Goal: Contribute content

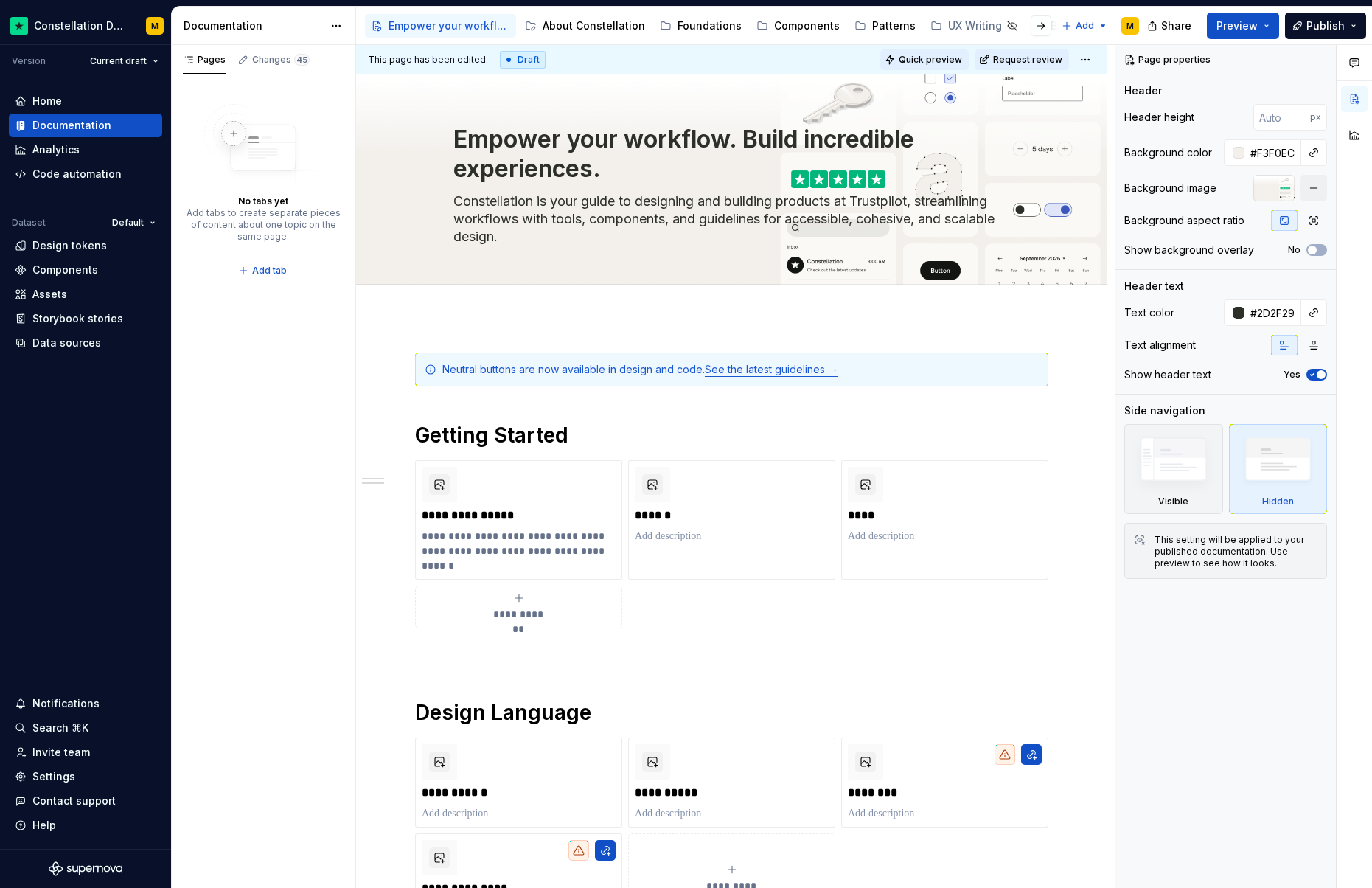
click at [938, 65] on button "Quick preview" at bounding box center [925, 59] width 89 height 21
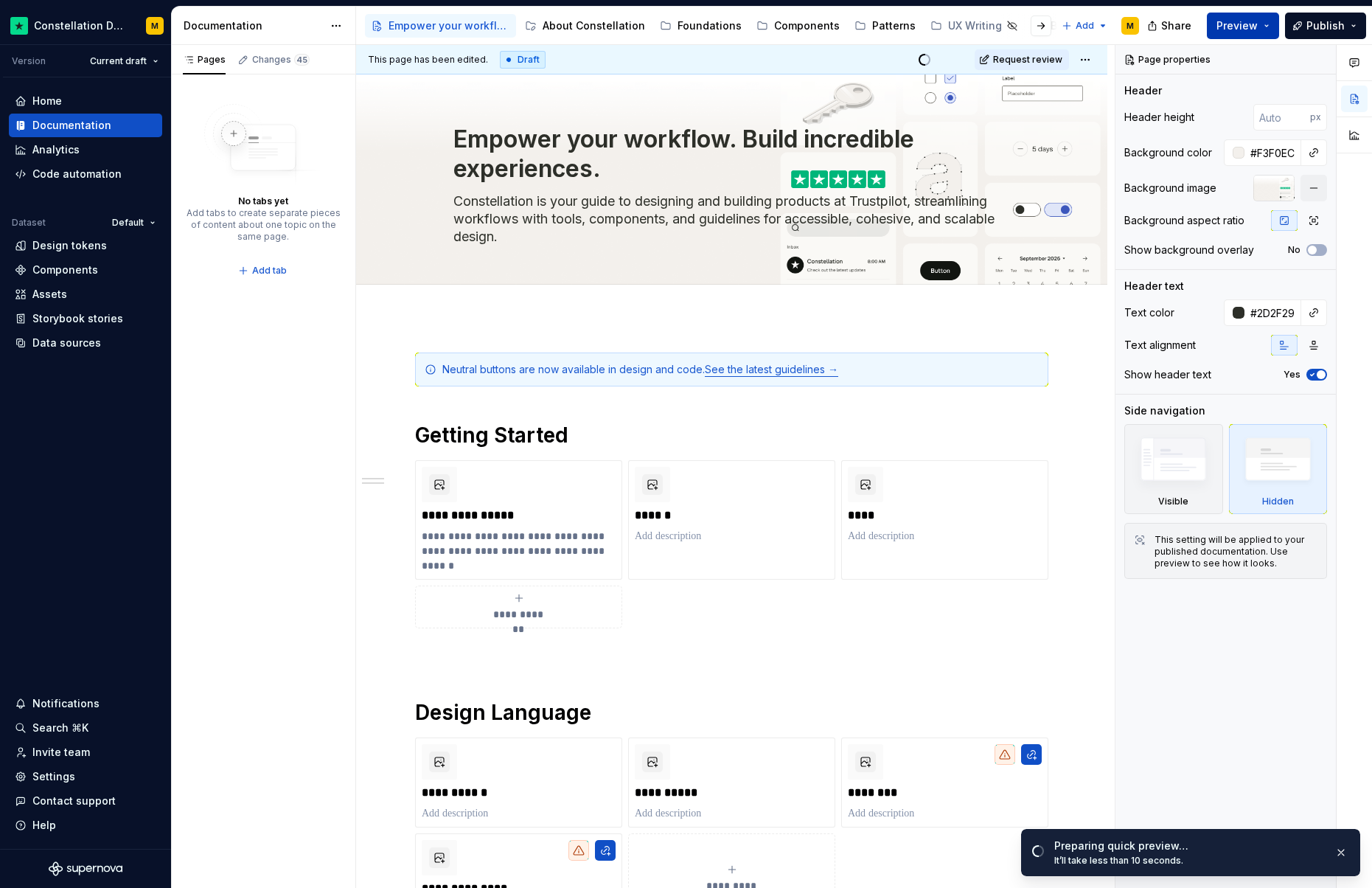
click at [1236, 26] on span "Preview" at bounding box center [1236, 26] width 41 height 15
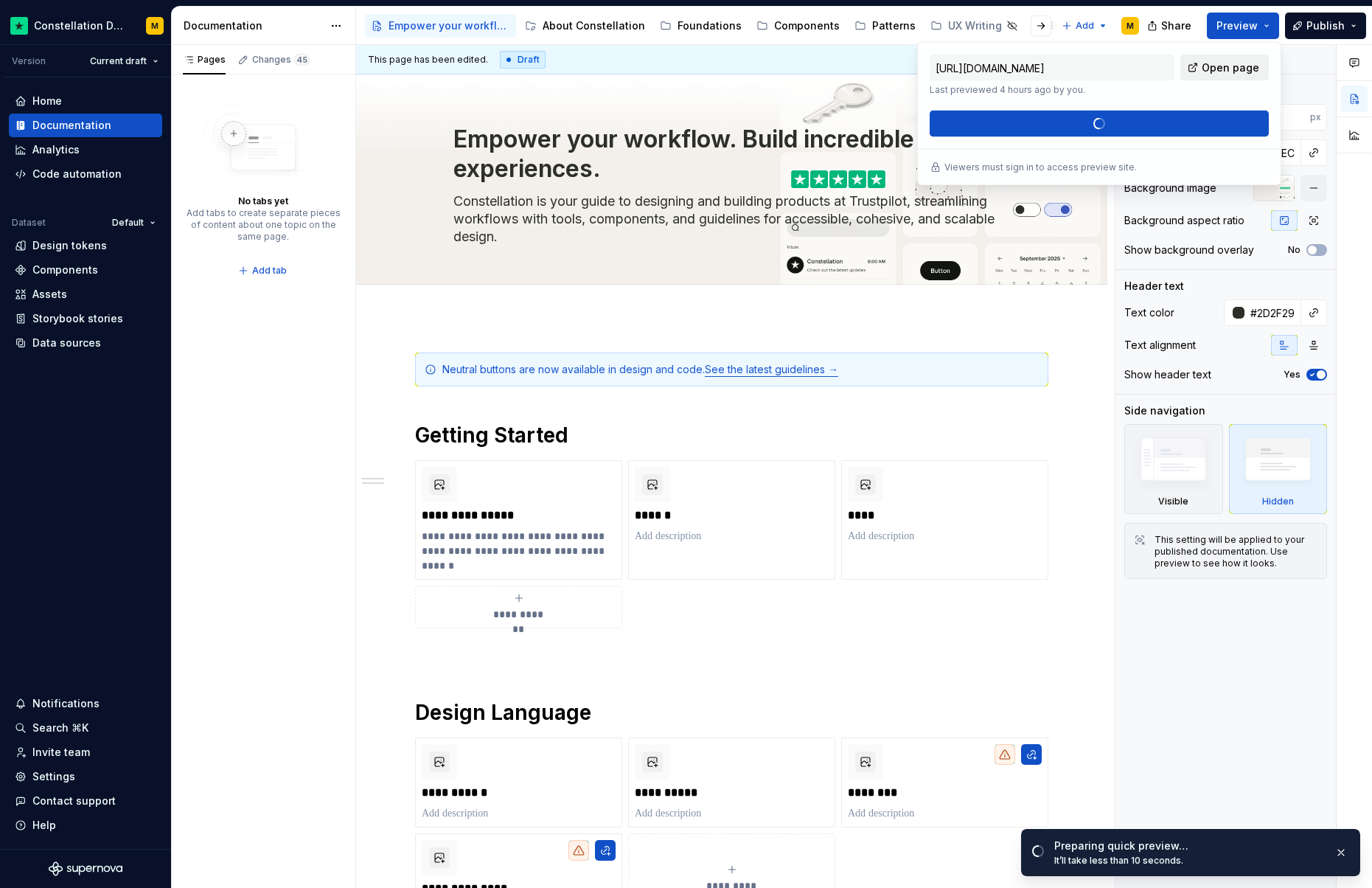
click at [1252, 66] on span "Open page" at bounding box center [1231, 68] width 58 height 15
type textarea "*"
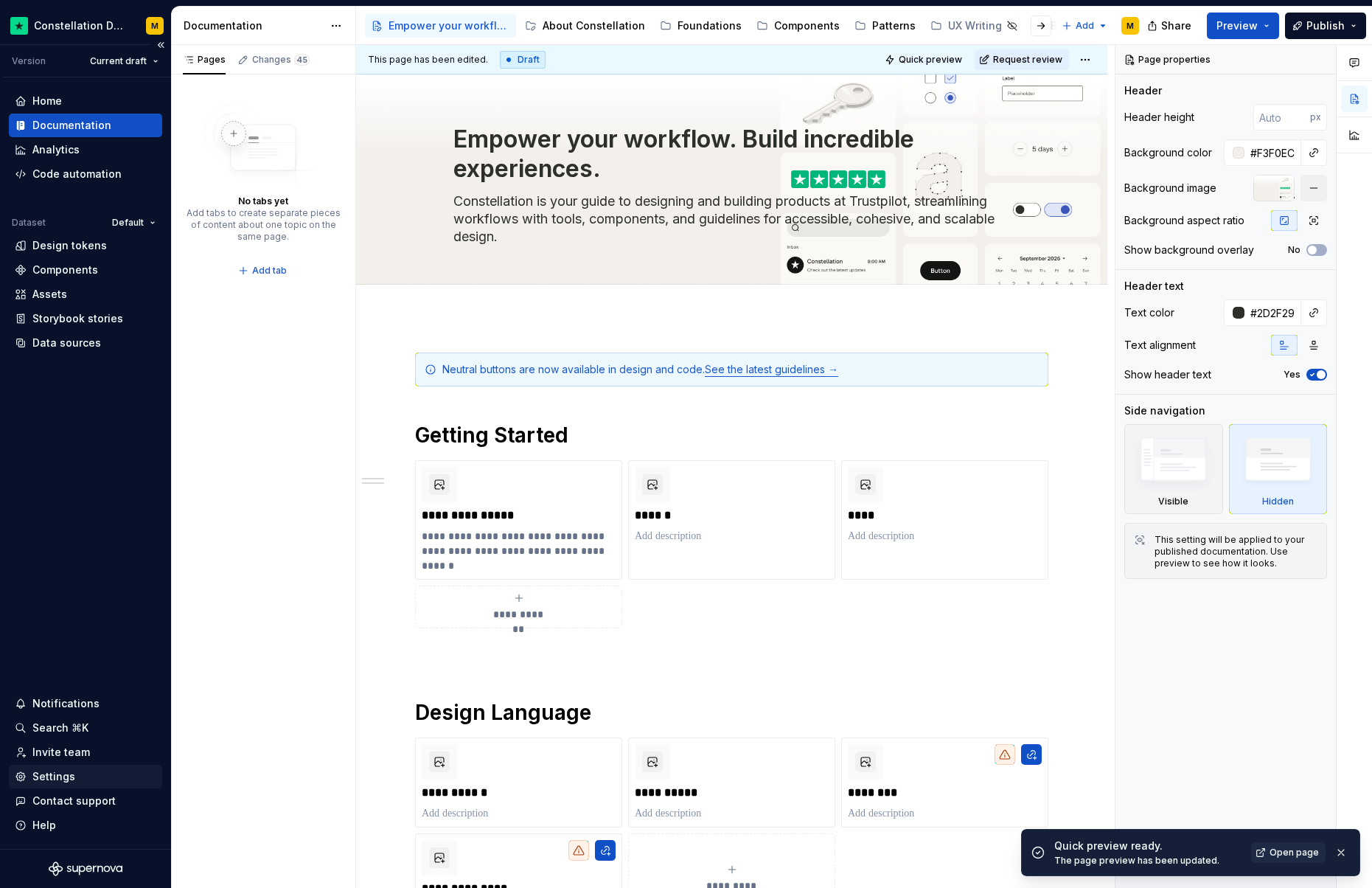
click at [61, 768] on div "Settings" at bounding box center [85, 777] width 153 height 23
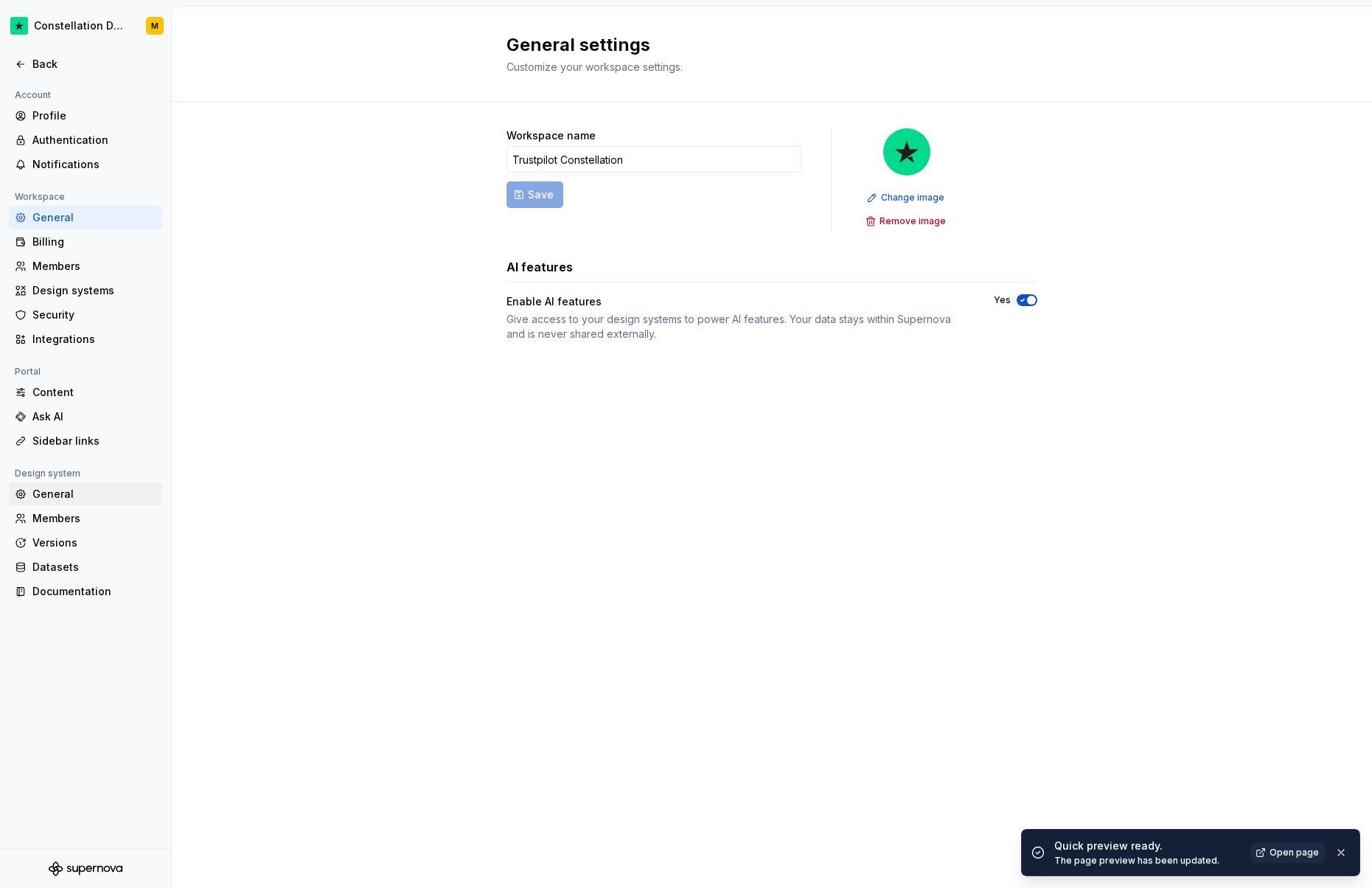
click at [67, 501] on div "General" at bounding box center [95, 495] width 124 height 15
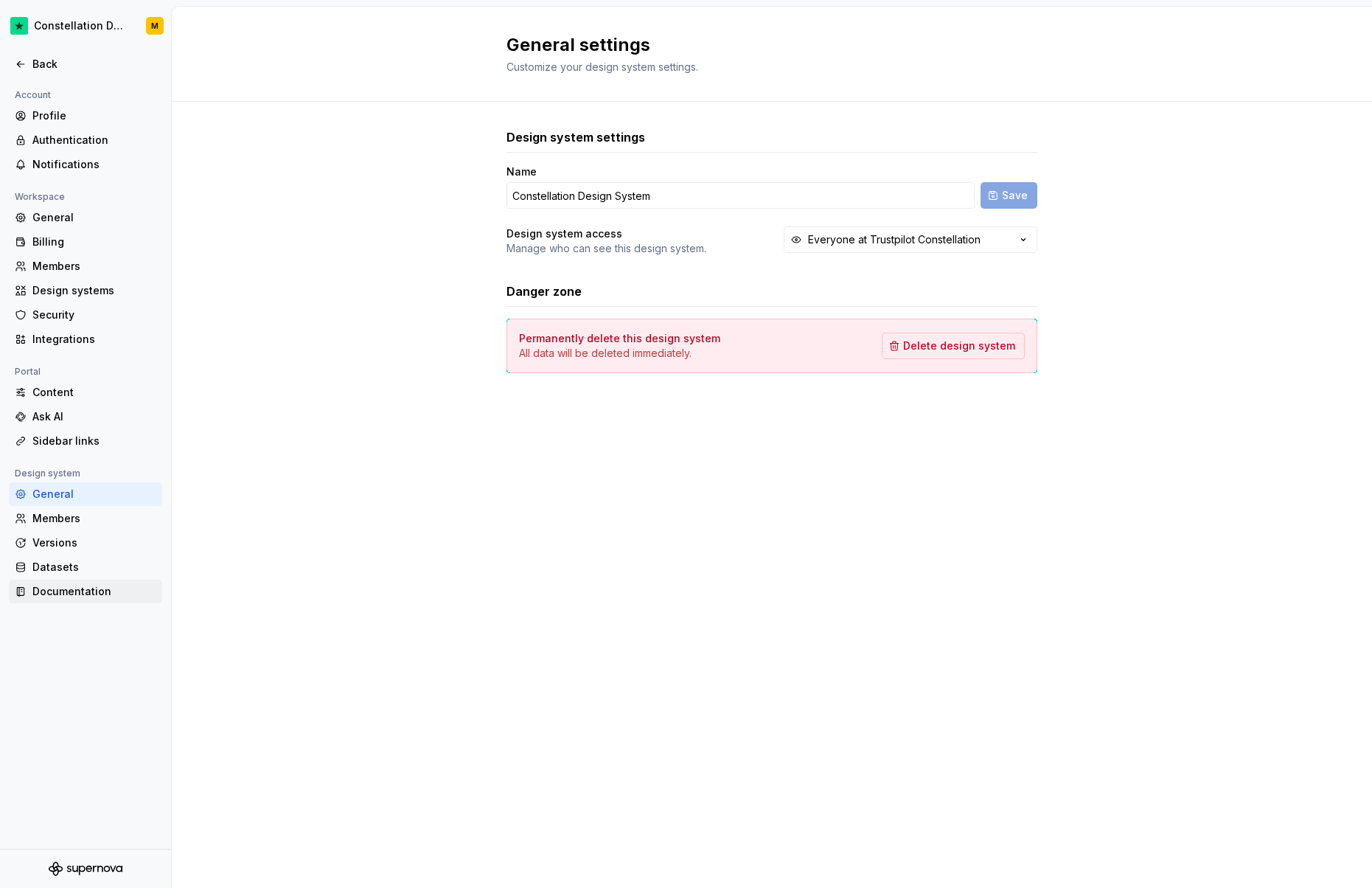
click at [65, 585] on div "Documentation" at bounding box center [95, 592] width 124 height 15
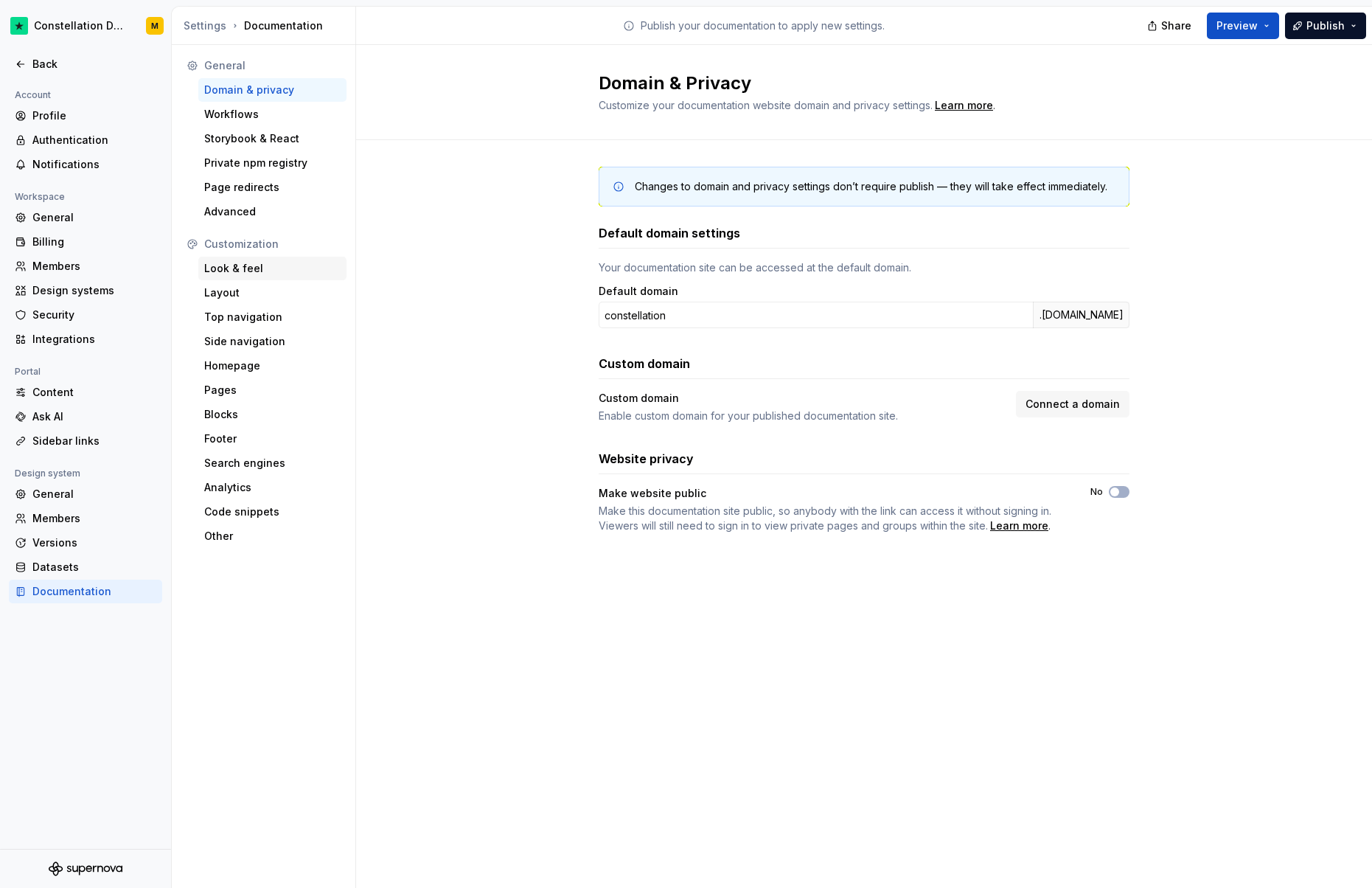
click at [258, 265] on div "Look & feel" at bounding box center [272, 269] width 136 height 15
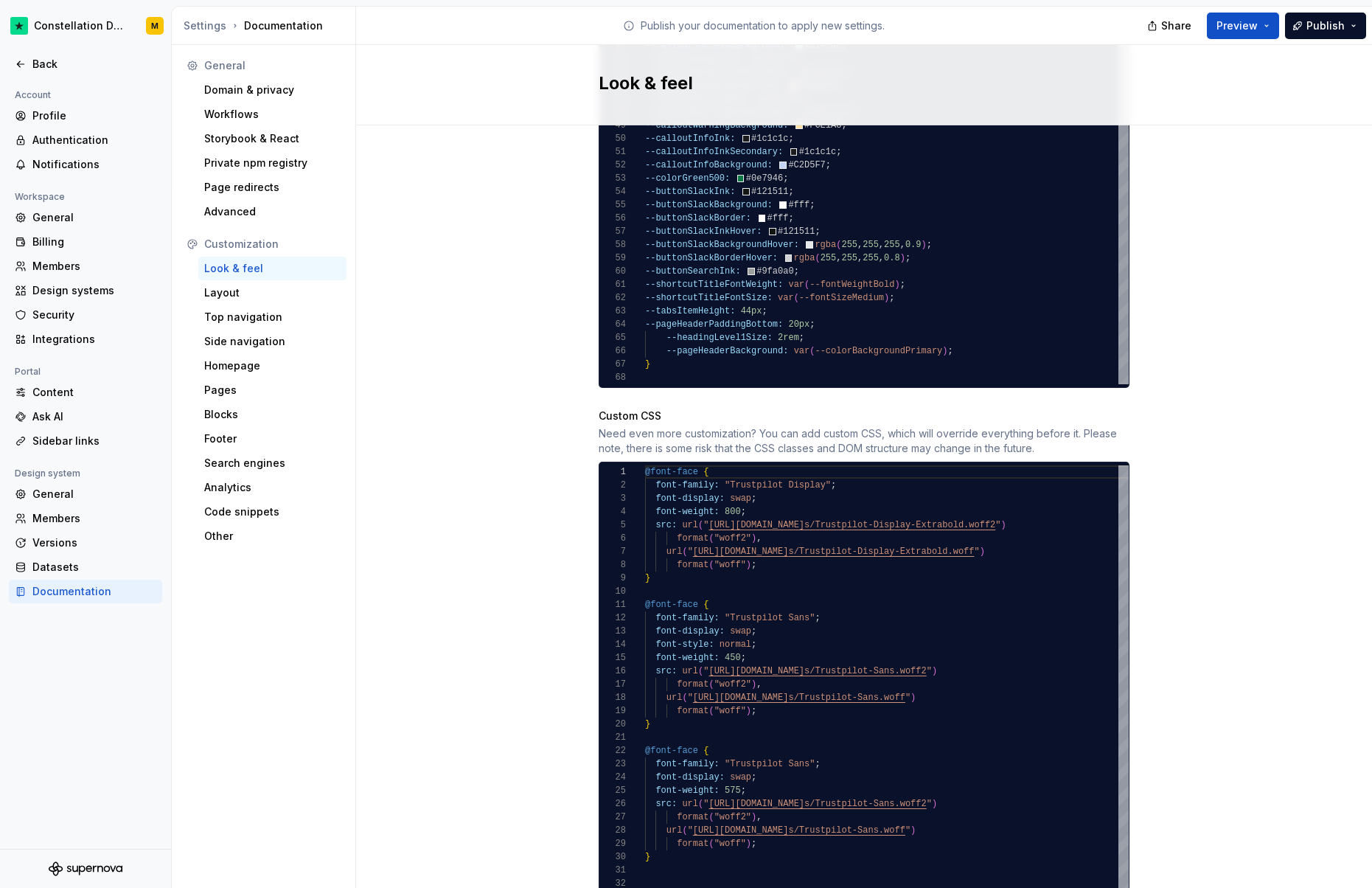
scroll to position [1246, 0]
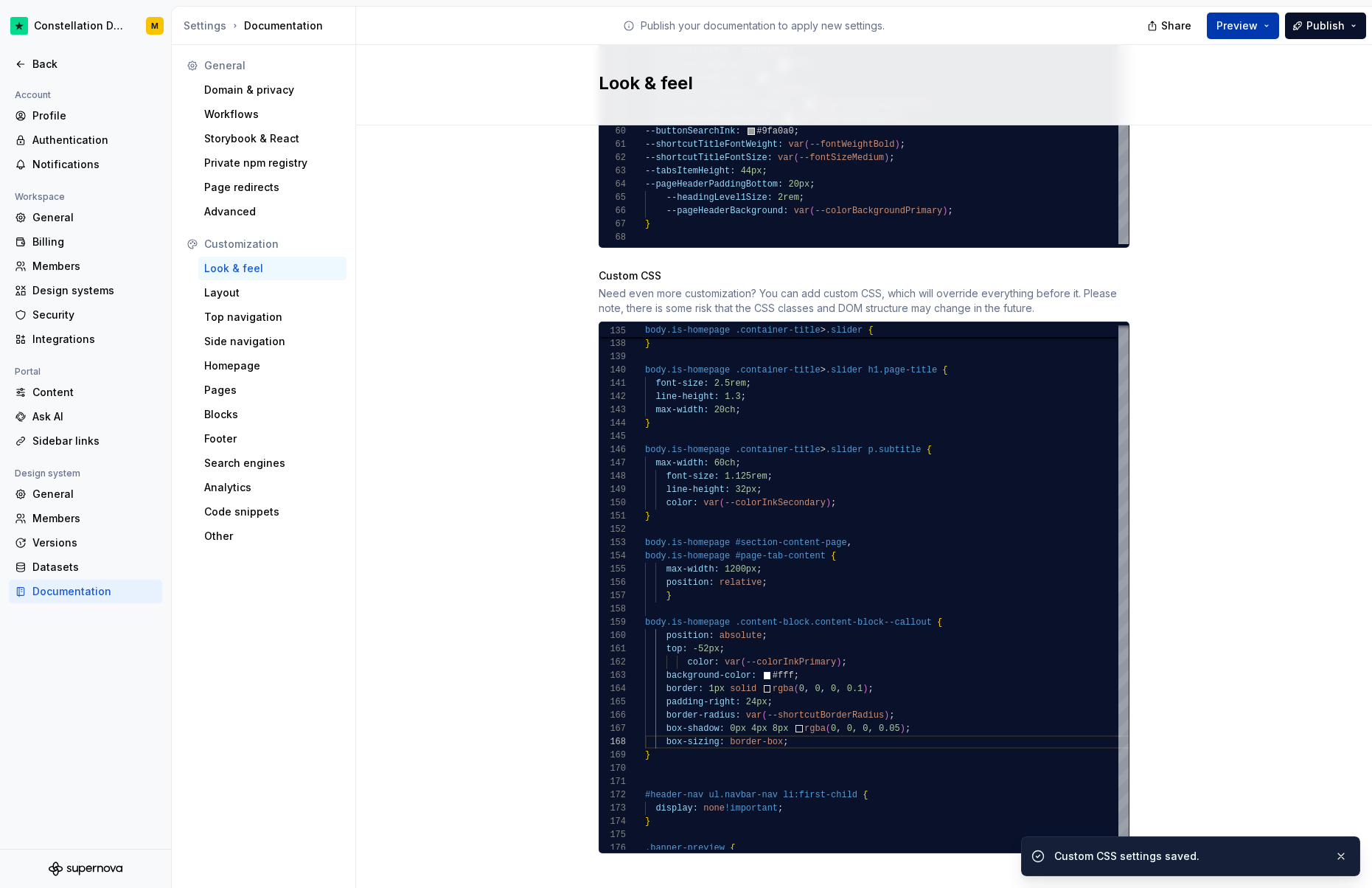
click at [1270, 19] on button "Preview" at bounding box center [1243, 26] width 72 height 27
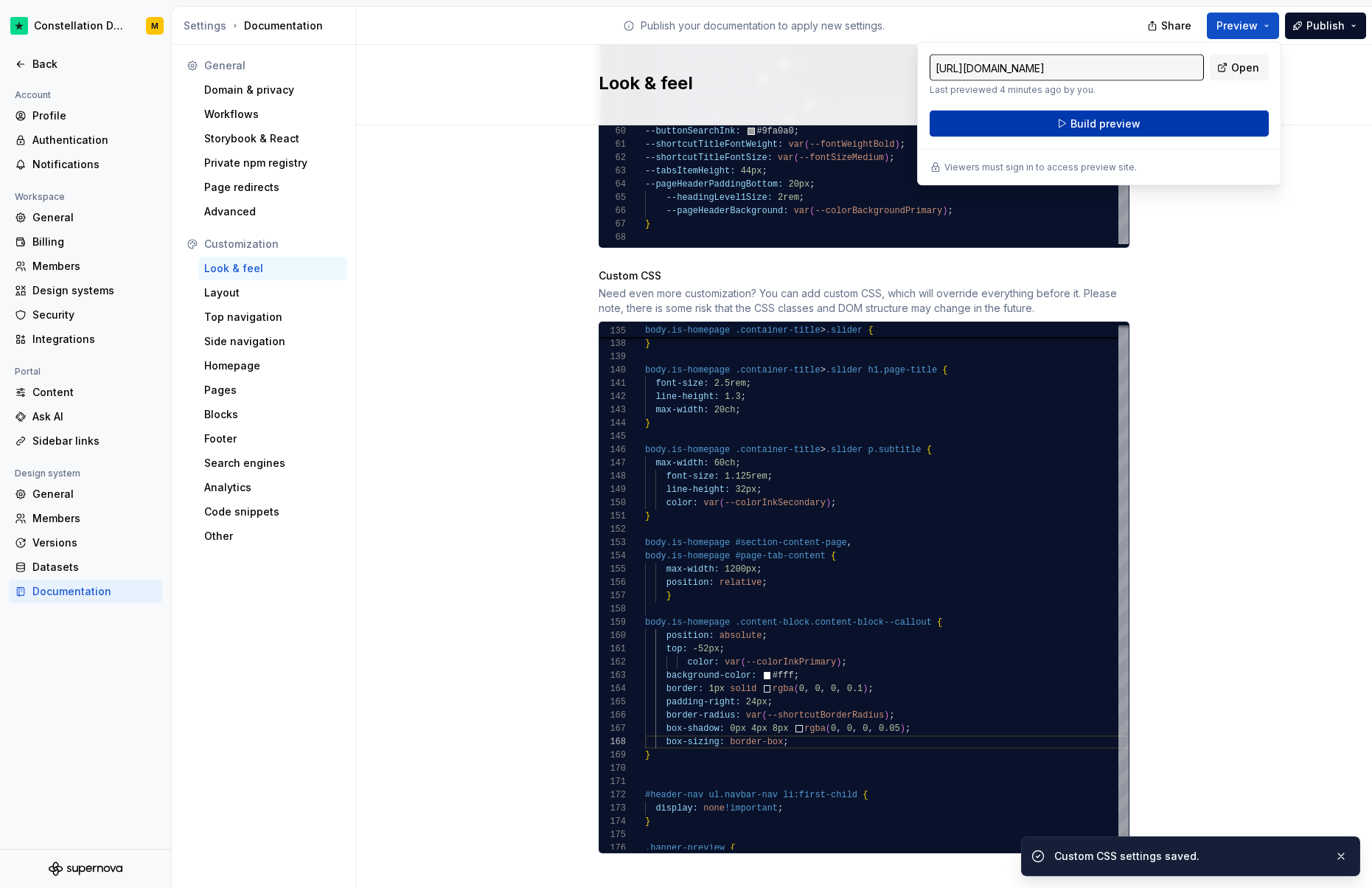
click at [1152, 135] on button "Build preview" at bounding box center [1099, 124] width 339 height 27
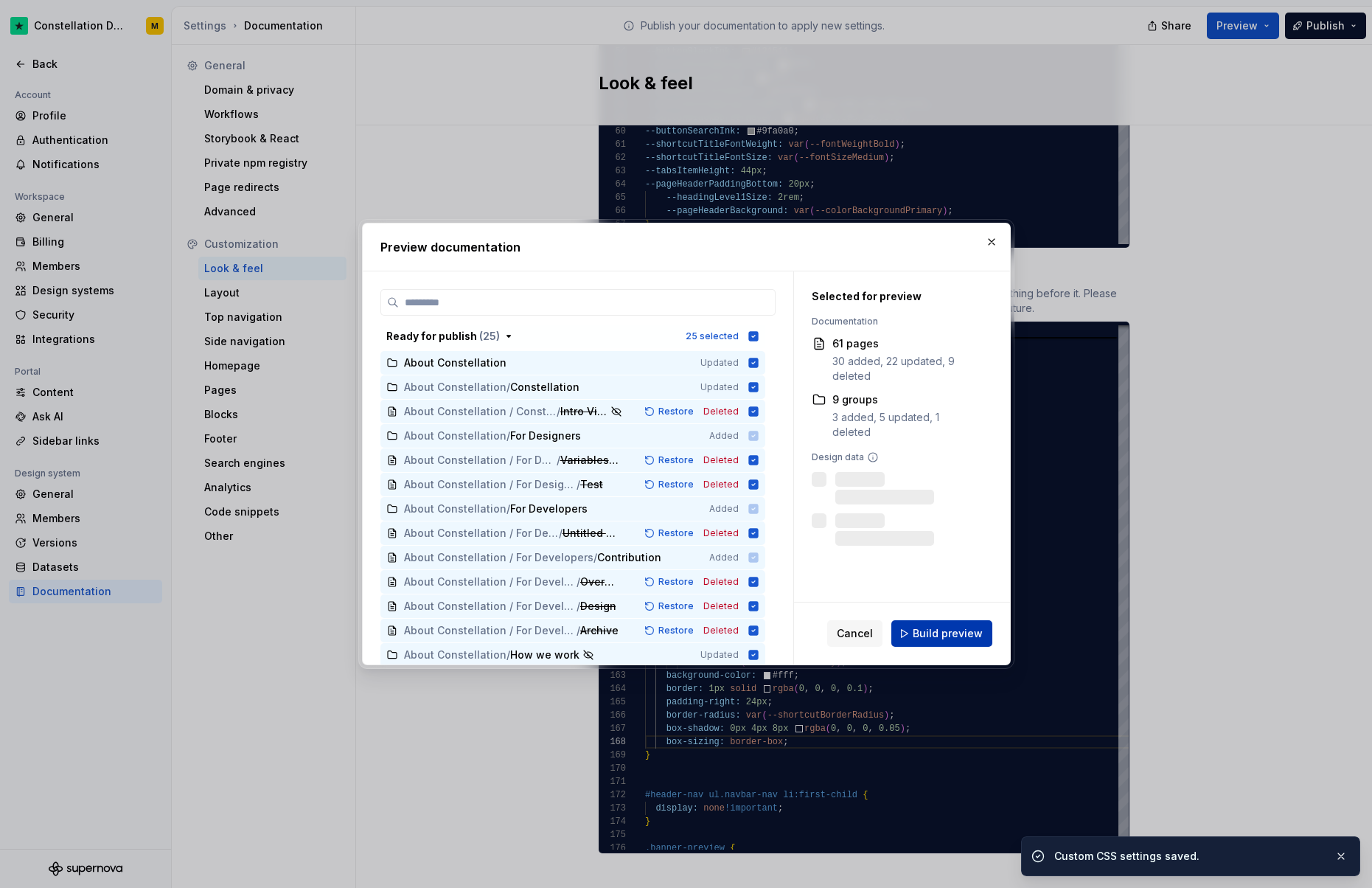
click at [949, 631] on span "Build preview" at bounding box center [948, 634] width 70 height 15
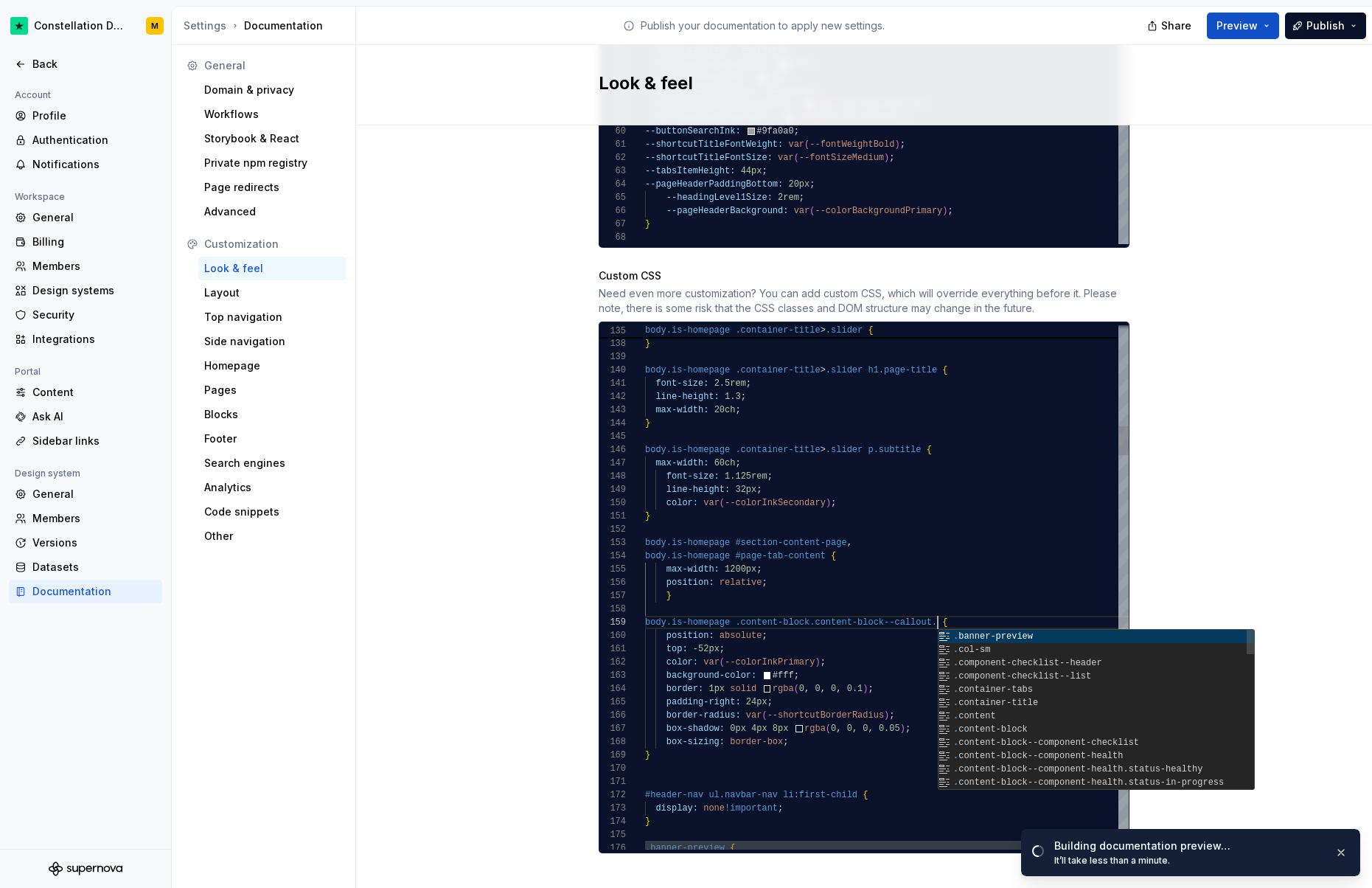
scroll to position [106, 373]
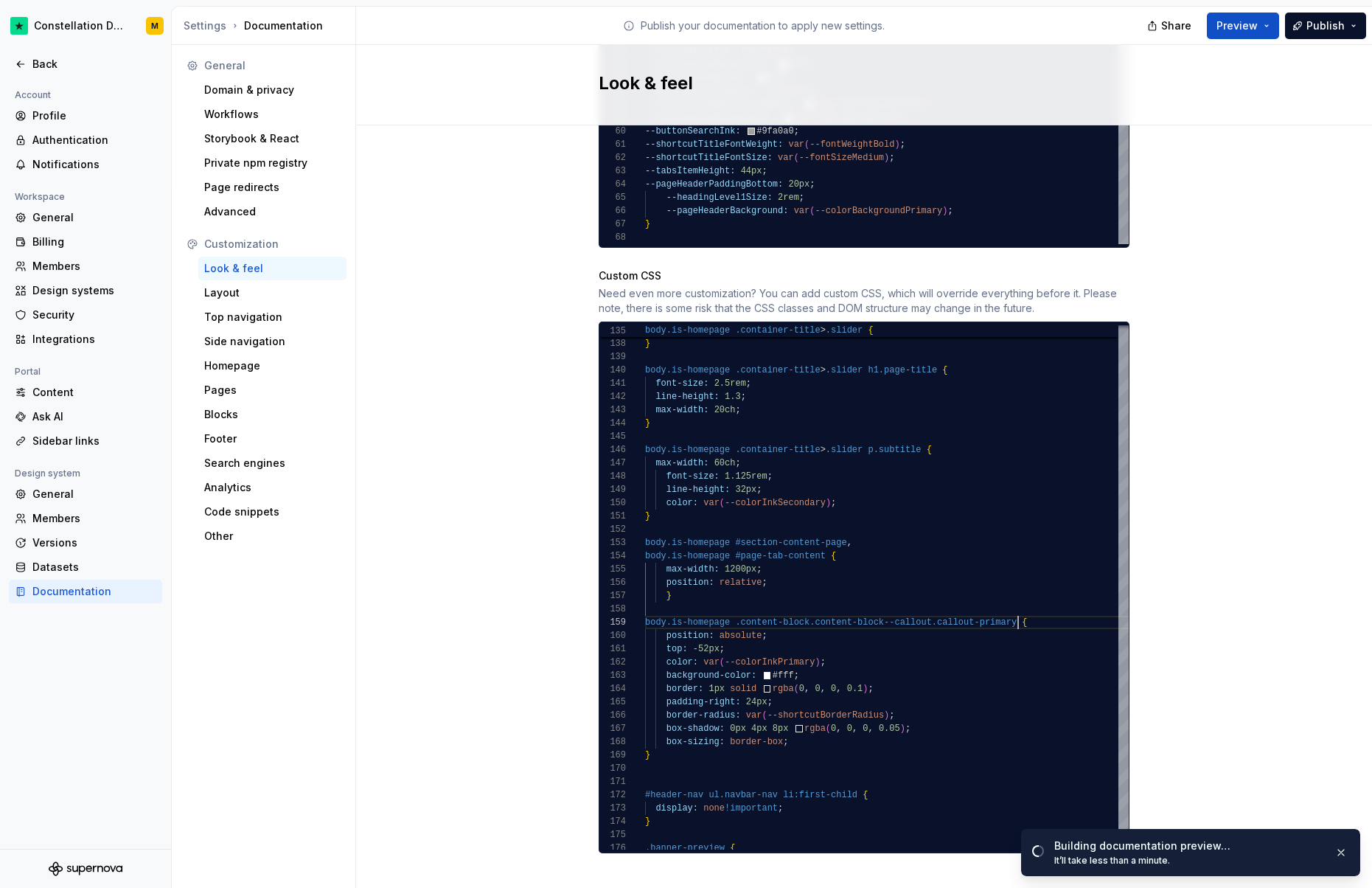
click at [1216, 11] on div "Share Preview Publish" at bounding box center [1262, 25] width 221 height 38
click at [1216, 14] on button "Preview" at bounding box center [1243, 26] width 72 height 27
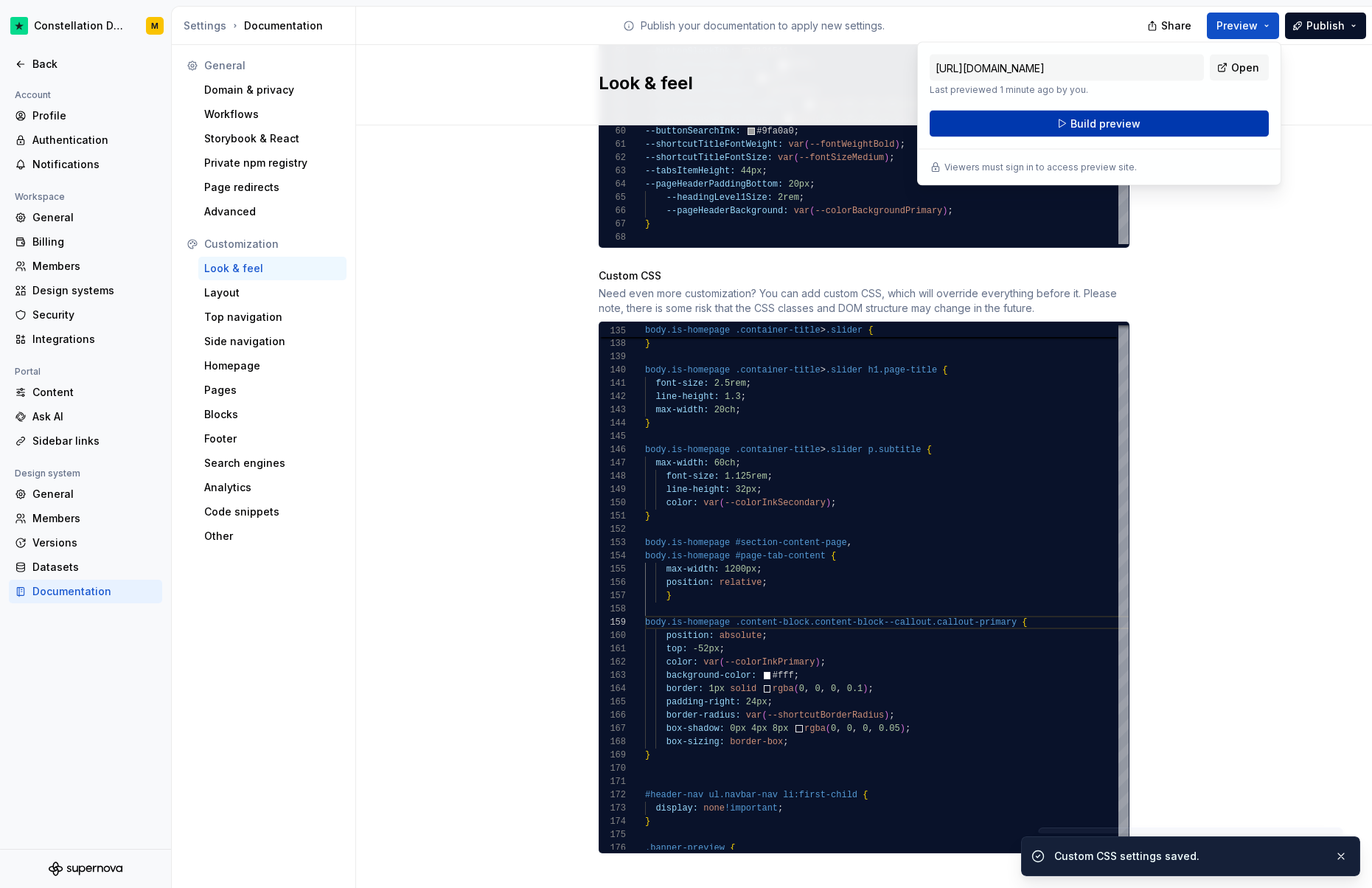
click at [1058, 121] on button "Build preview" at bounding box center [1099, 124] width 339 height 27
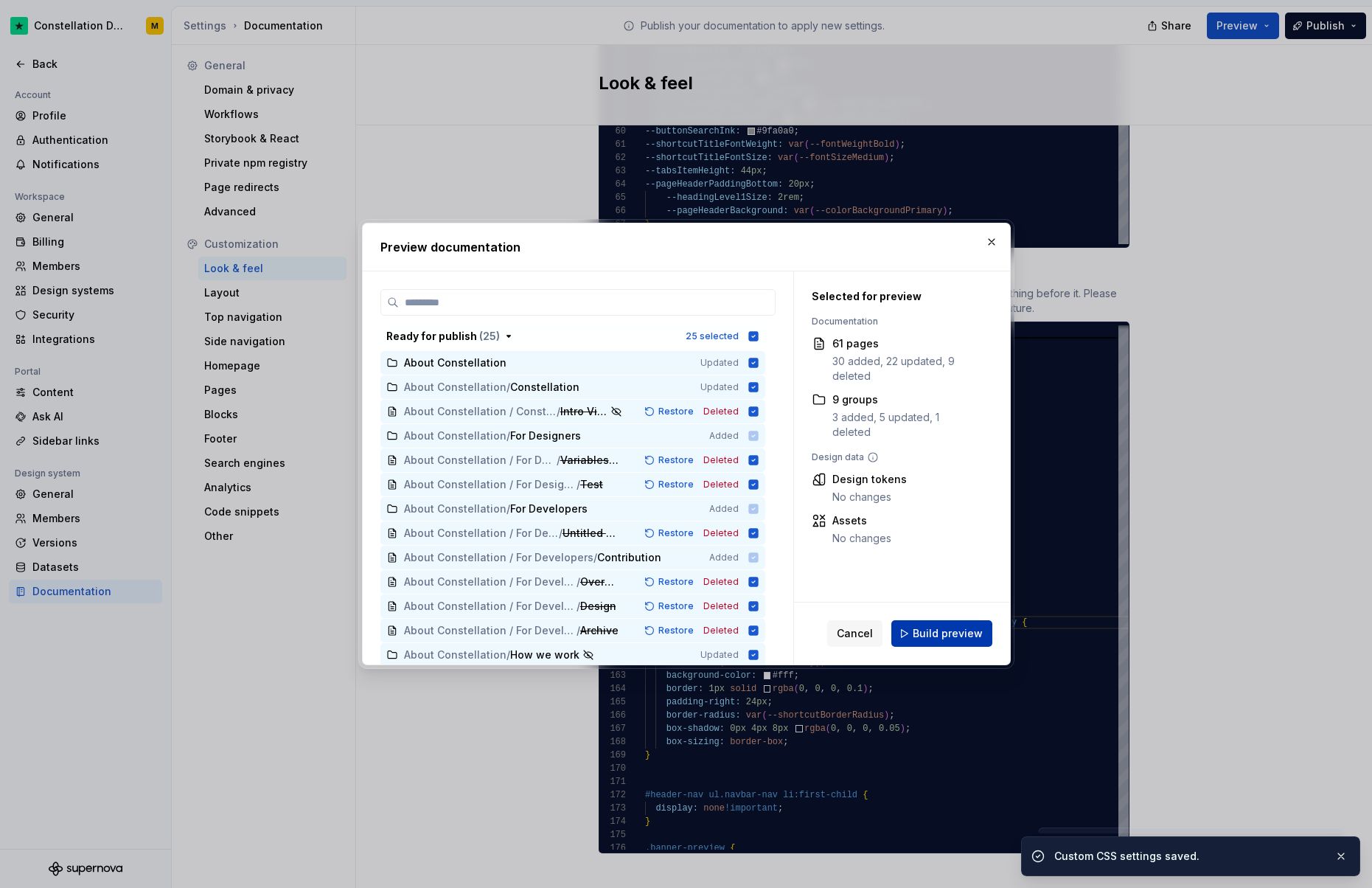
click at [939, 626] on button "Build preview" at bounding box center [942, 634] width 101 height 27
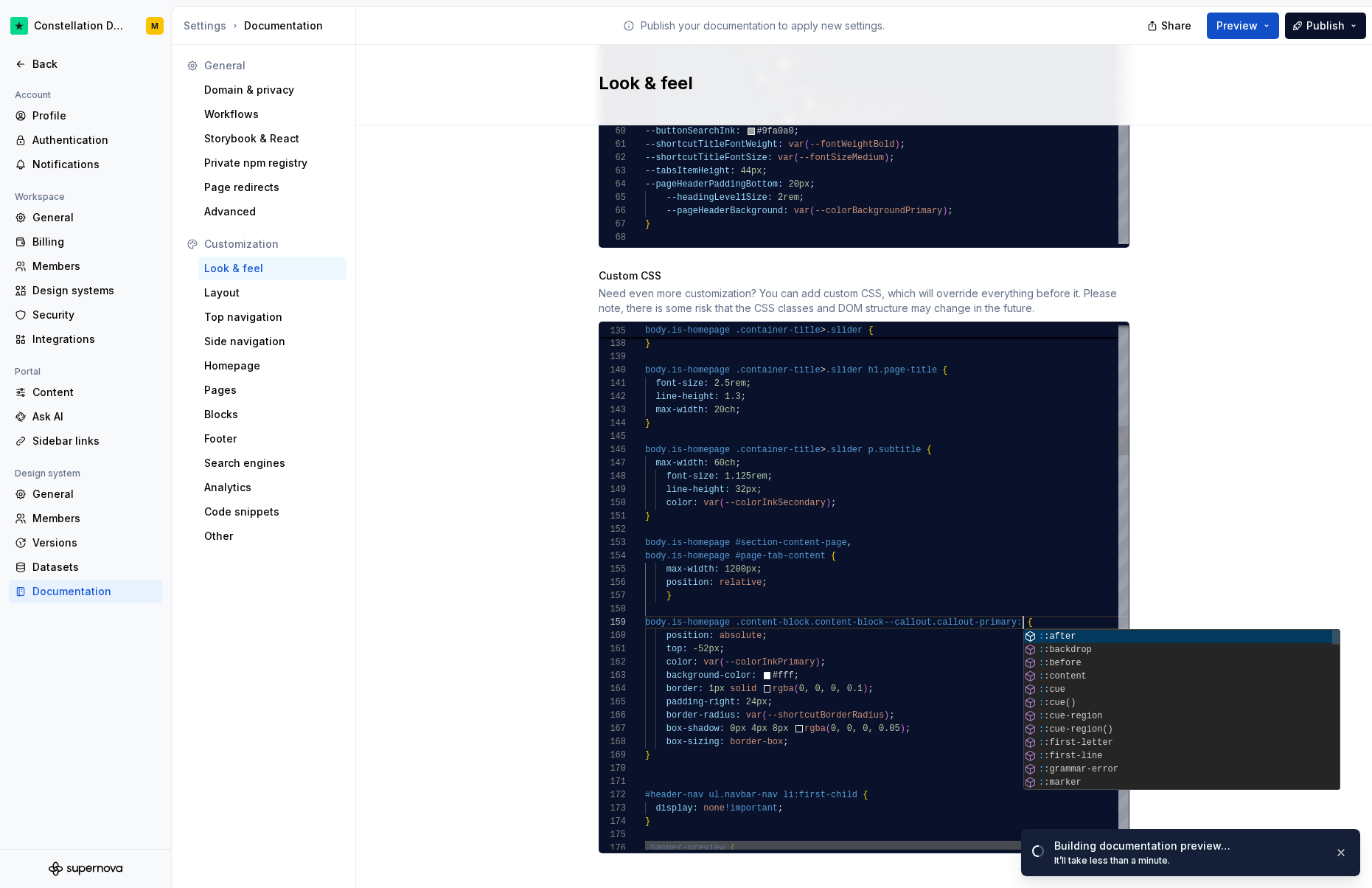
scroll to position [106, 378]
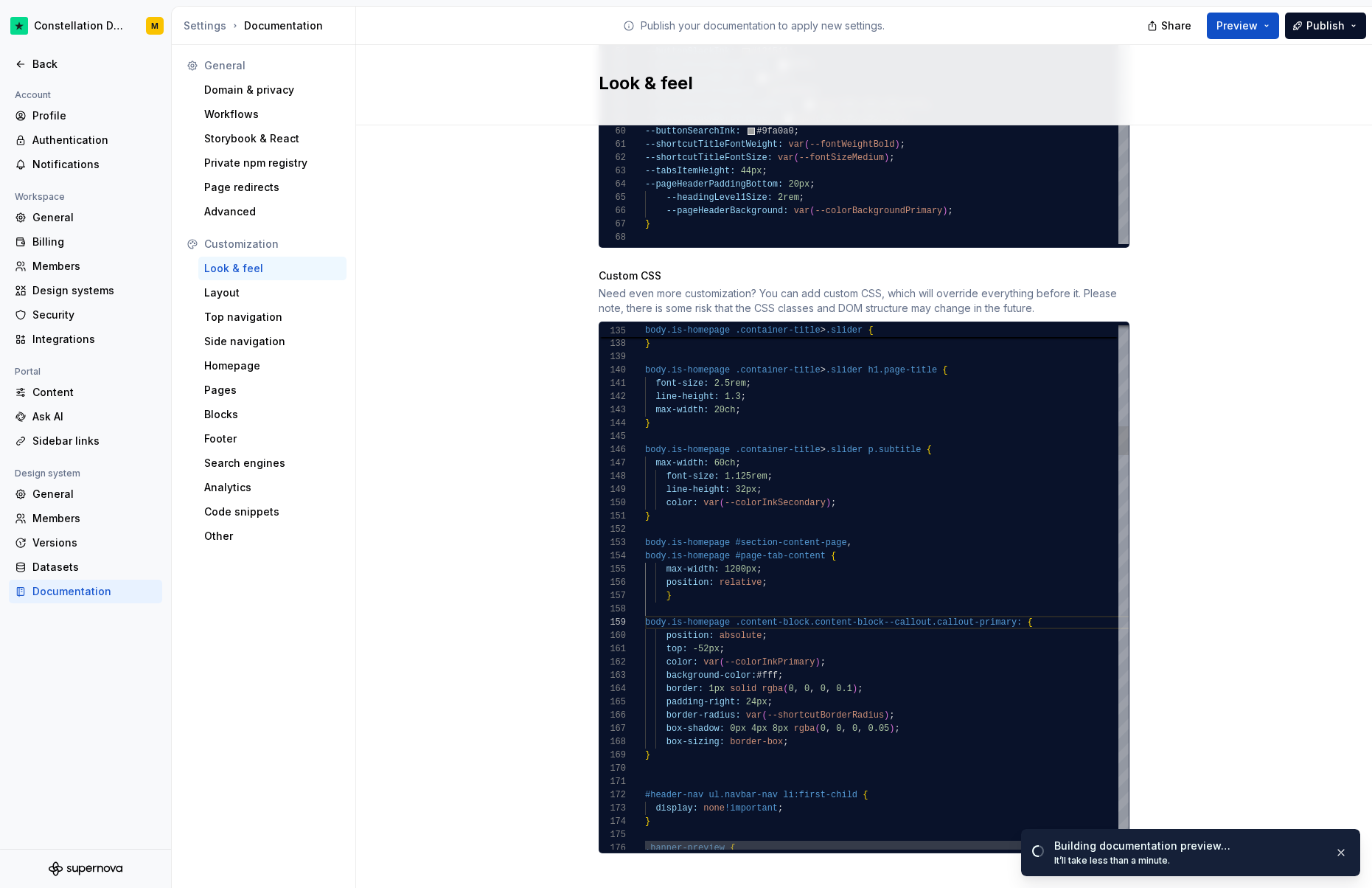
type textarea "**********"
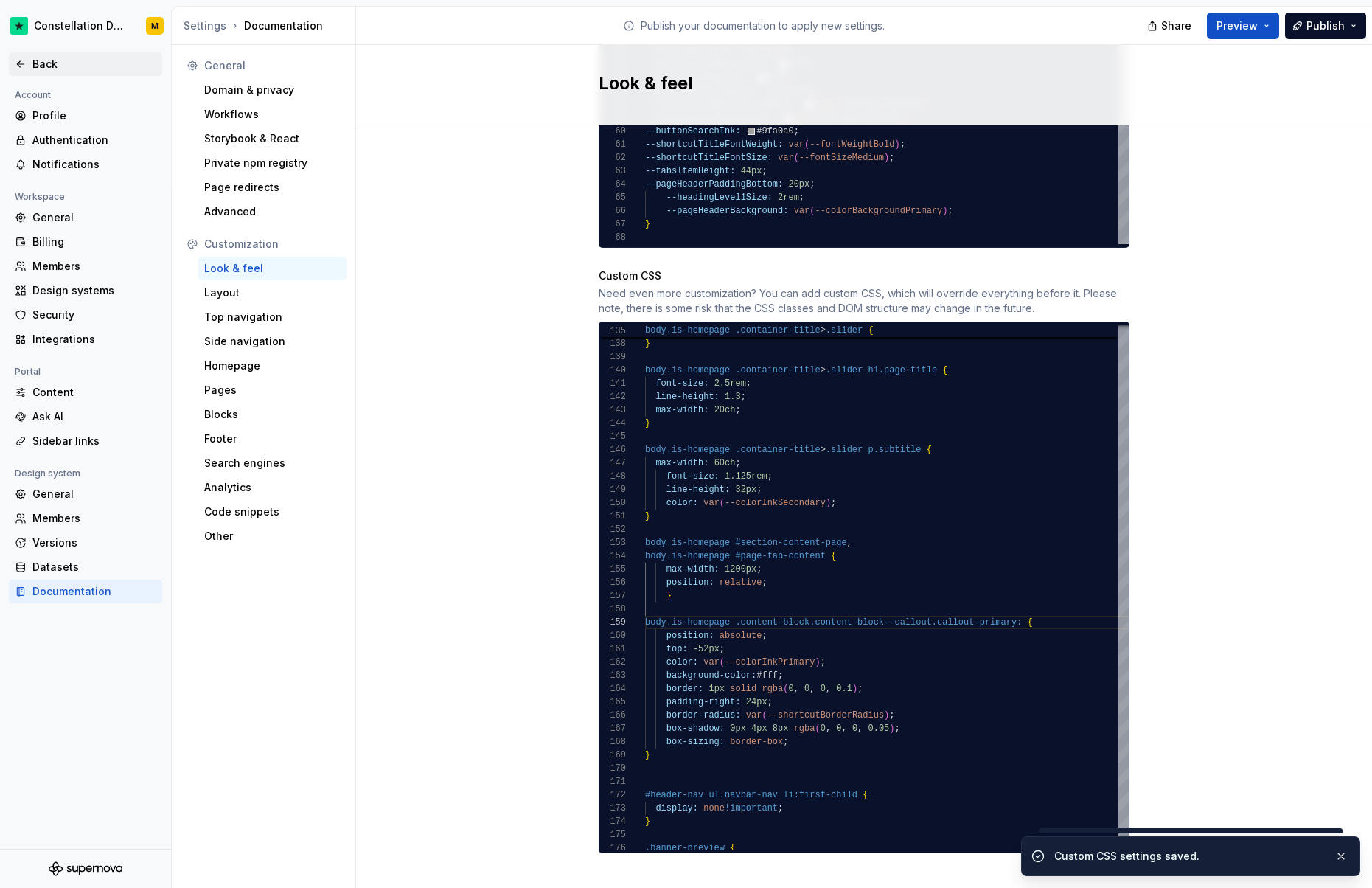
click at [66, 67] on div "Back" at bounding box center [95, 64] width 124 height 15
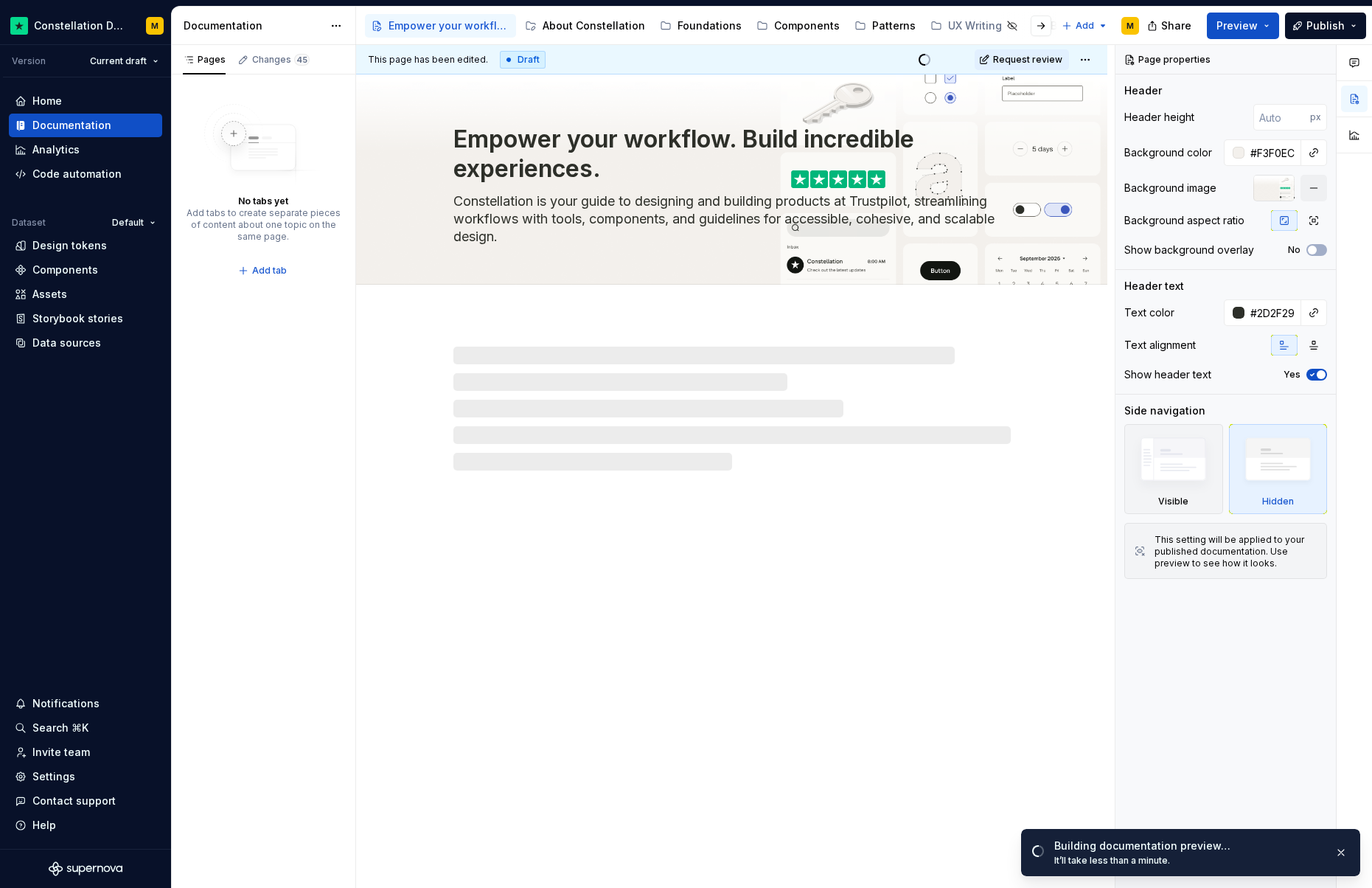
type textarea "*"
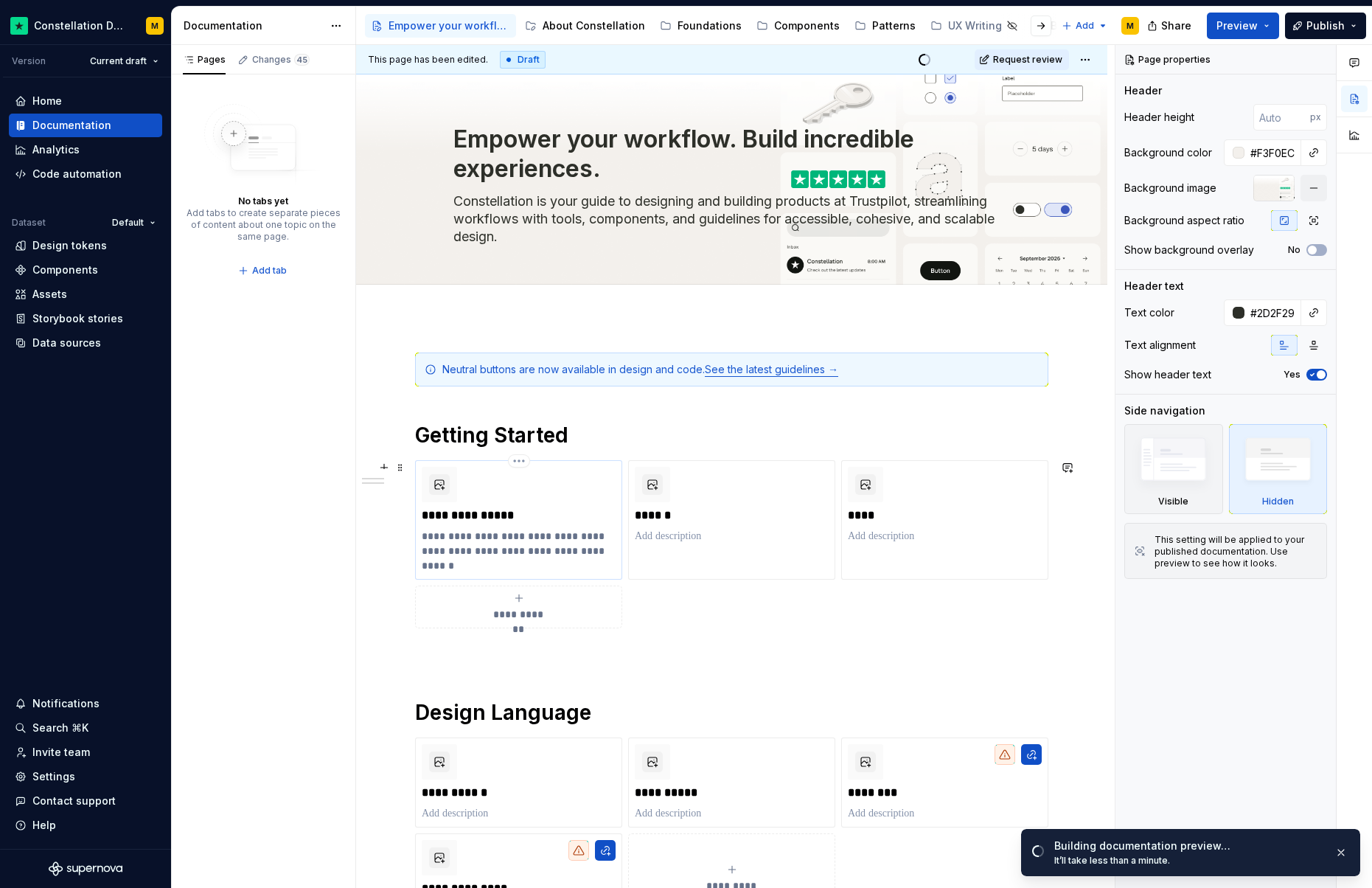
scroll to position [319, 0]
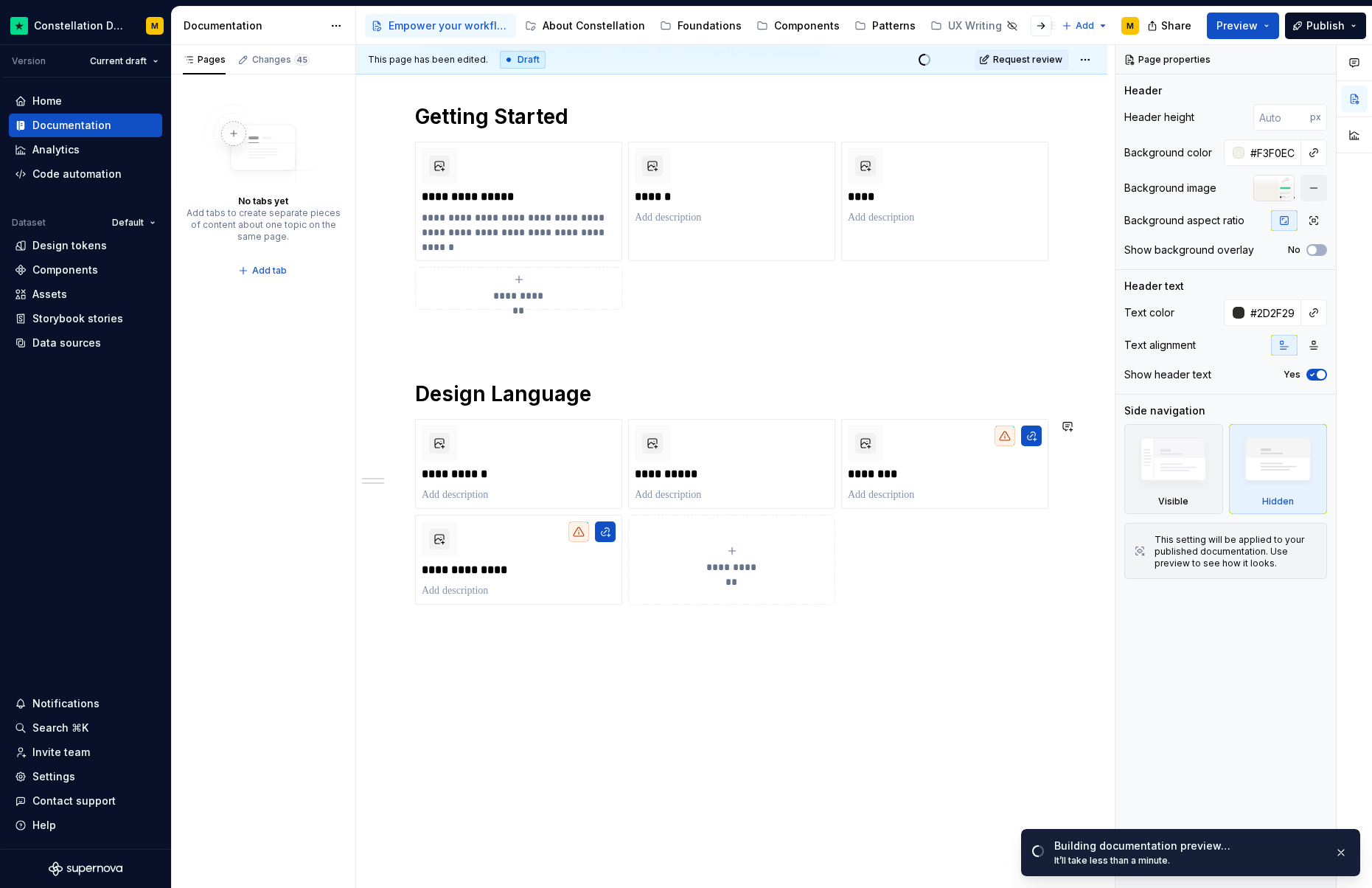
click at [492, 644] on div "**********" at bounding box center [732, 444] width 751 height 891
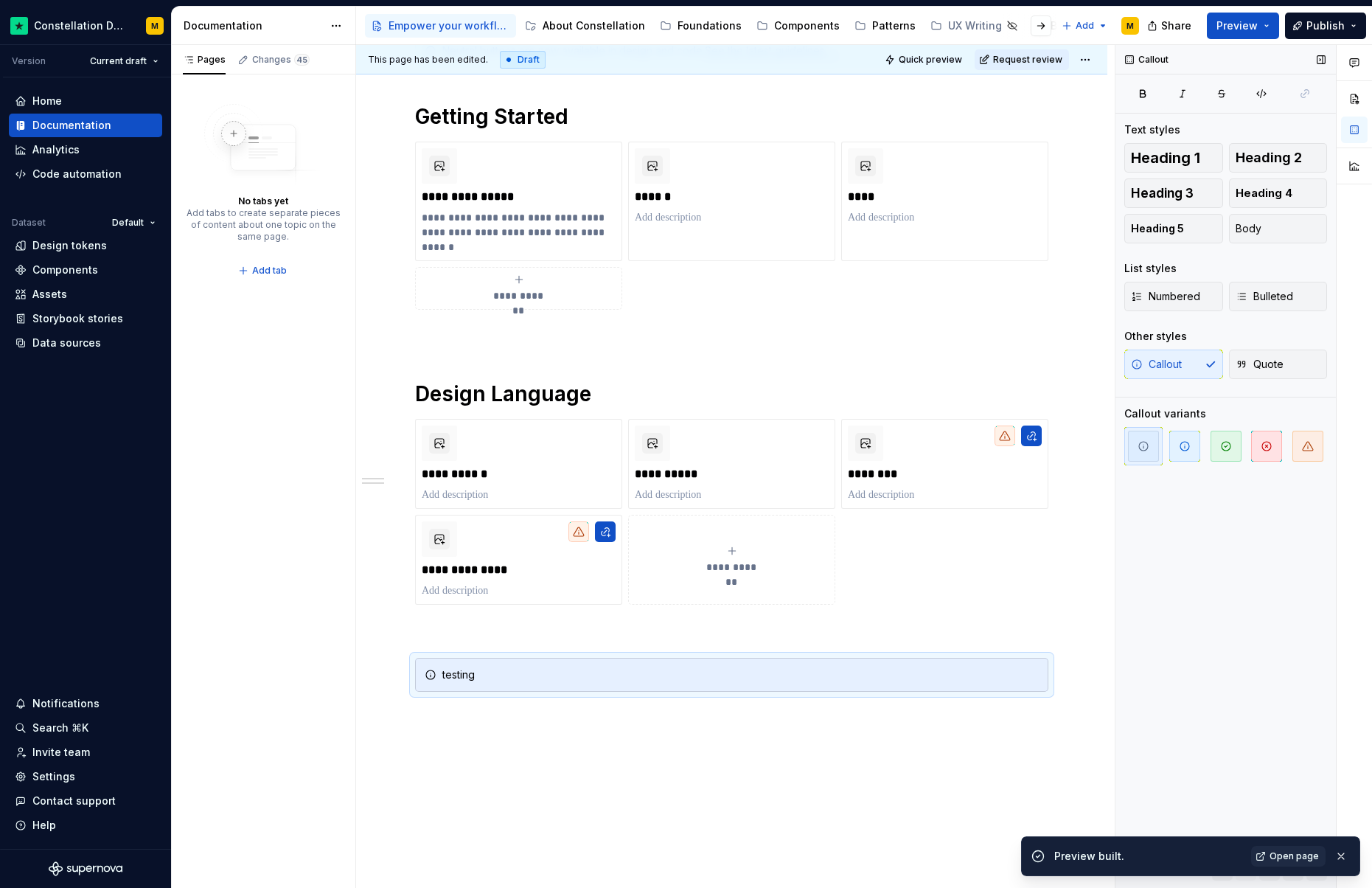
click at [1247, 439] on div at bounding box center [1226, 446] width 202 height 38
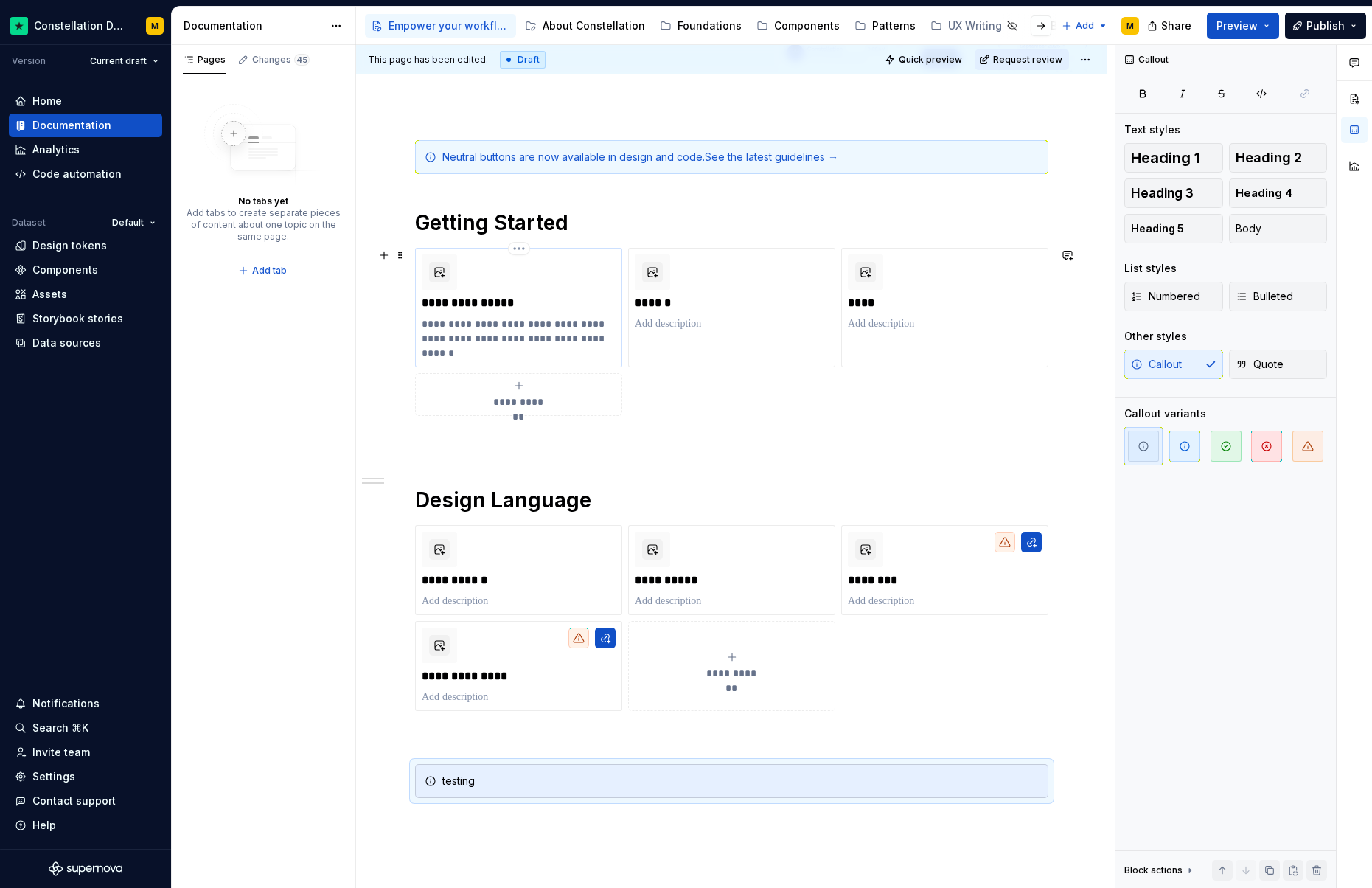
scroll to position [174, 0]
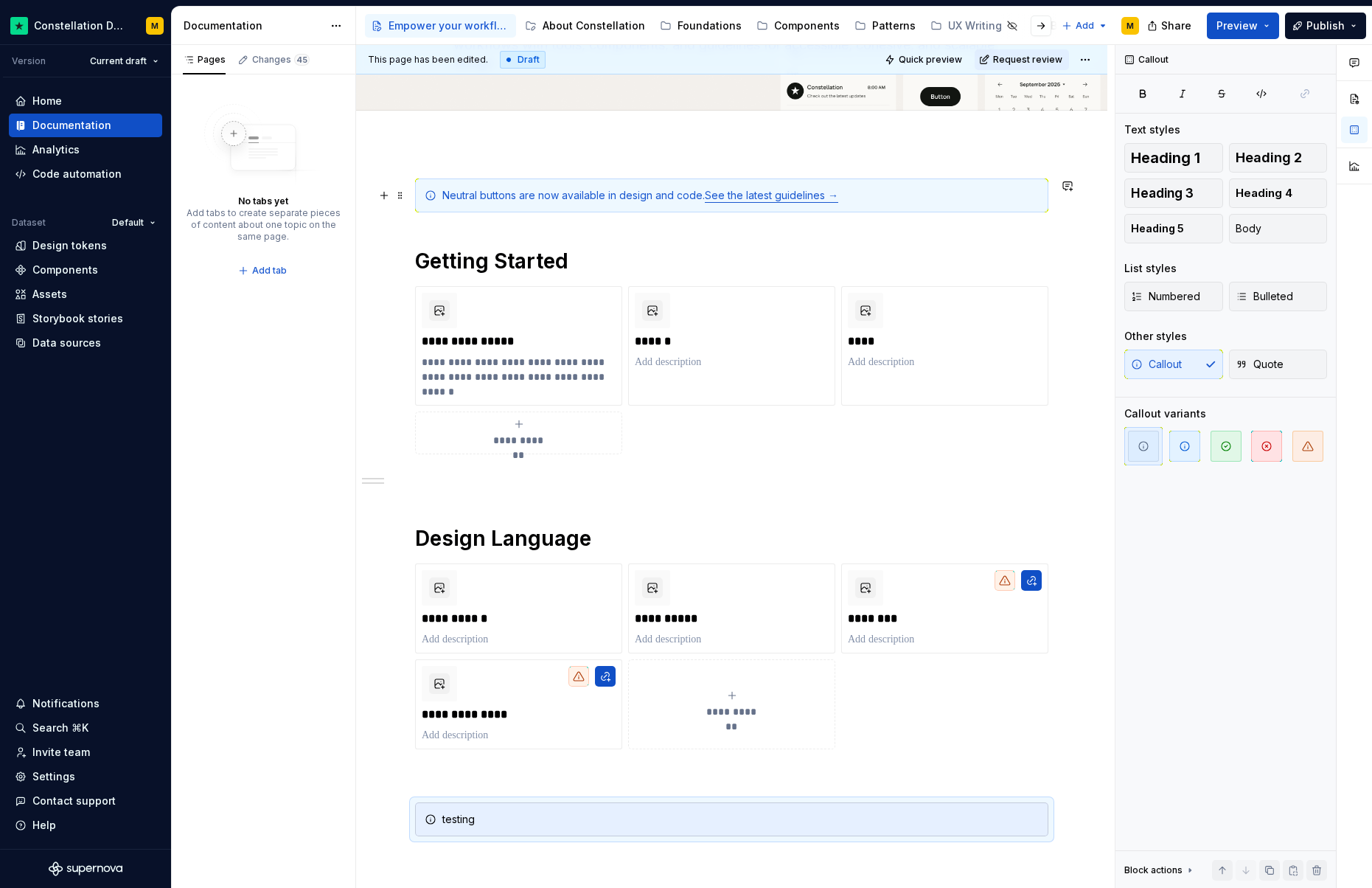
click at [610, 204] on div "Neutral buttons are now available in design and code. See the latest guidelines…" at bounding box center [731, 195] width 633 height 34
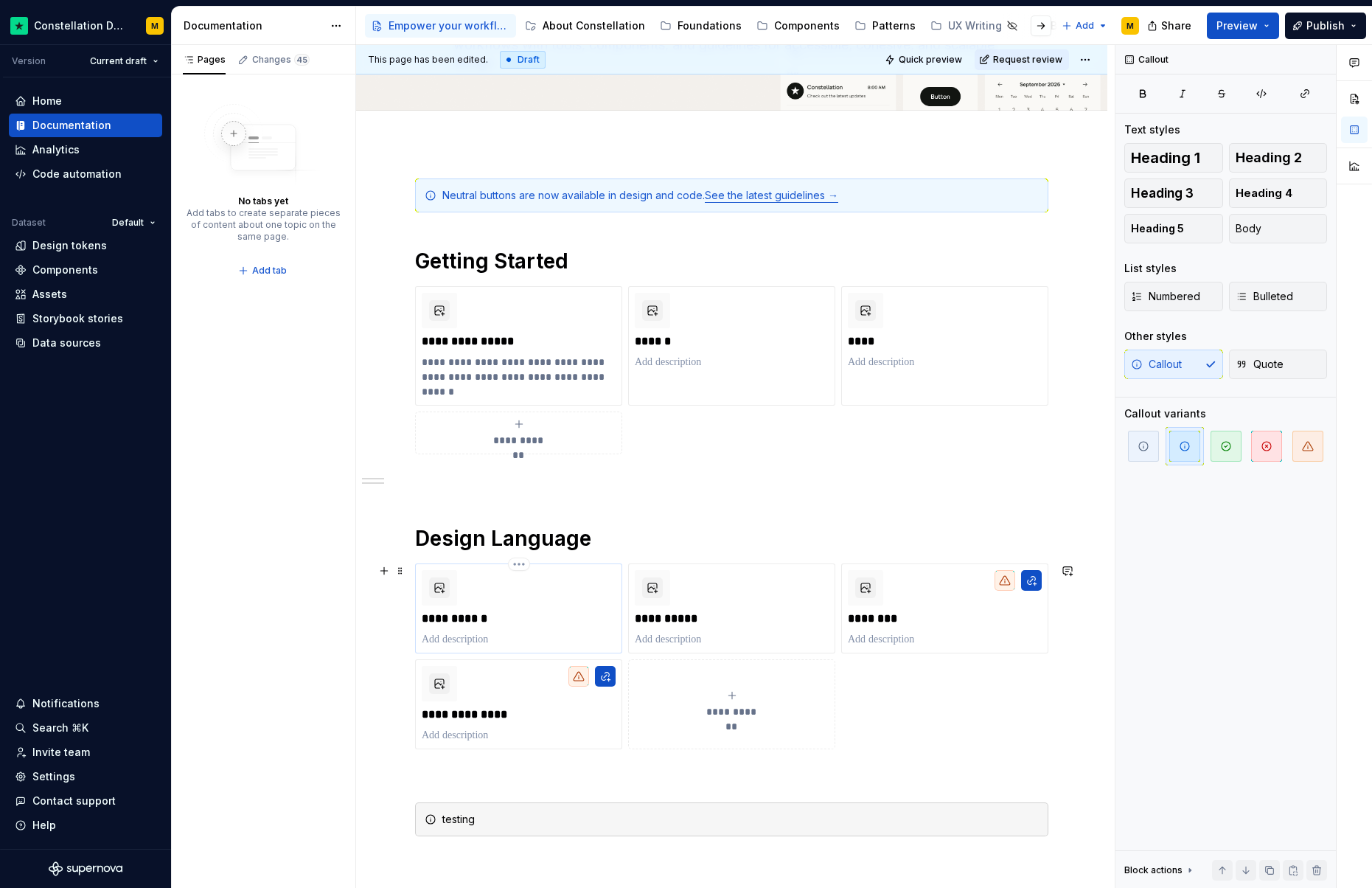
scroll to position [406, 0]
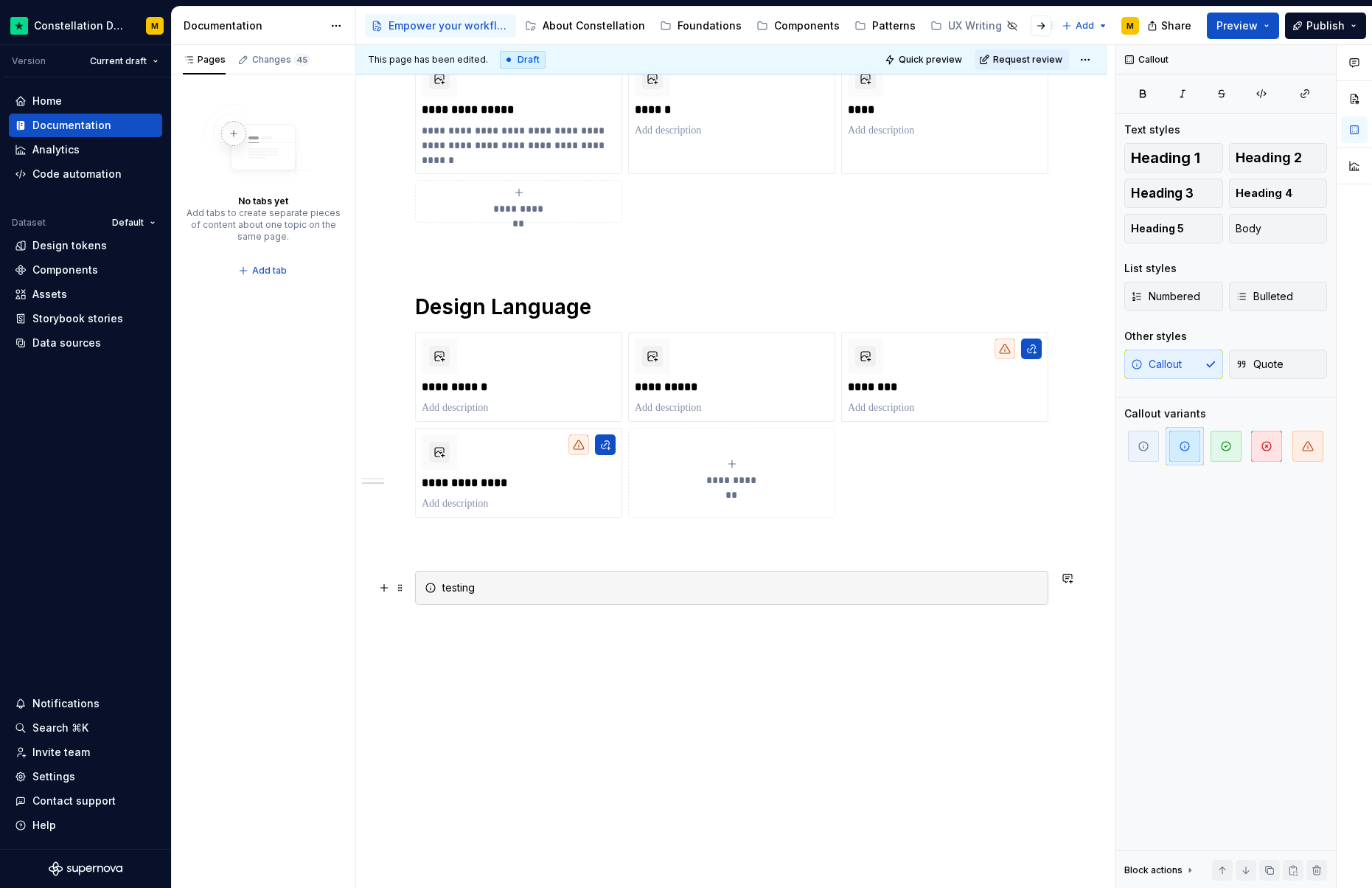
click at [600, 588] on div "testing" at bounding box center [740, 588] width 596 height 15
click at [1167, 437] on button "button" at bounding box center [1185, 446] width 38 height 38
click at [909, 745] on div "**********" at bounding box center [732, 400] width 751 height 978
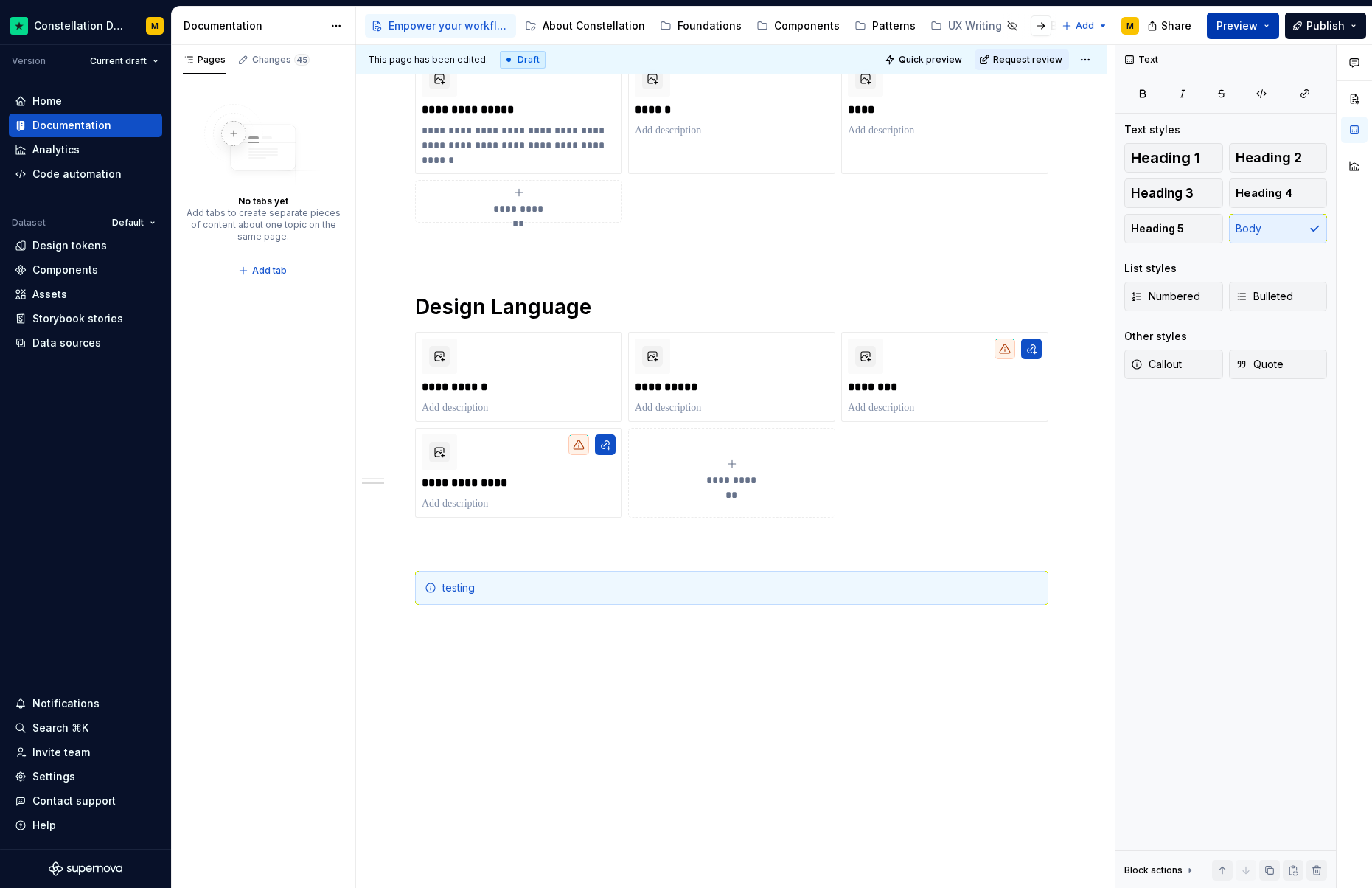
click at [1226, 34] on button "Preview" at bounding box center [1243, 26] width 72 height 27
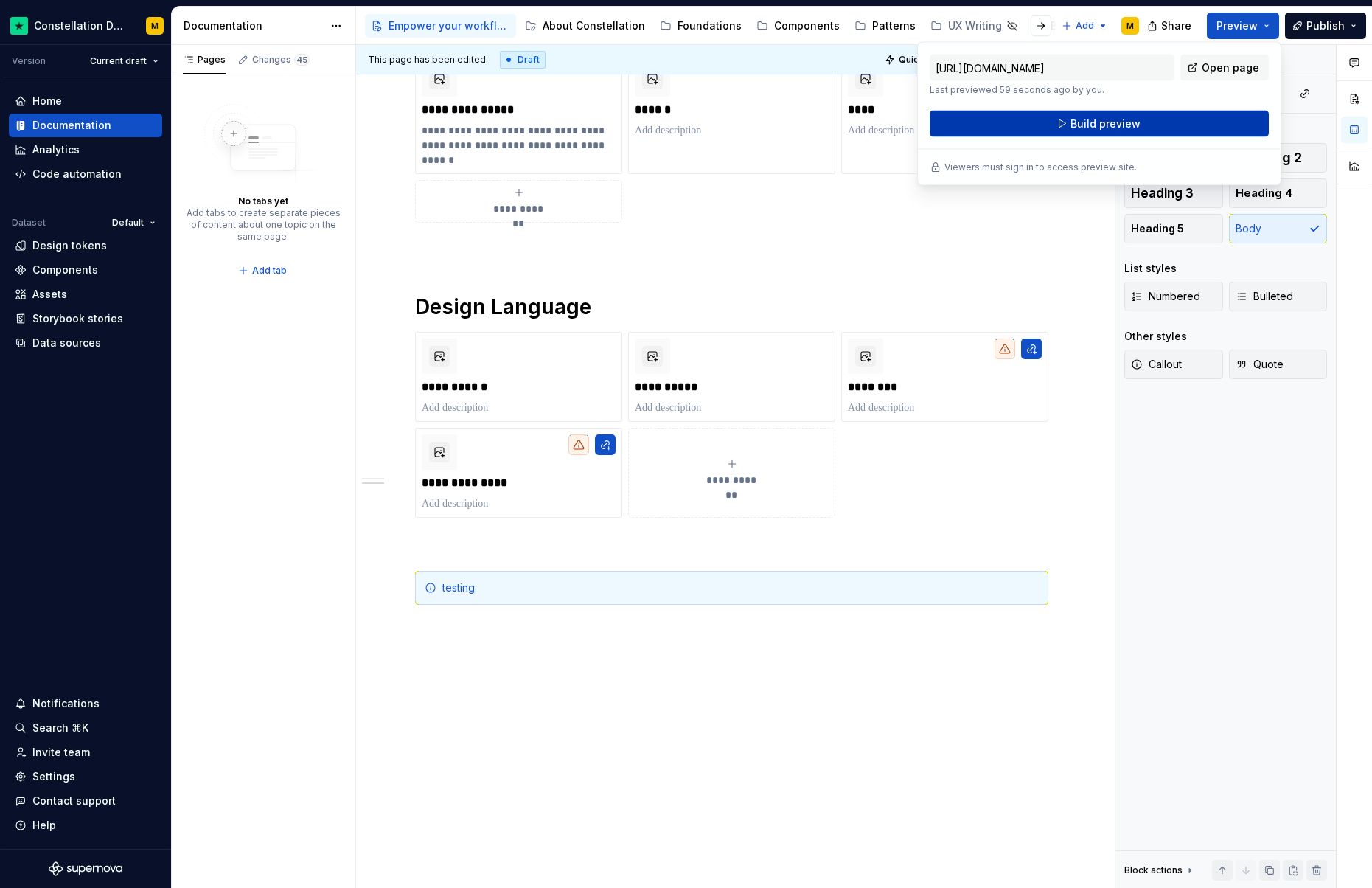
click at [1118, 115] on button "Build preview" at bounding box center [1099, 124] width 339 height 27
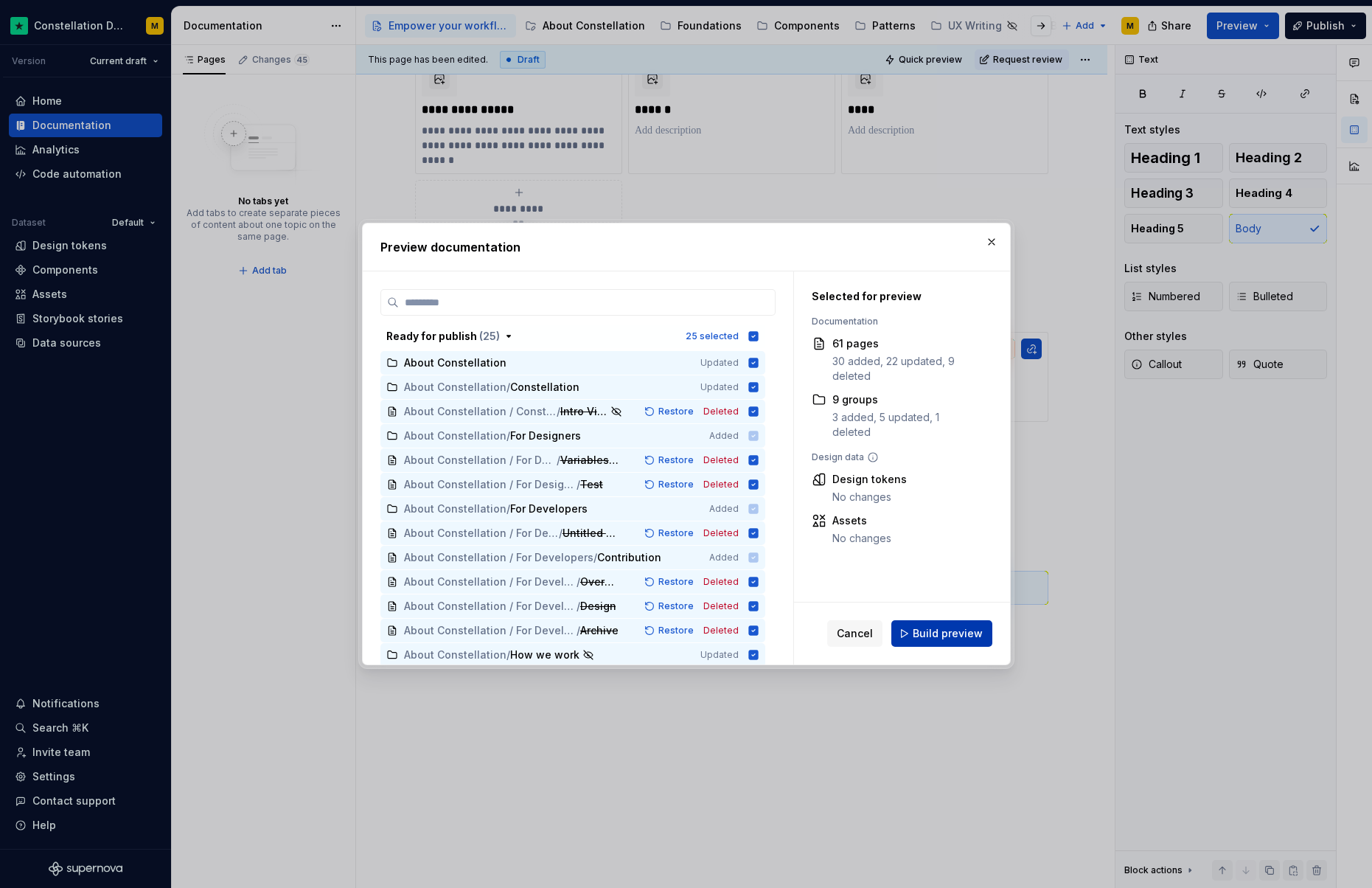
click at [976, 632] on span "Build preview" at bounding box center [948, 634] width 70 height 15
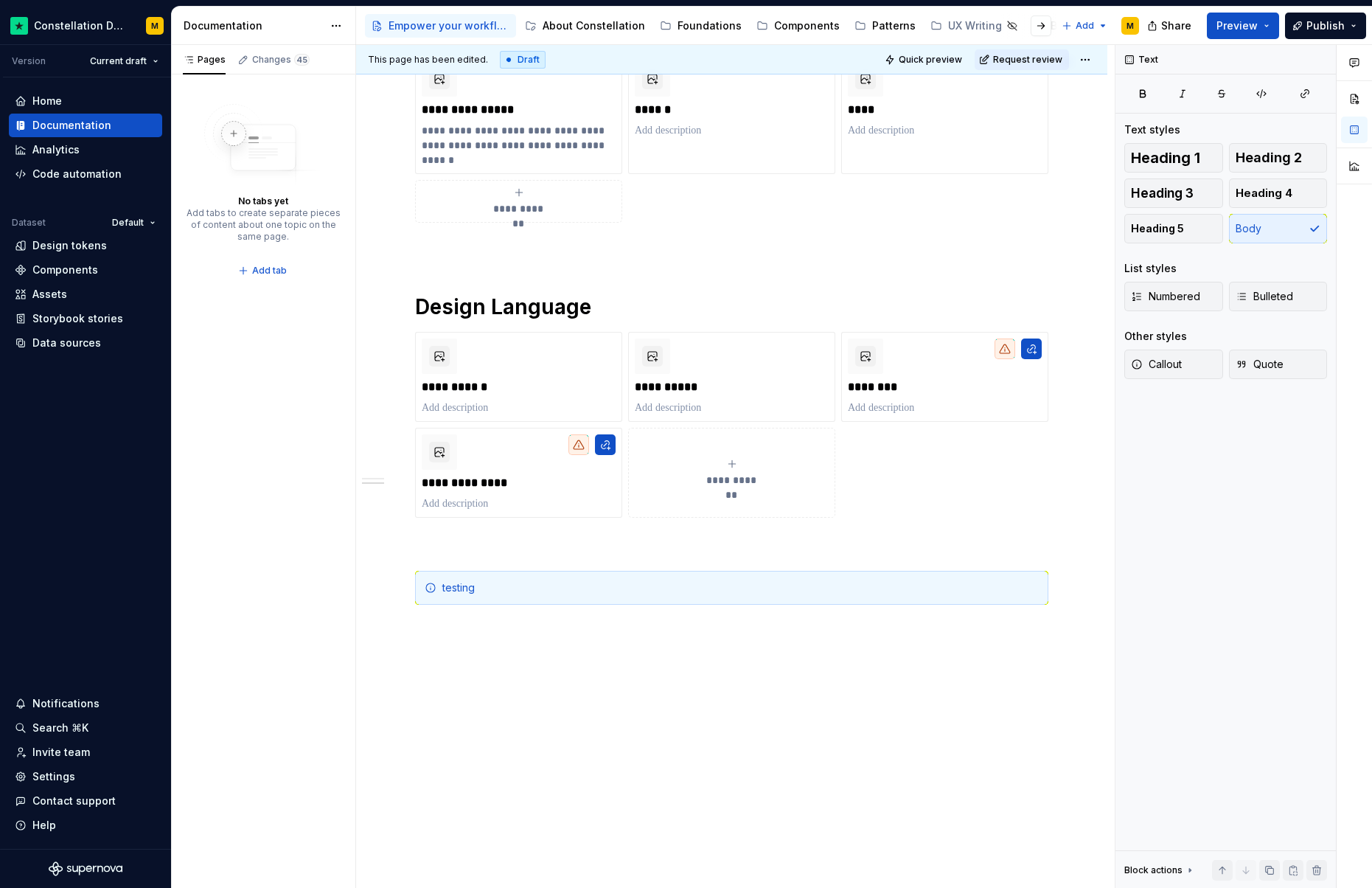
type textarea "*"
click at [65, 792] on div "Contact support" at bounding box center [85, 801] width 153 height 23
click at [54, 778] on div "Settings" at bounding box center [54, 777] width 43 height 15
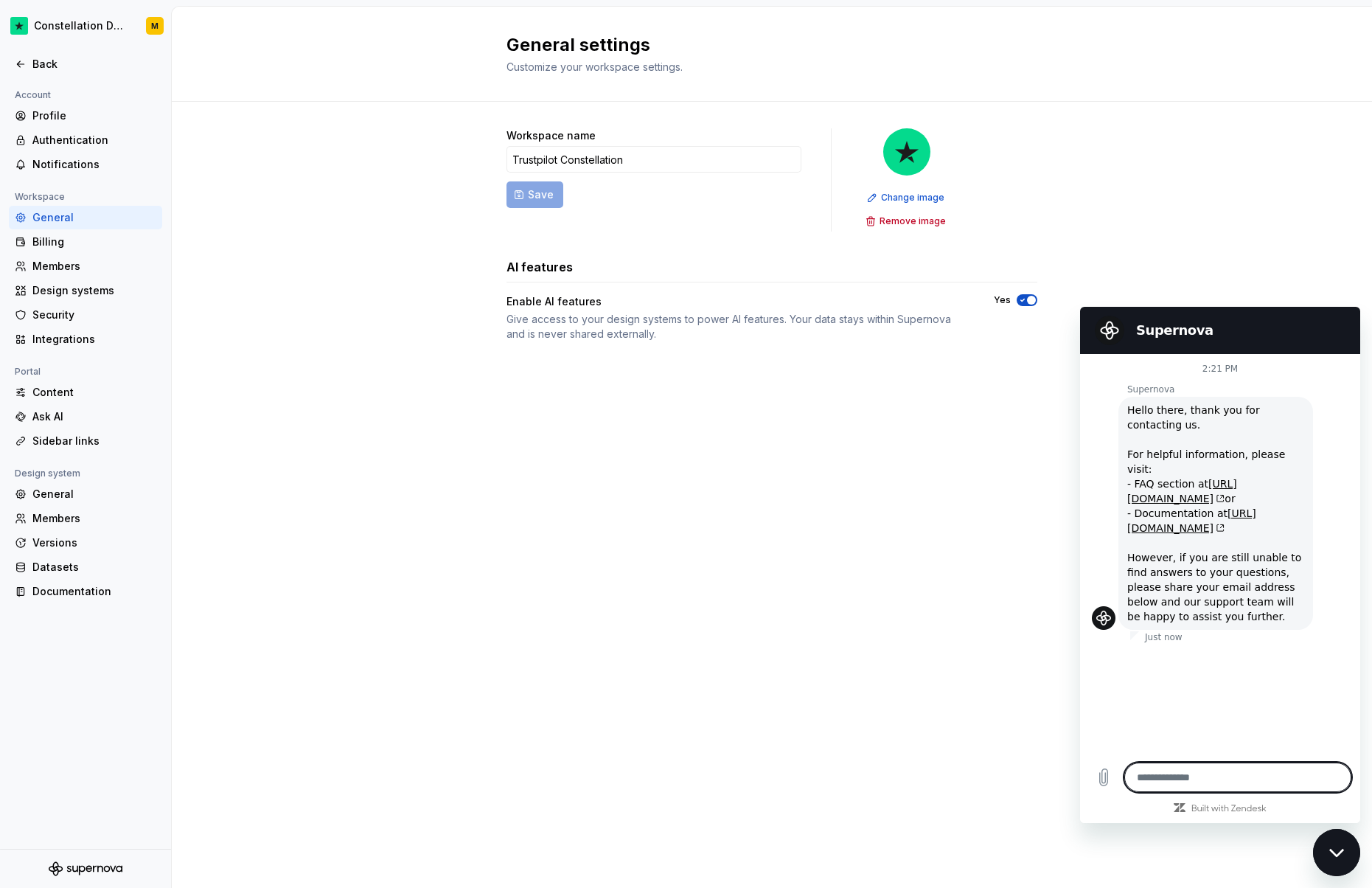
click at [1333, 854] on icon "Close messaging window" at bounding box center [1337, 853] width 16 height 9
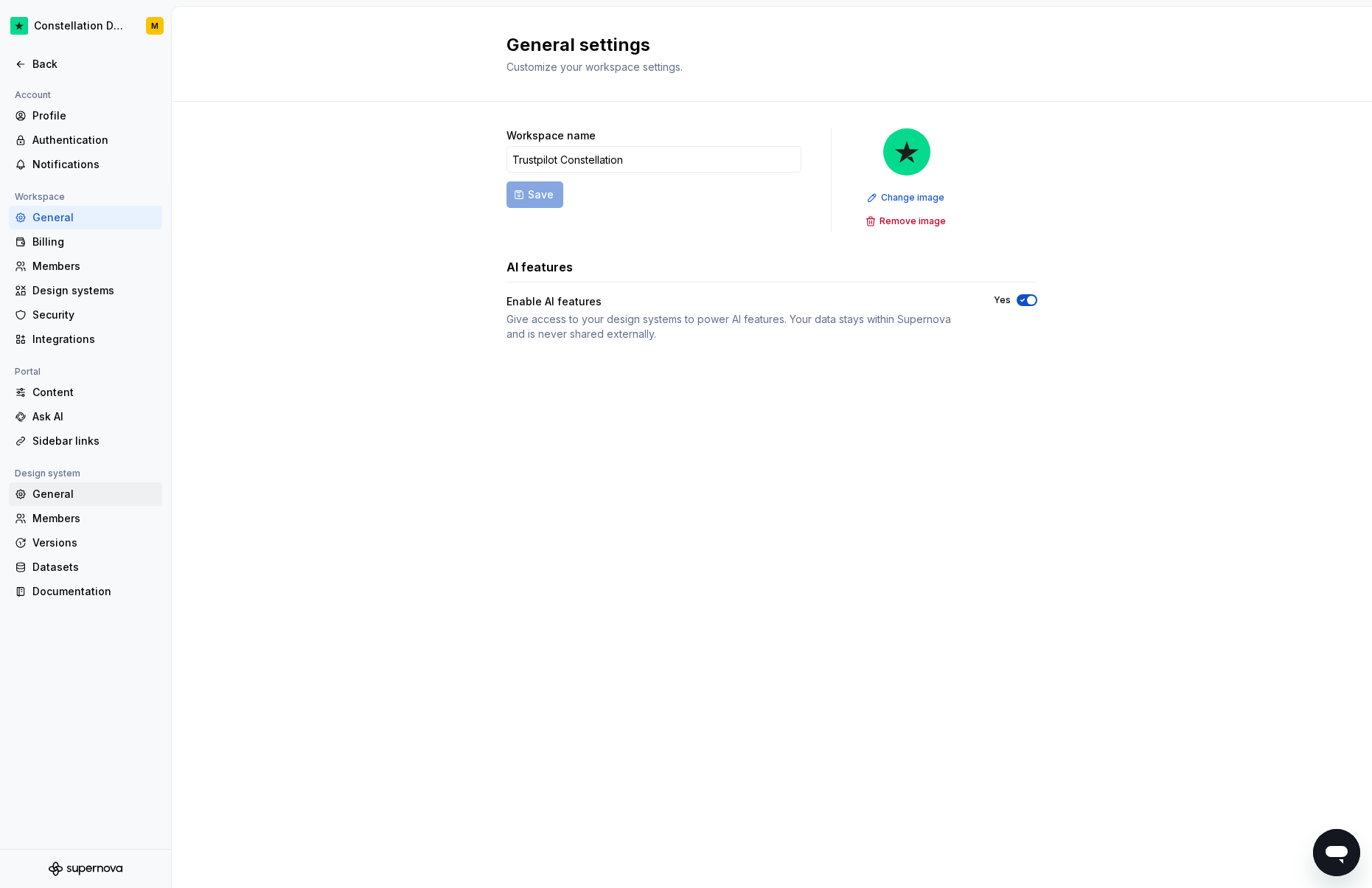
type textarea "*"
click at [58, 578] on div "Datasets" at bounding box center [85, 567] width 153 height 23
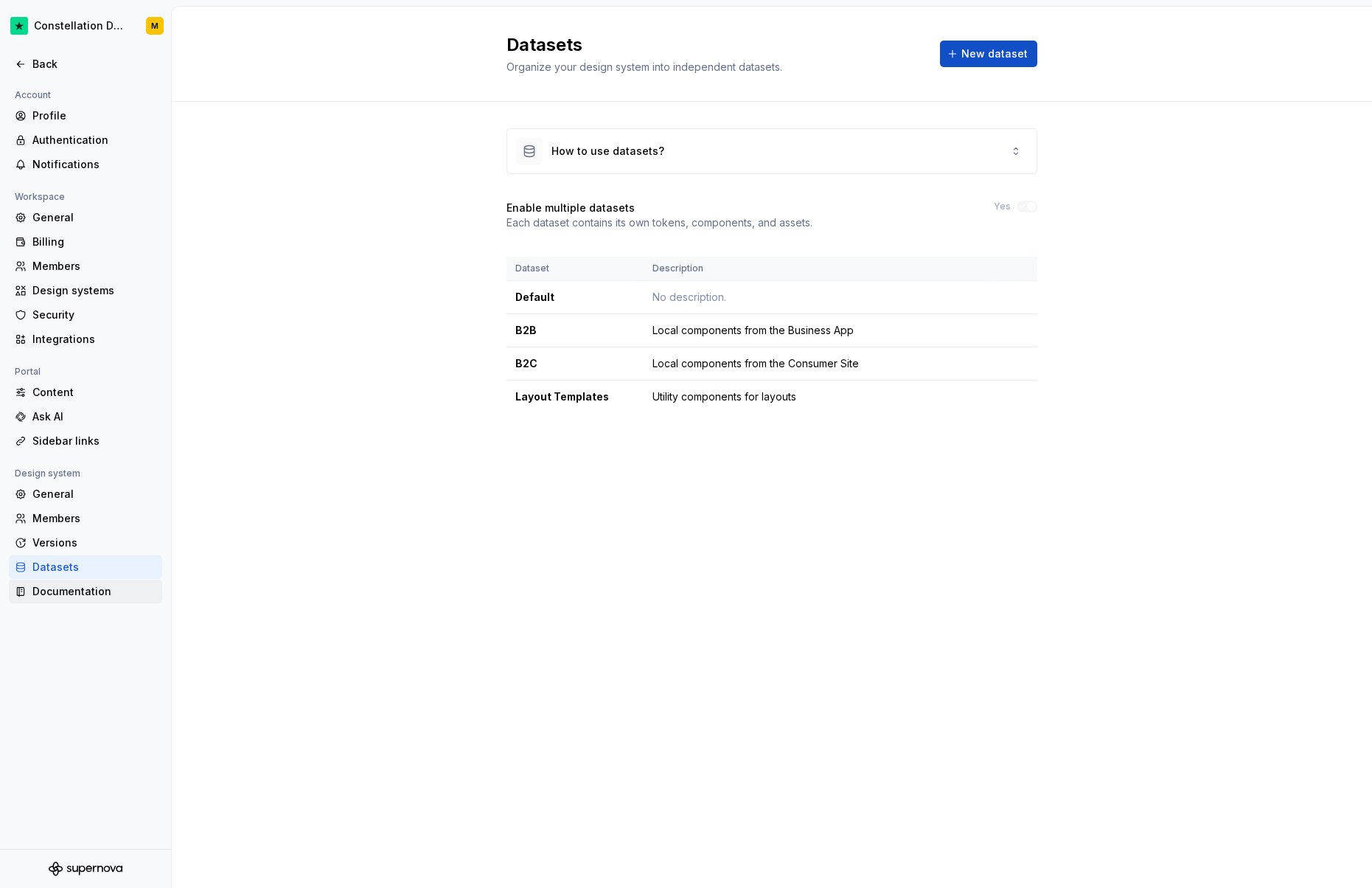
click at [61, 593] on div "Documentation" at bounding box center [95, 592] width 124 height 15
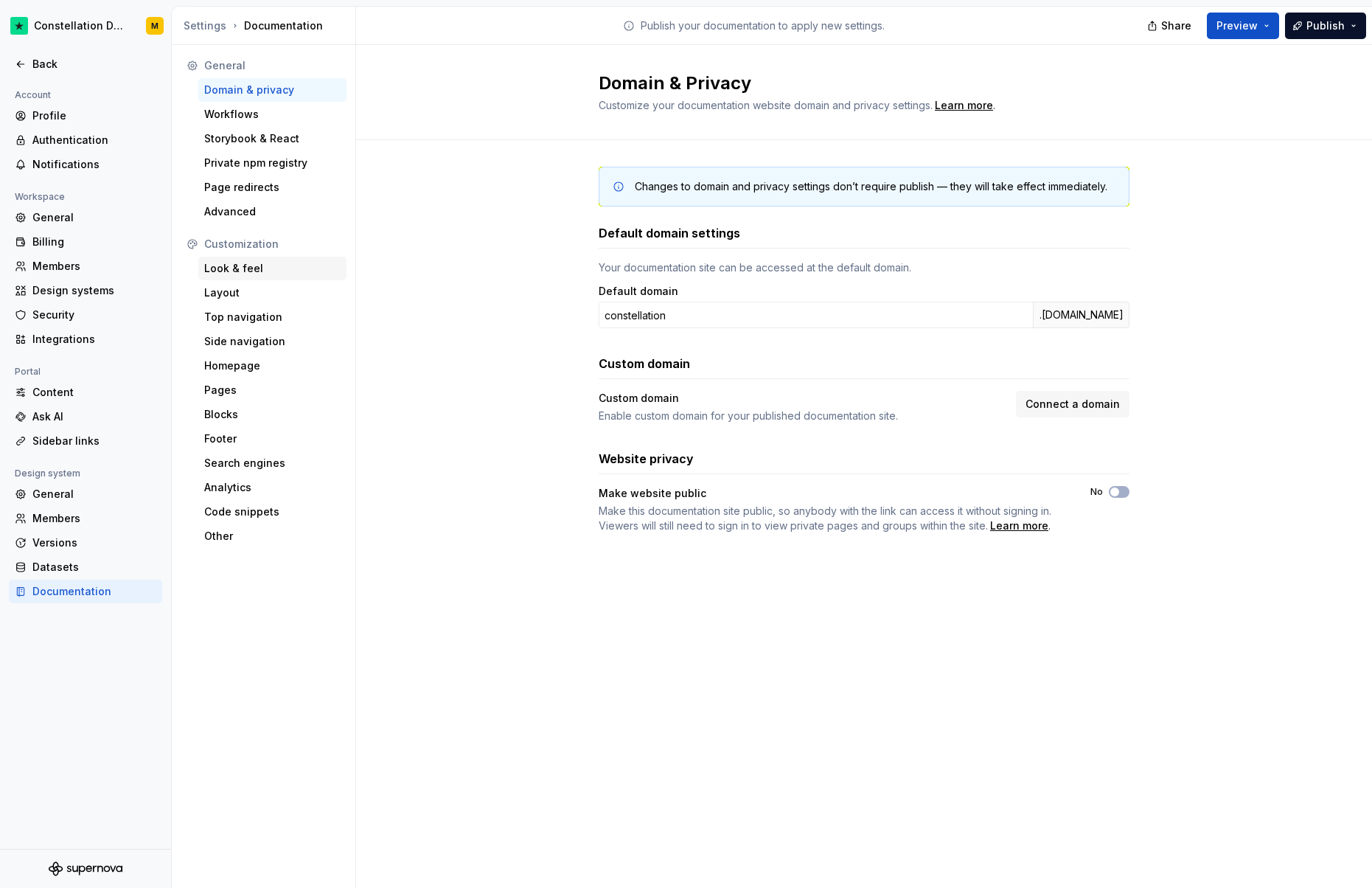
click at [262, 259] on div "Look & feel" at bounding box center [272, 269] width 148 height 23
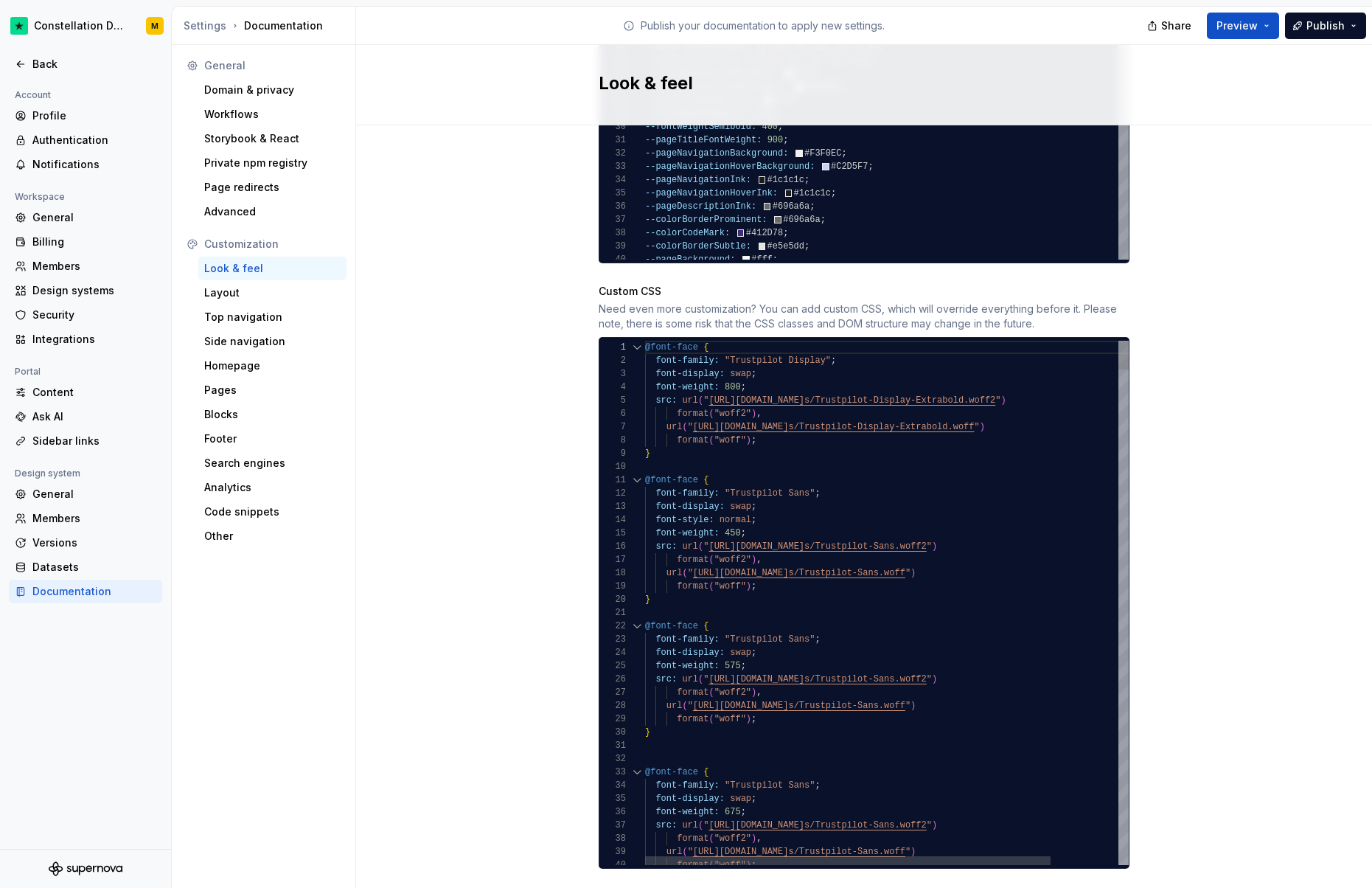
scroll to position [1246, 0]
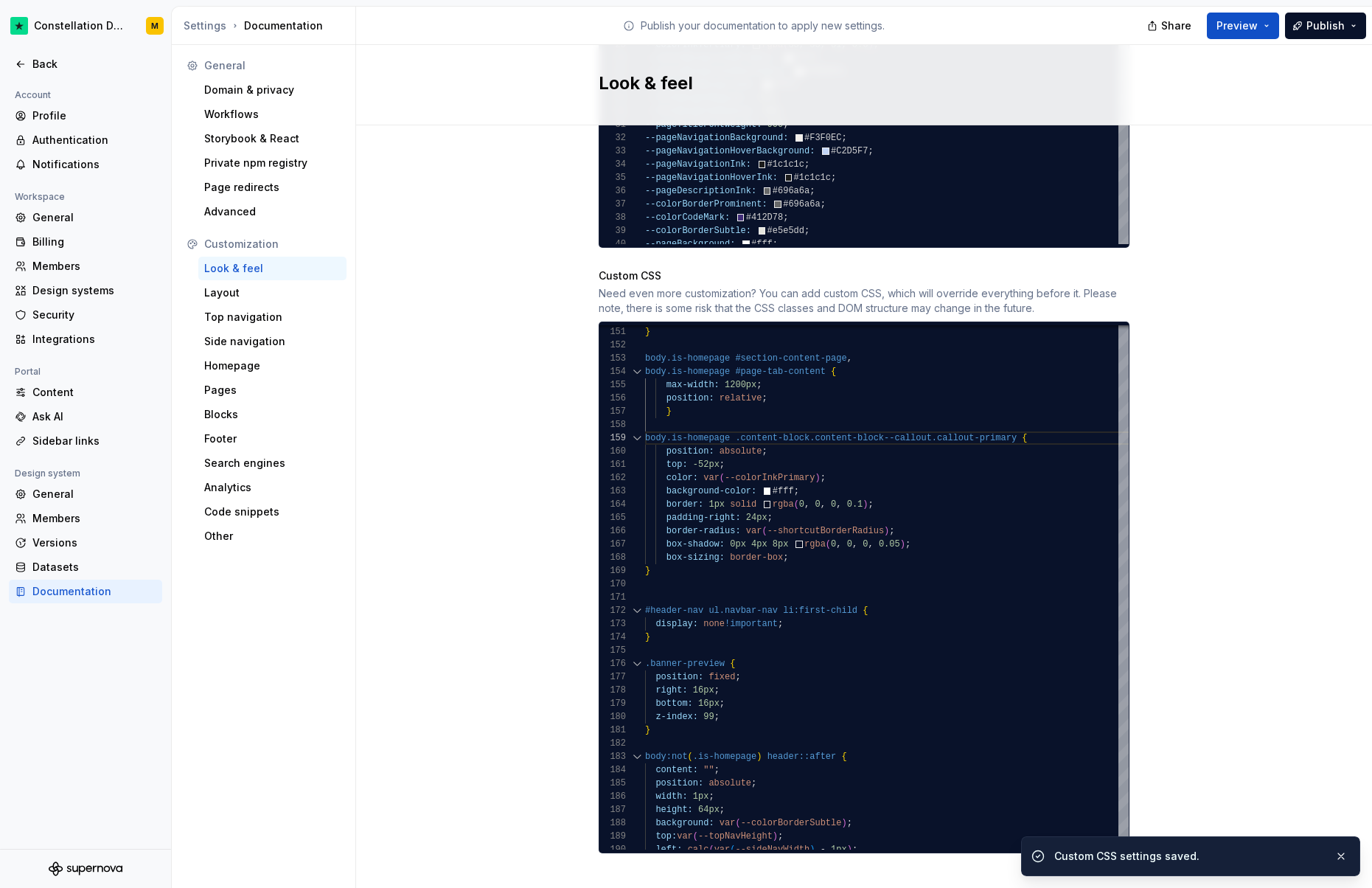
drag, startPoint x: 1226, startPoint y: 25, endPoint x: 1217, endPoint y: 40, distance: 17.5
click at [1226, 25] on span "Preview" at bounding box center [1236, 26] width 41 height 15
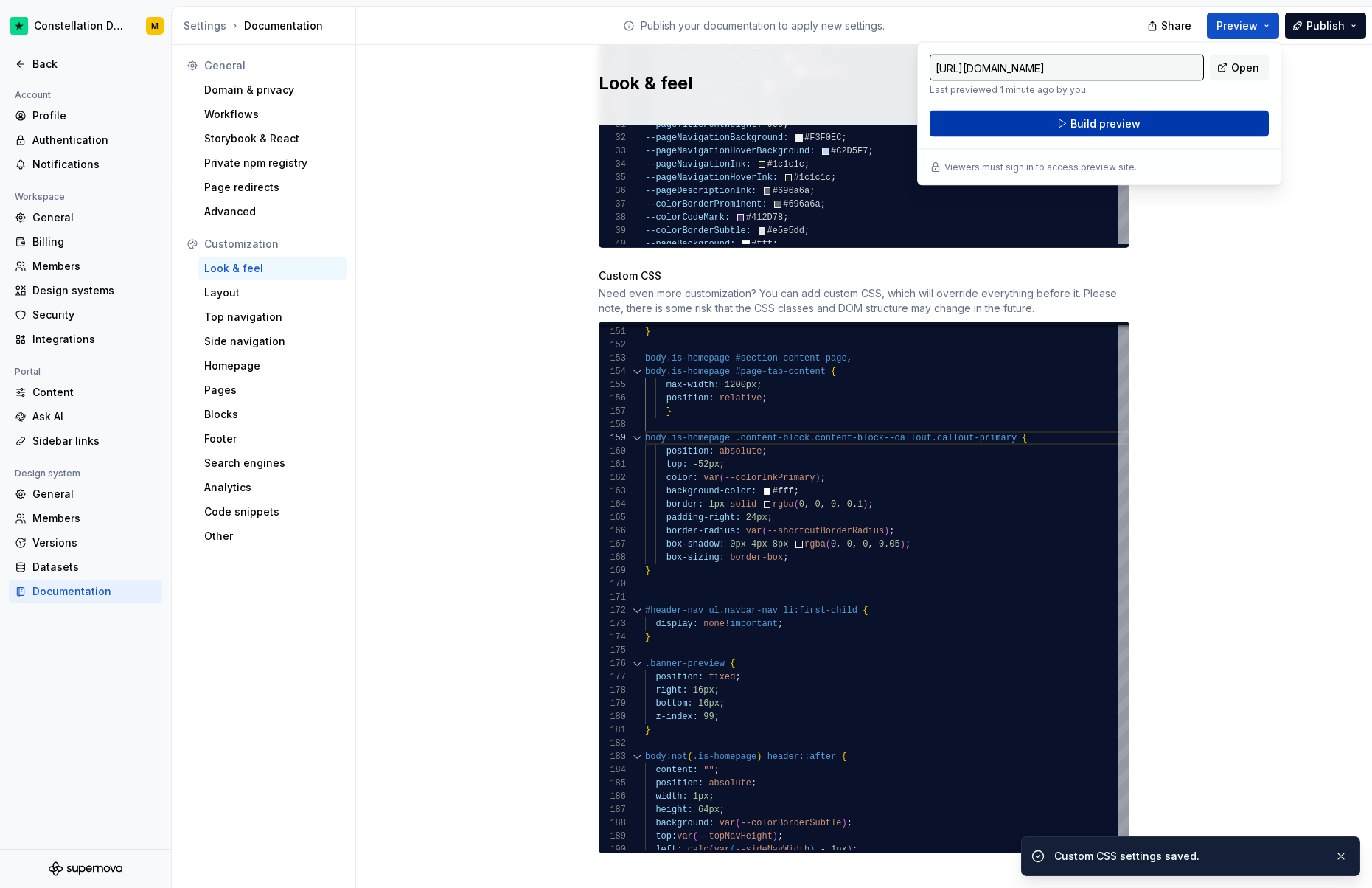
click at [1026, 124] on button "Build preview" at bounding box center [1099, 124] width 339 height 27
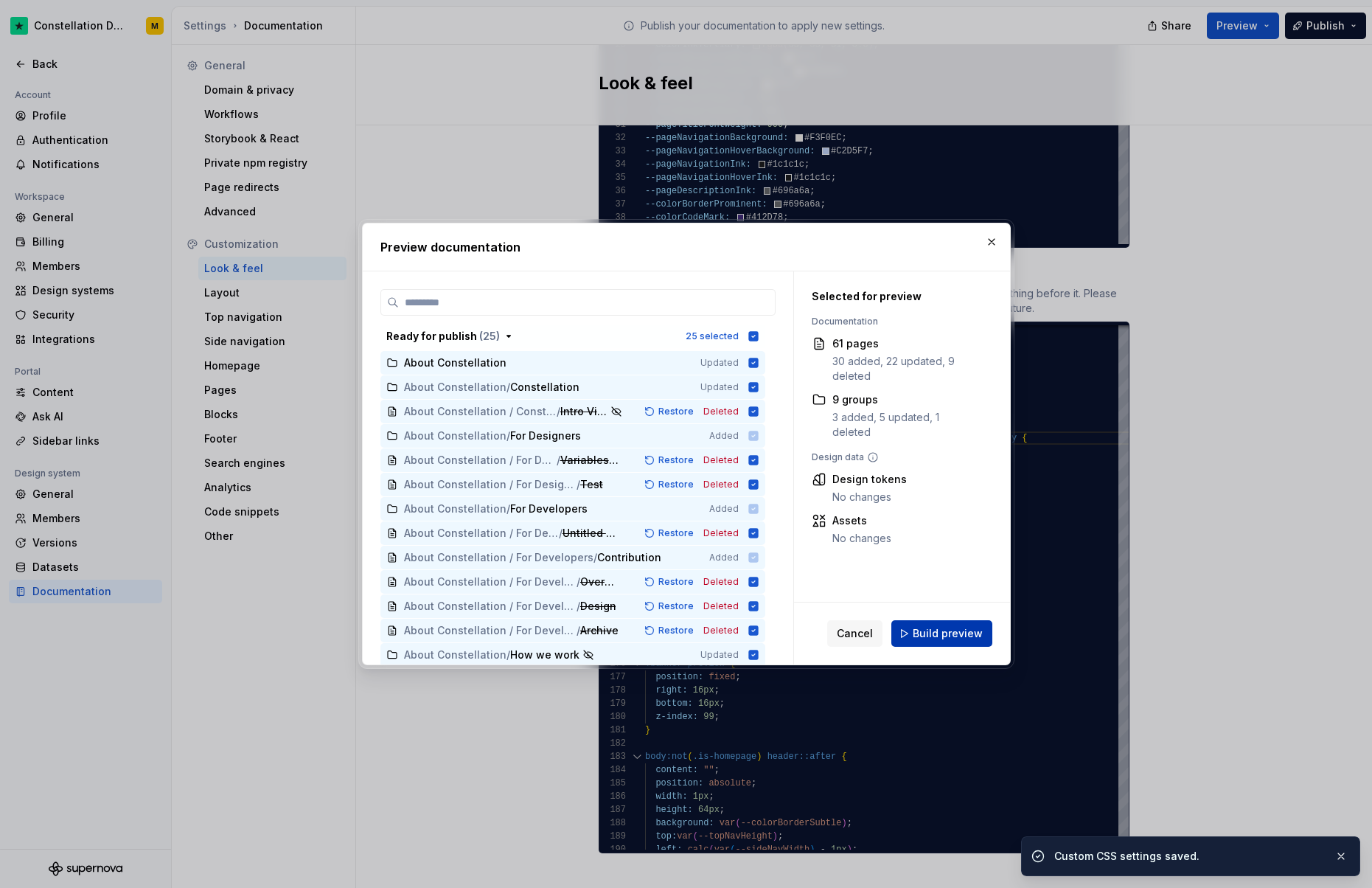
click at [974, 626] on span "Build preview" at bounding box center [948, 634] width 70 height 15
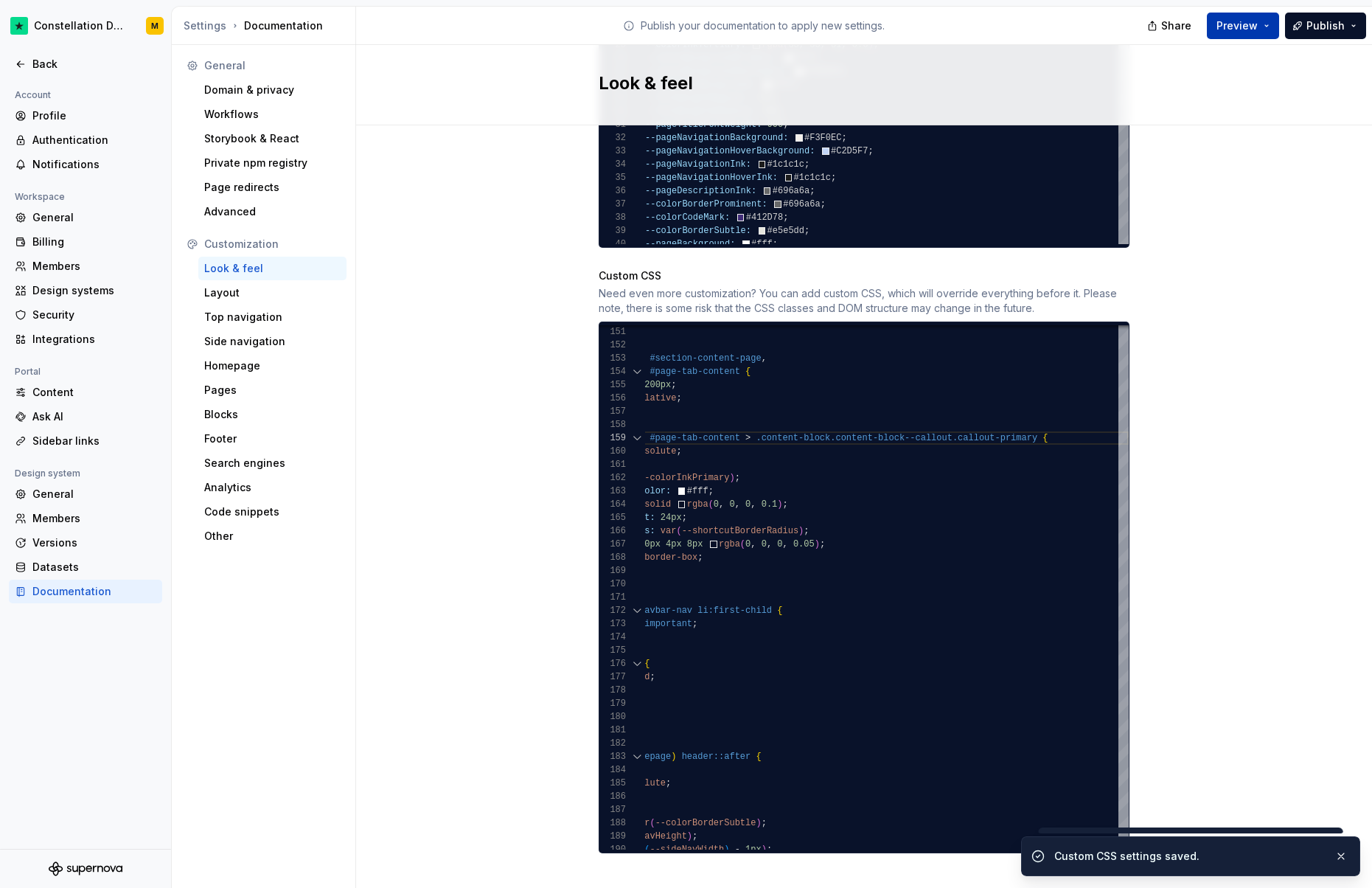
click at [1236, 25] on span "Preview" at bounding box center [1236, 26] width 41 height 15
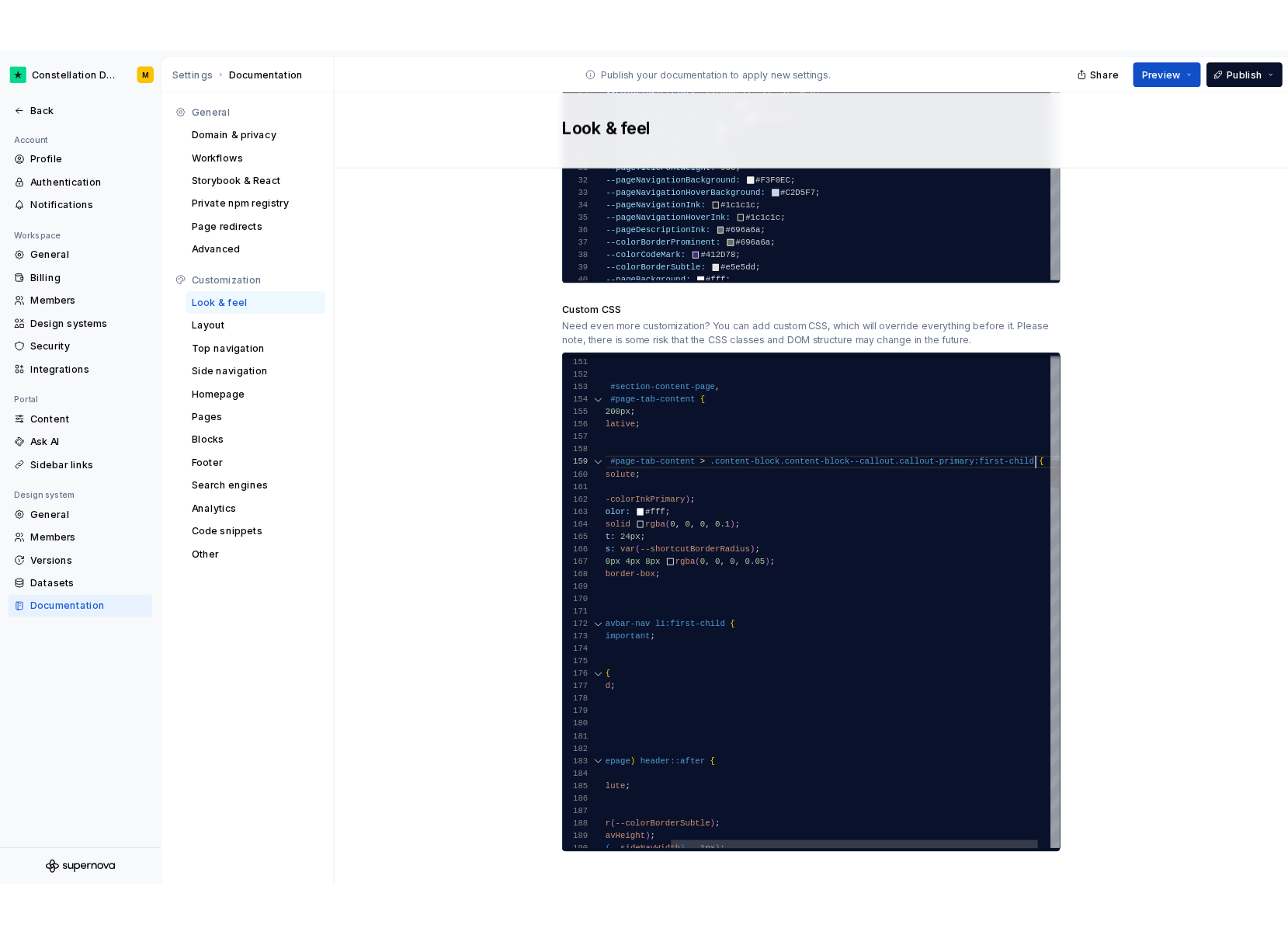
scroll to position [112, 573]
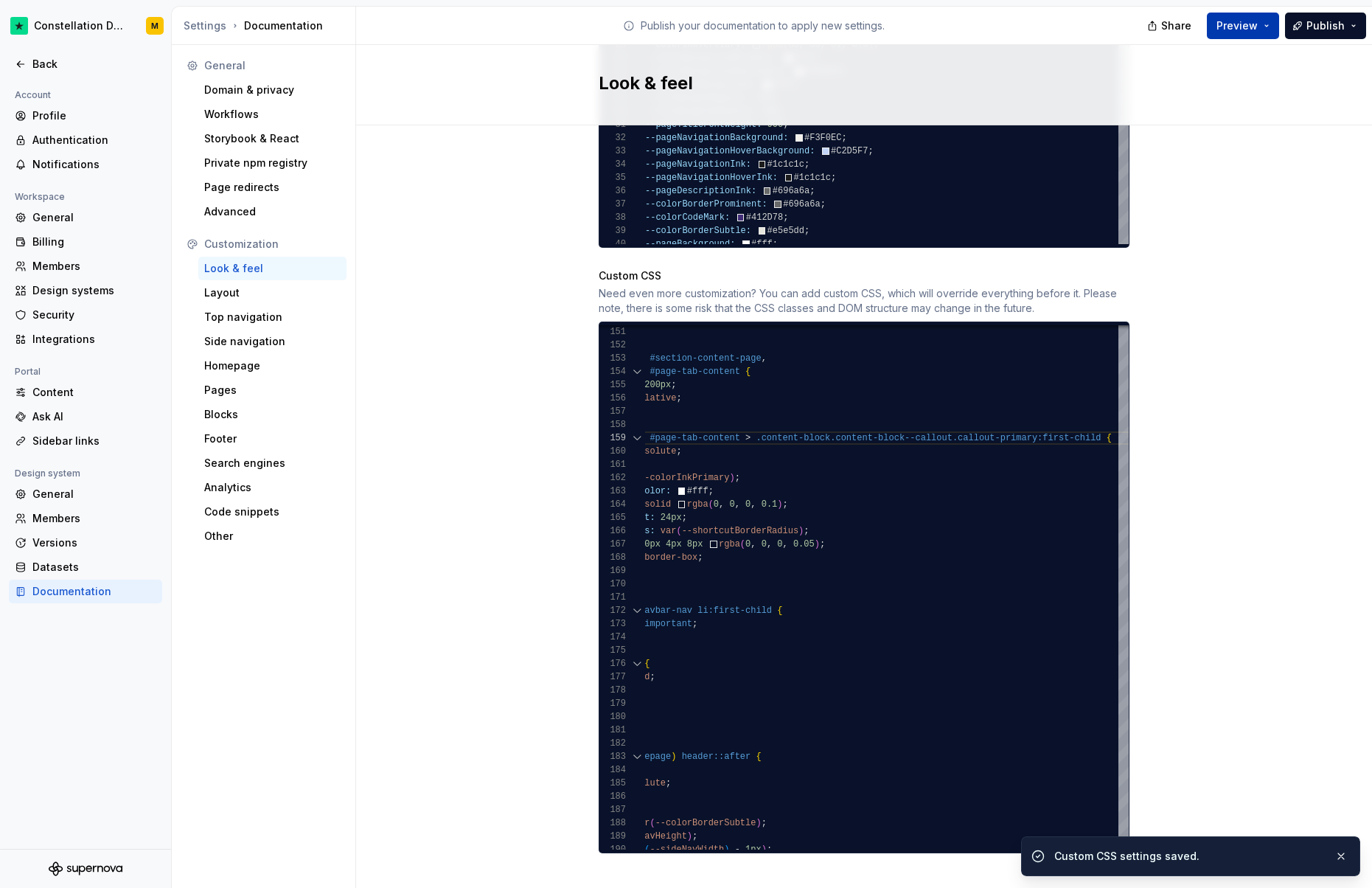
drag, startPoint x: 1230, startPoint y: 23, endPoint x: 1225, endPoint y: 37, distance: 14.9
click at [1230, 23] on span "Preview" at bounding box center [1236, 26] width 41 height 15
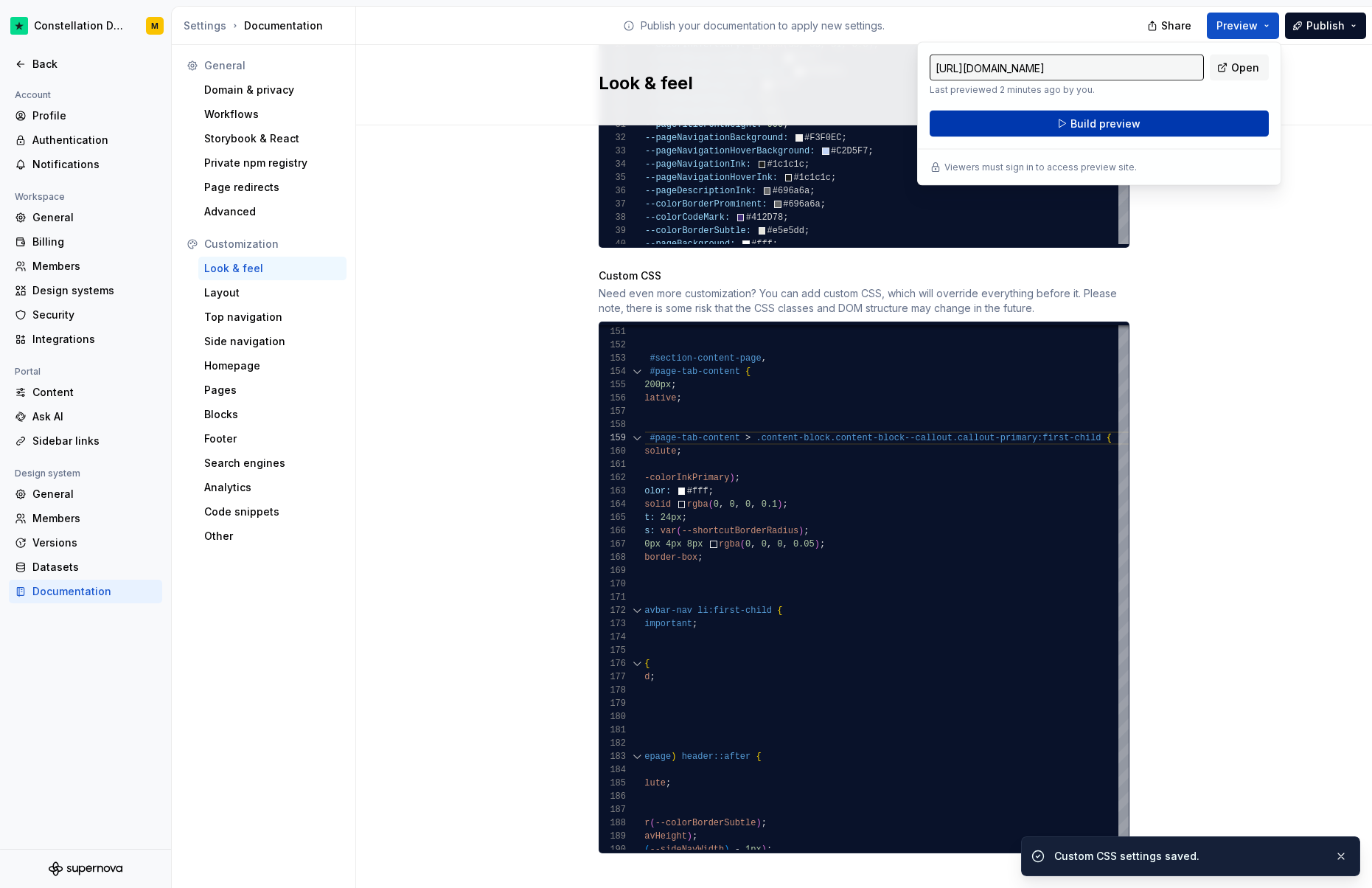
click at [1064, 127] on button "Build preview" at bounding box center [1099, 124] width 339 height 27
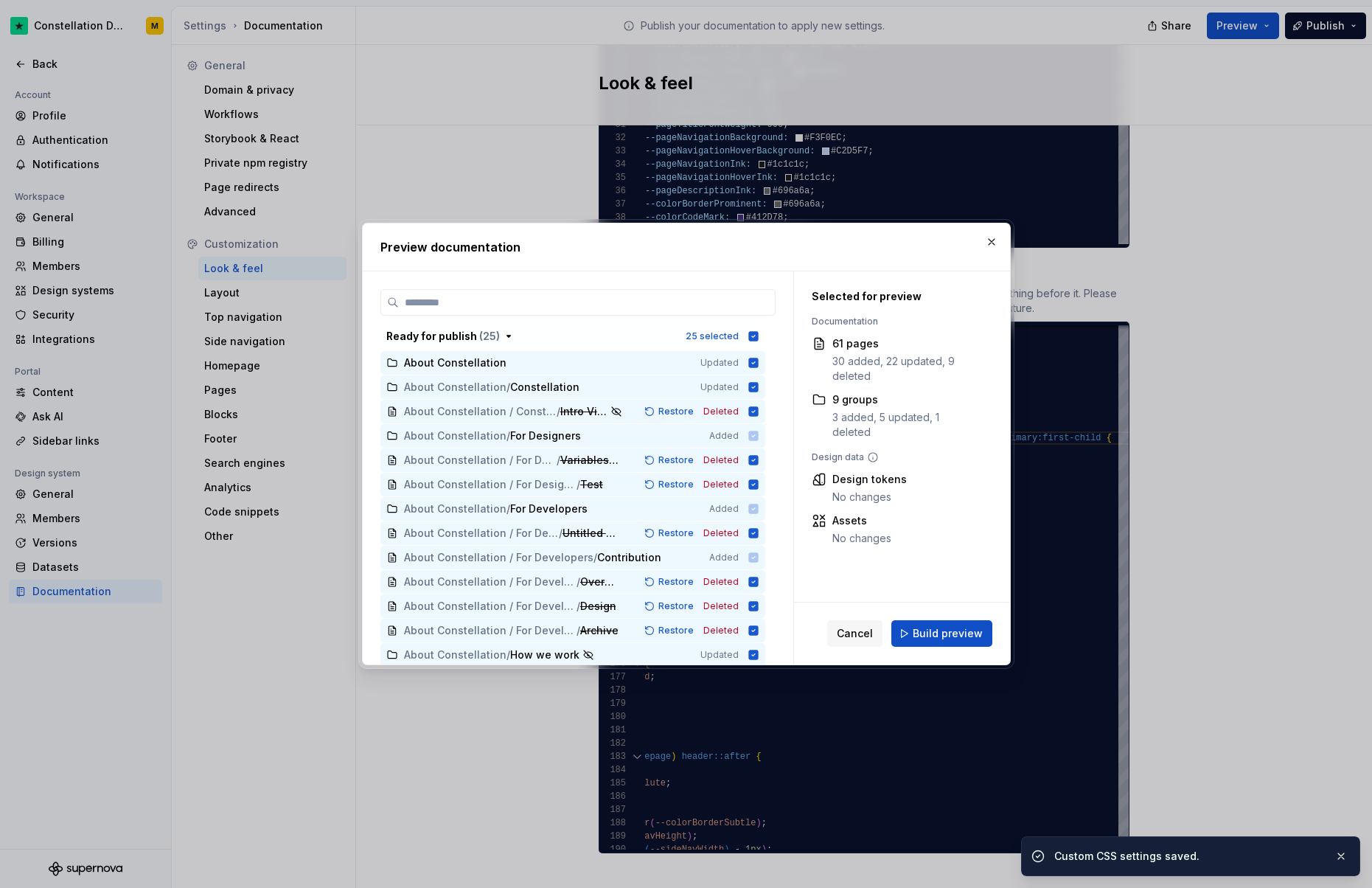
click at [963, 632] on span "Build preview" at bounding box center [948, 634] width 70 height 15
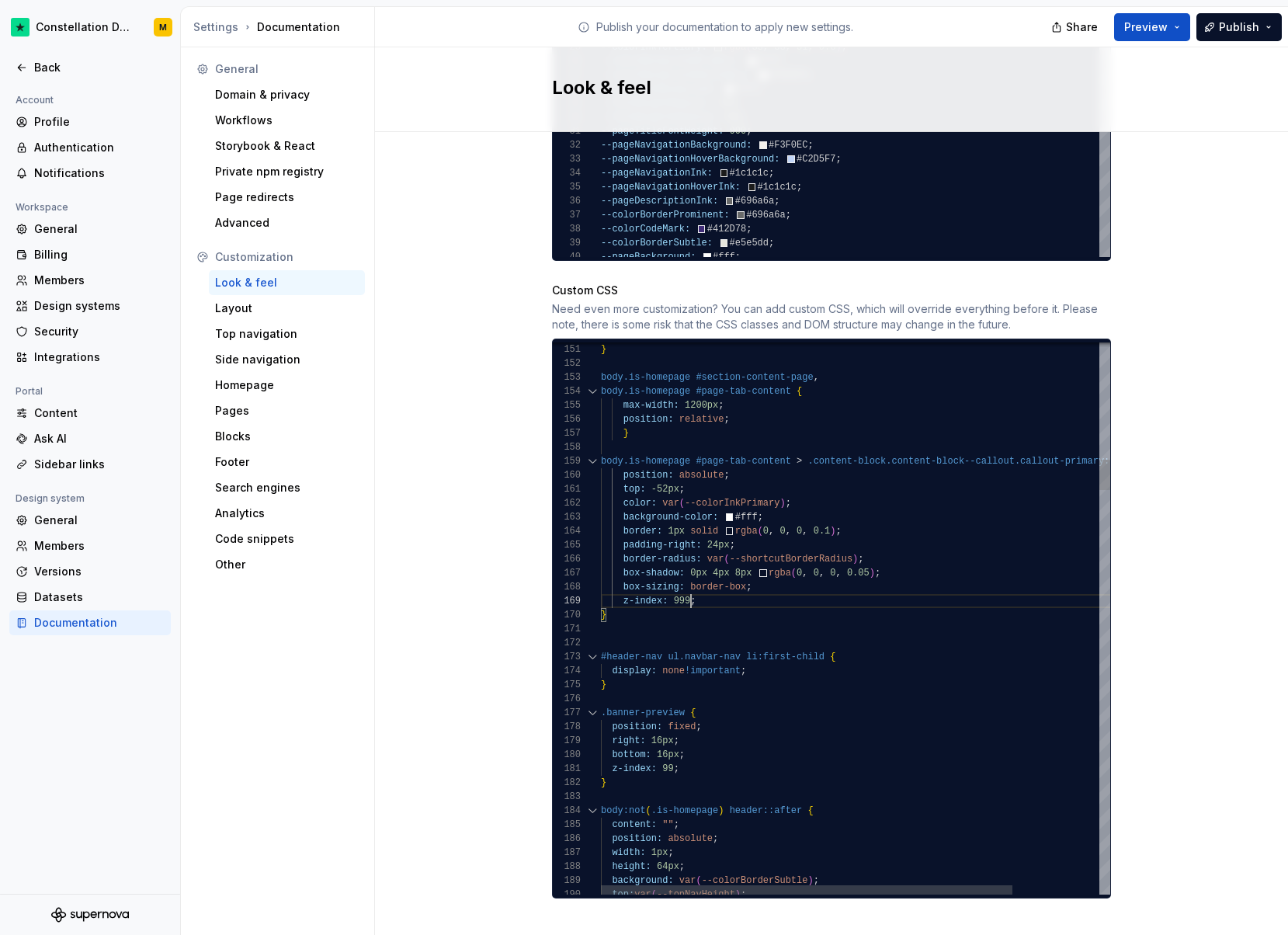
scroll to position [112, 95]
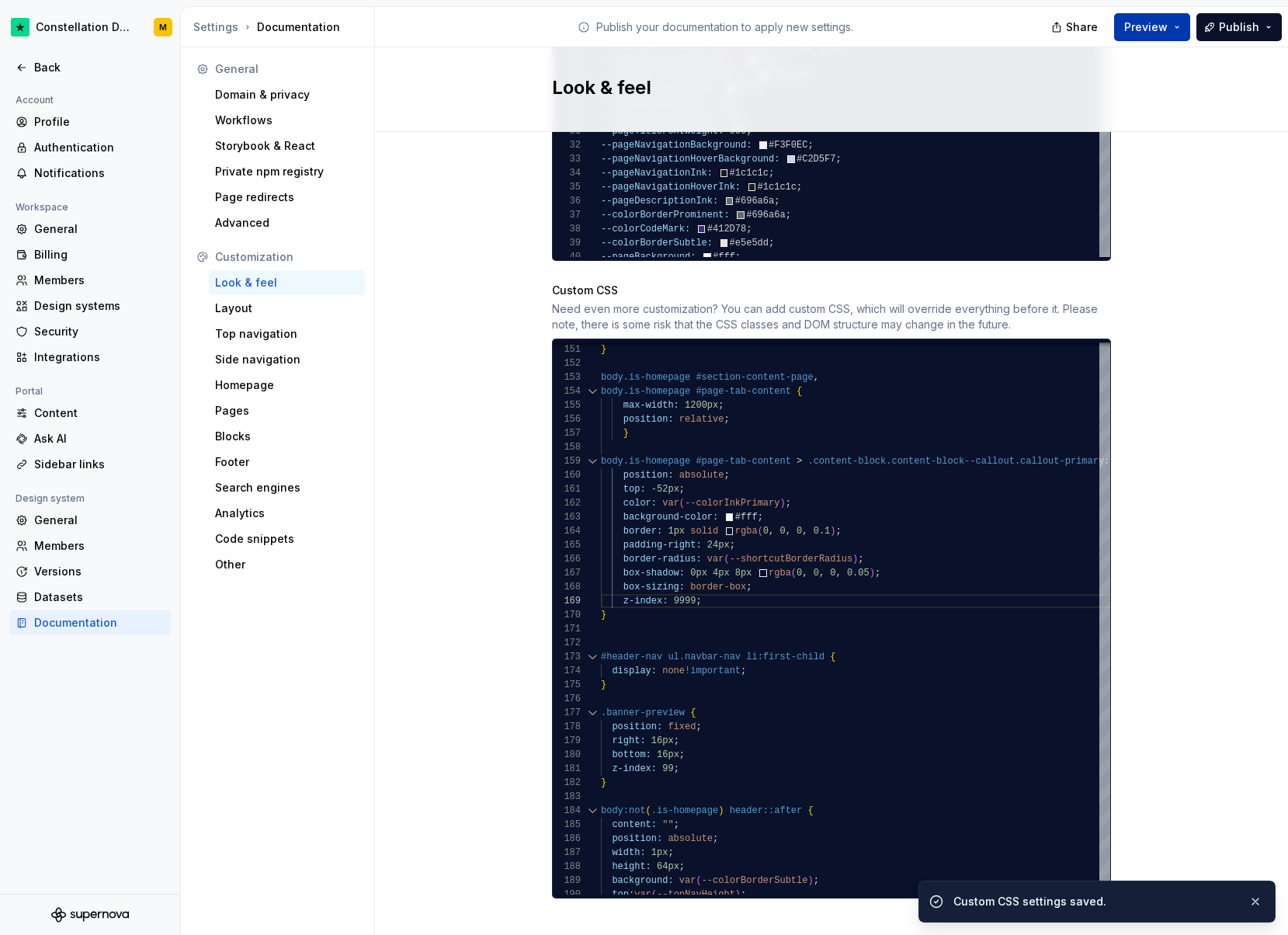
click at [1151, 21] on span "Preview" at bounding box center [1145, 27] width 43 height 16
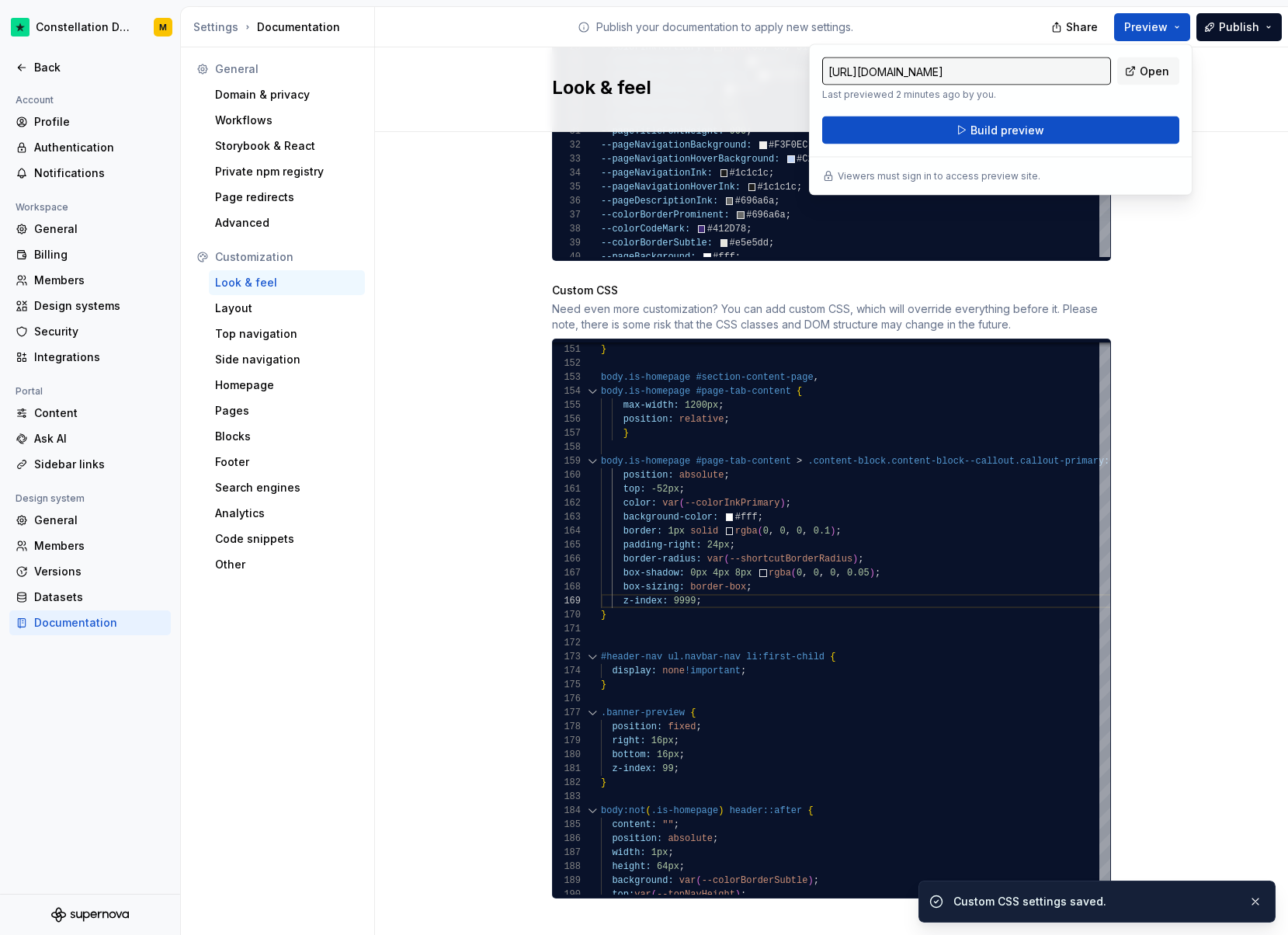
click at [987, 144] on div "[URL][DOMAIN_NAME] Last previewed 2 minutes ago by you. Open Build preview View…" at bounding box center [1001, 120] width 383 height 152
click at [978, 126] on span "Build preview" at bounding box center [1008, 130] width 74 height 16
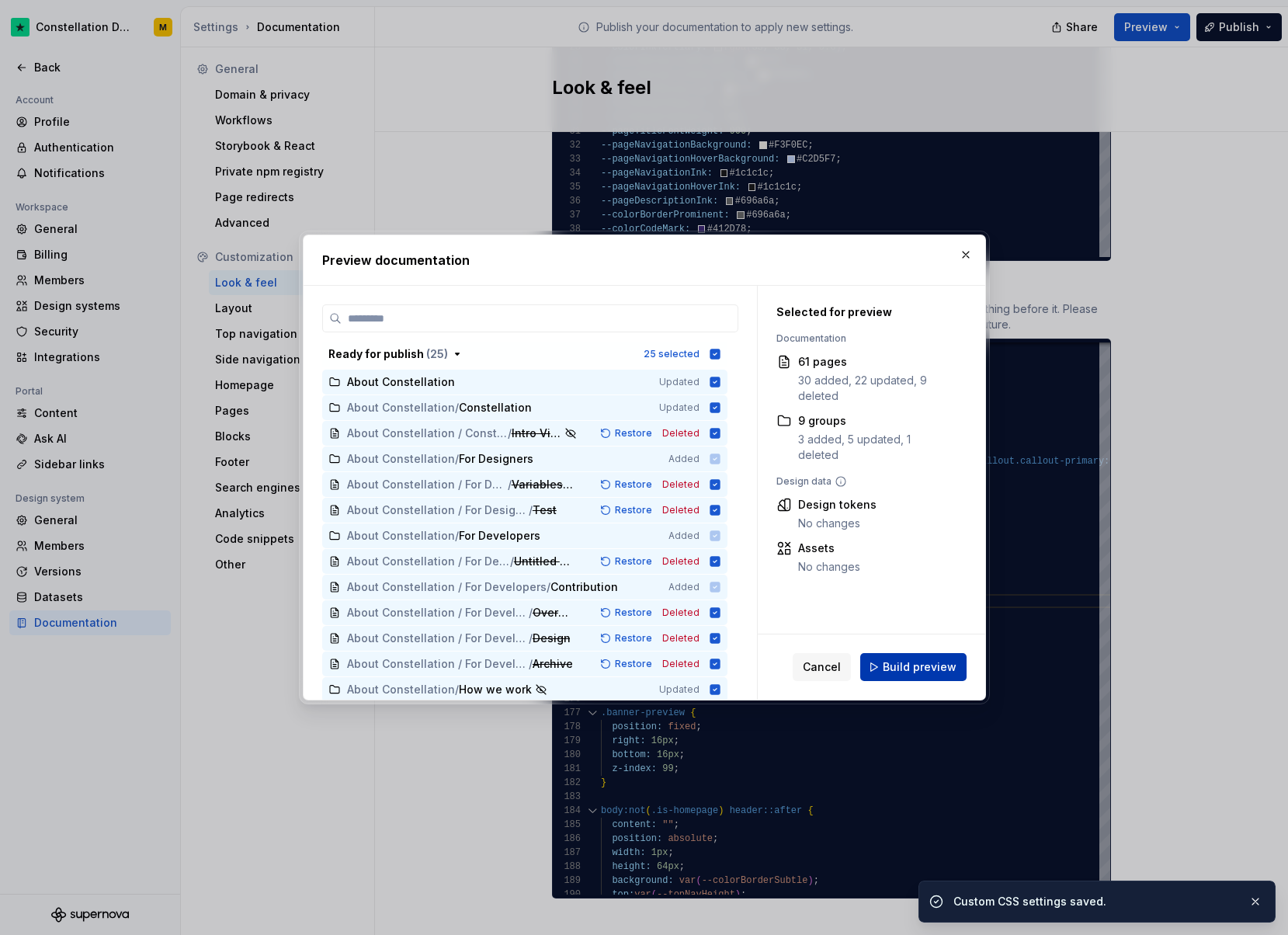
click at [924, 654] on button "Build preview" at bounding box center [914, 667] width 107 height 28
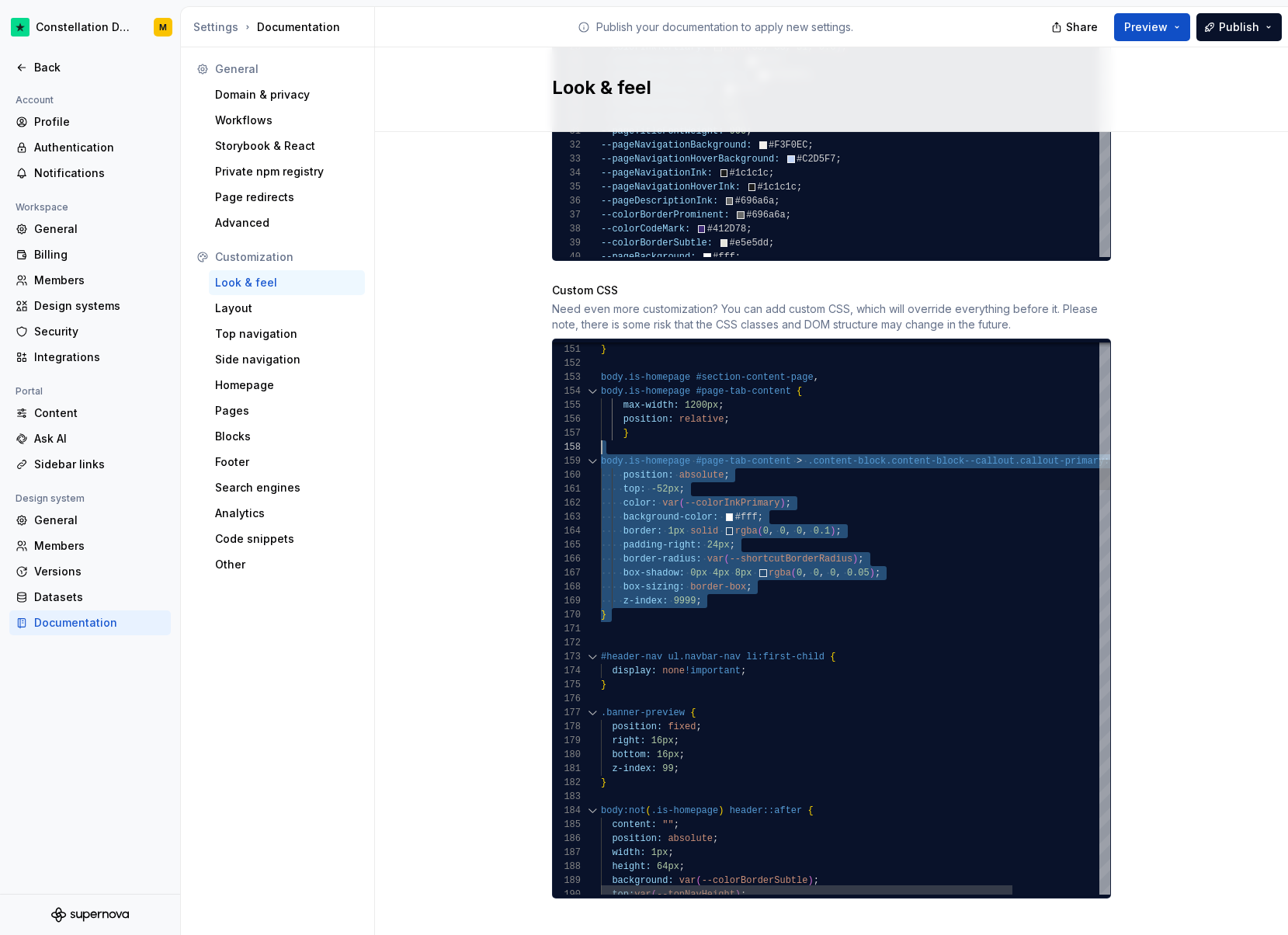
scroll to position [98, 0]
drag, startPoint x: 633, startPoint y: 608, endPoint x: 503, endPoint y: 434, distance: 217.2
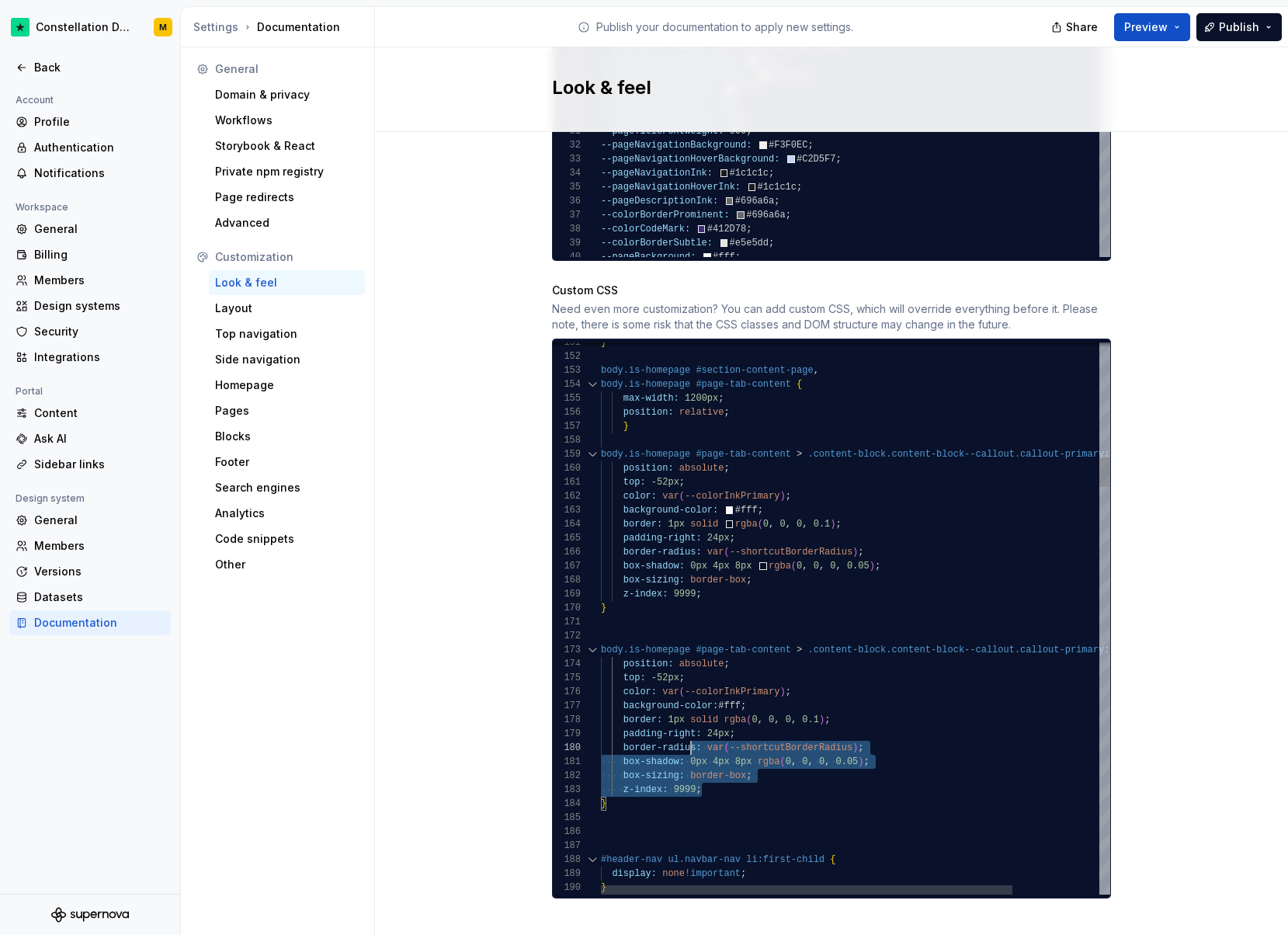
scroll to position [70, 11]
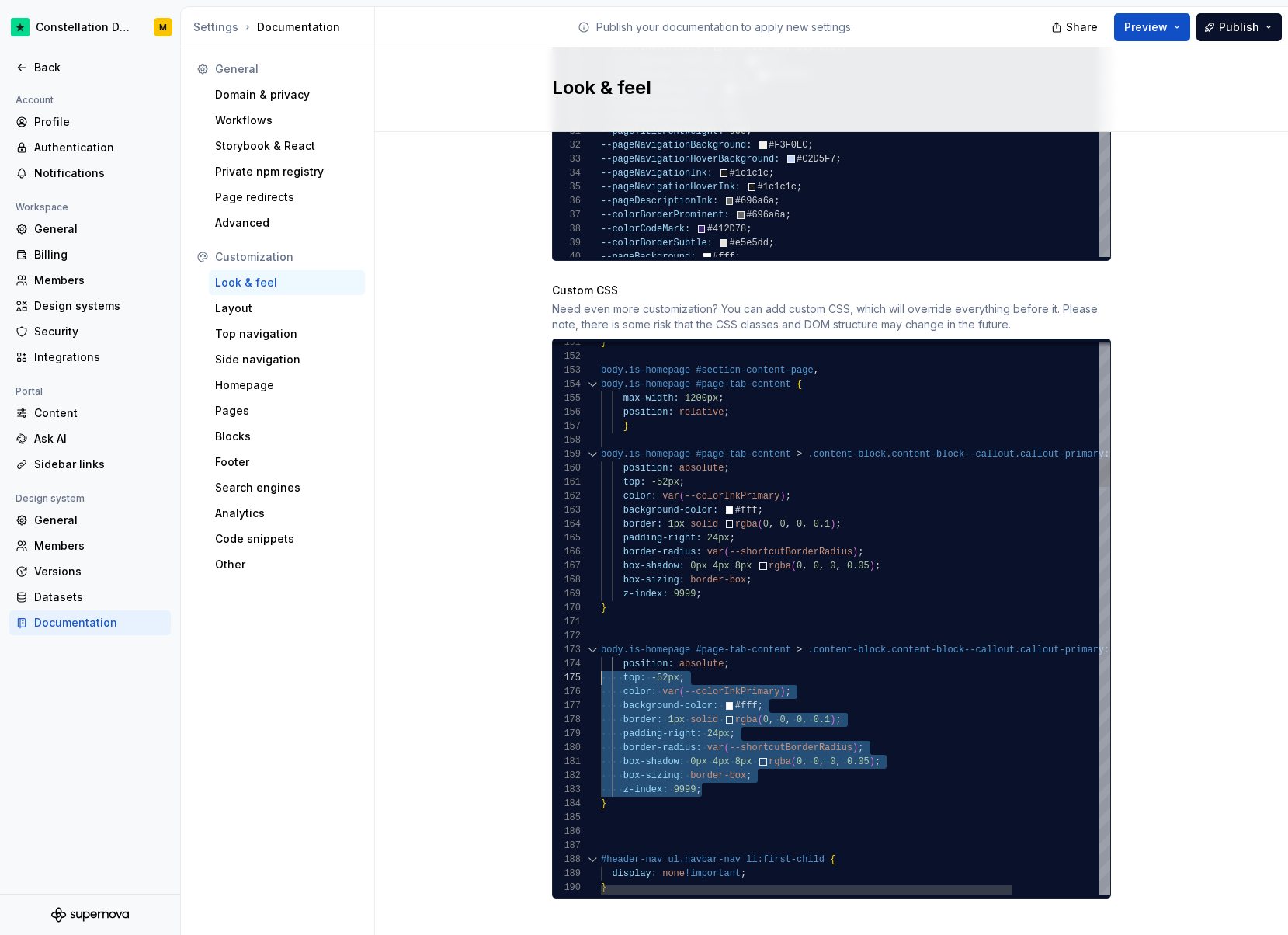
drag, startPoint x: 713, startPoint y: 755, endPoint x: 588, endPoint y: 654, distance: 160.7
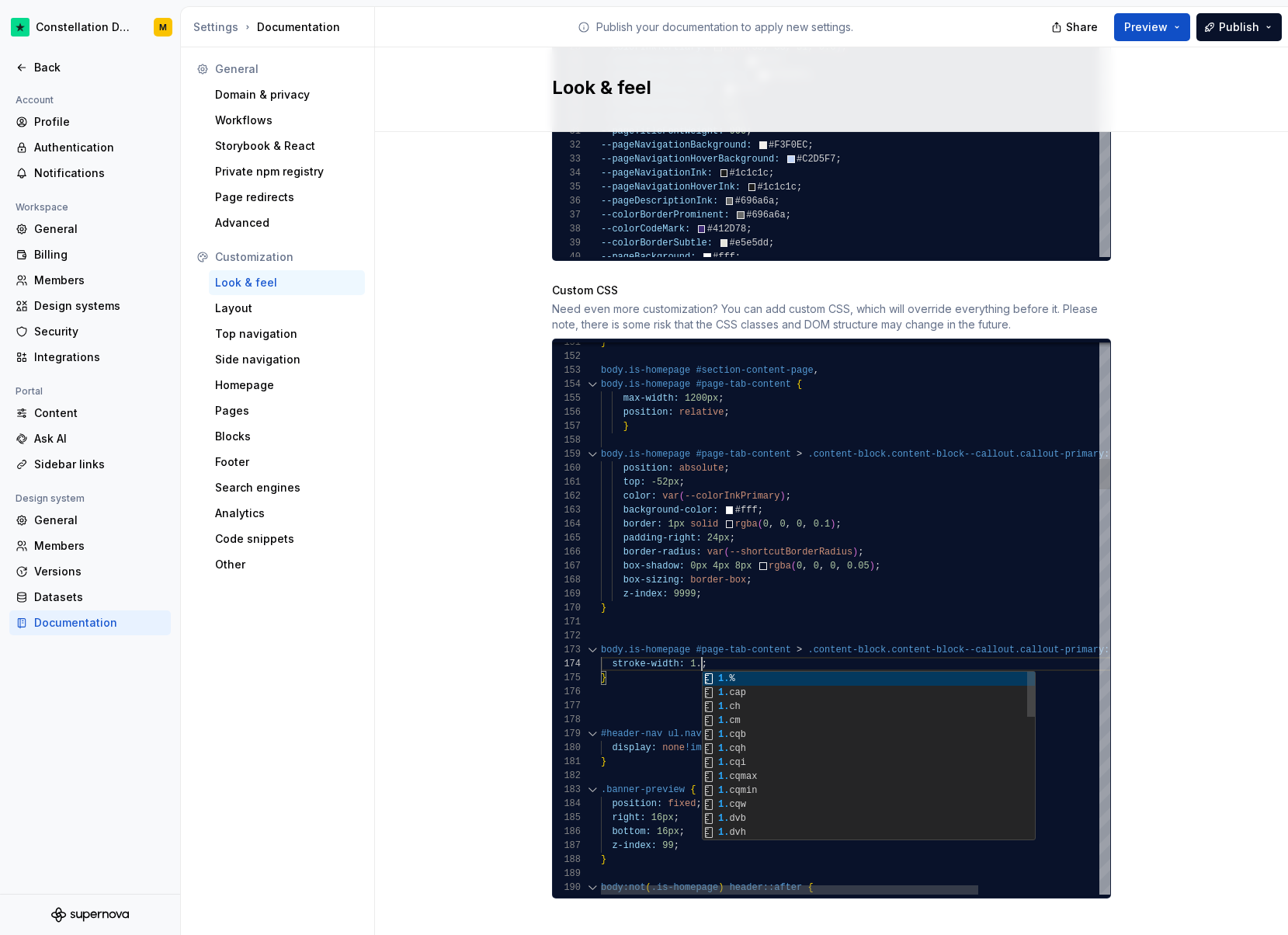
scroll to position [42, 107]
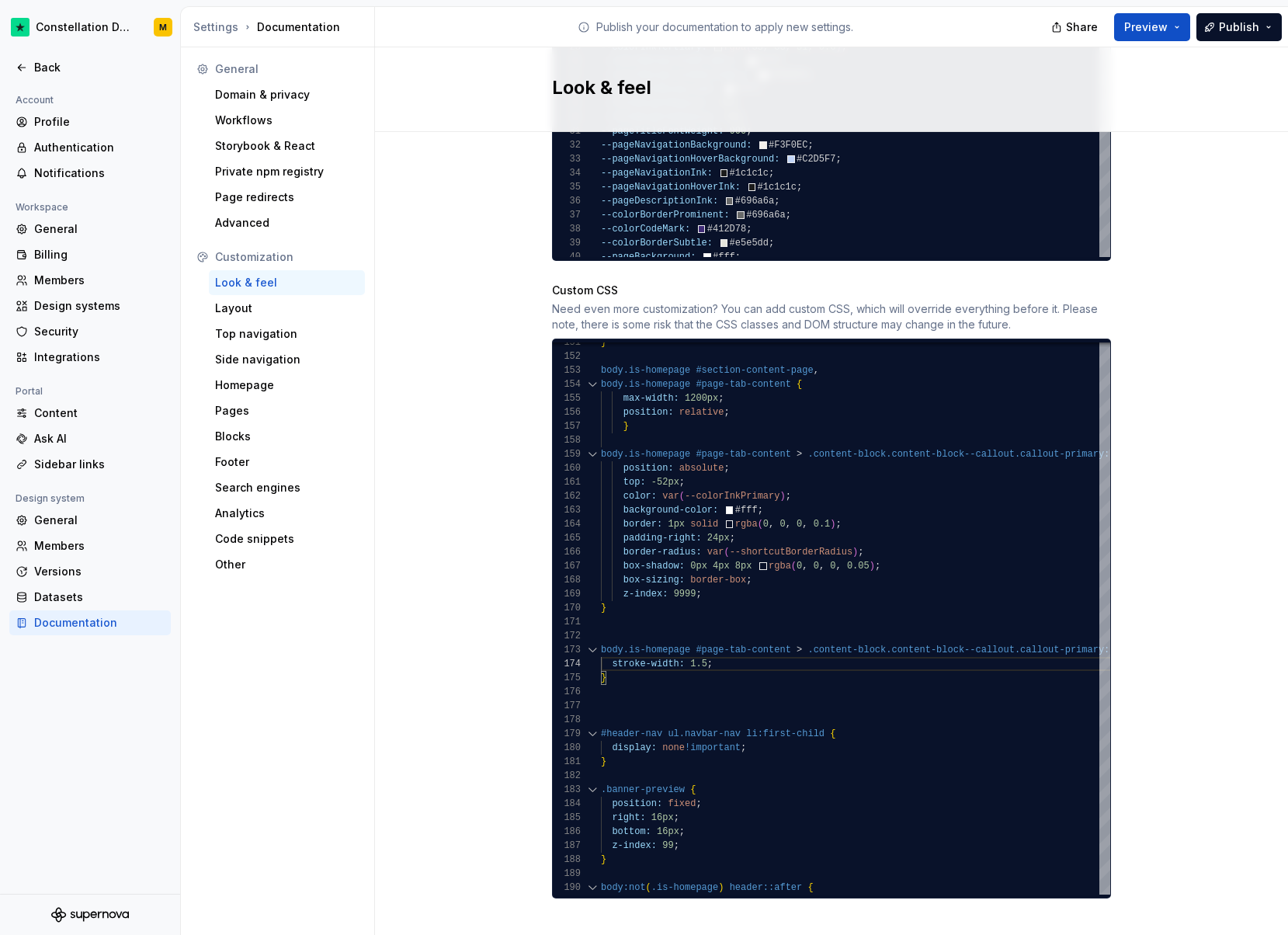
type textarea "**********"
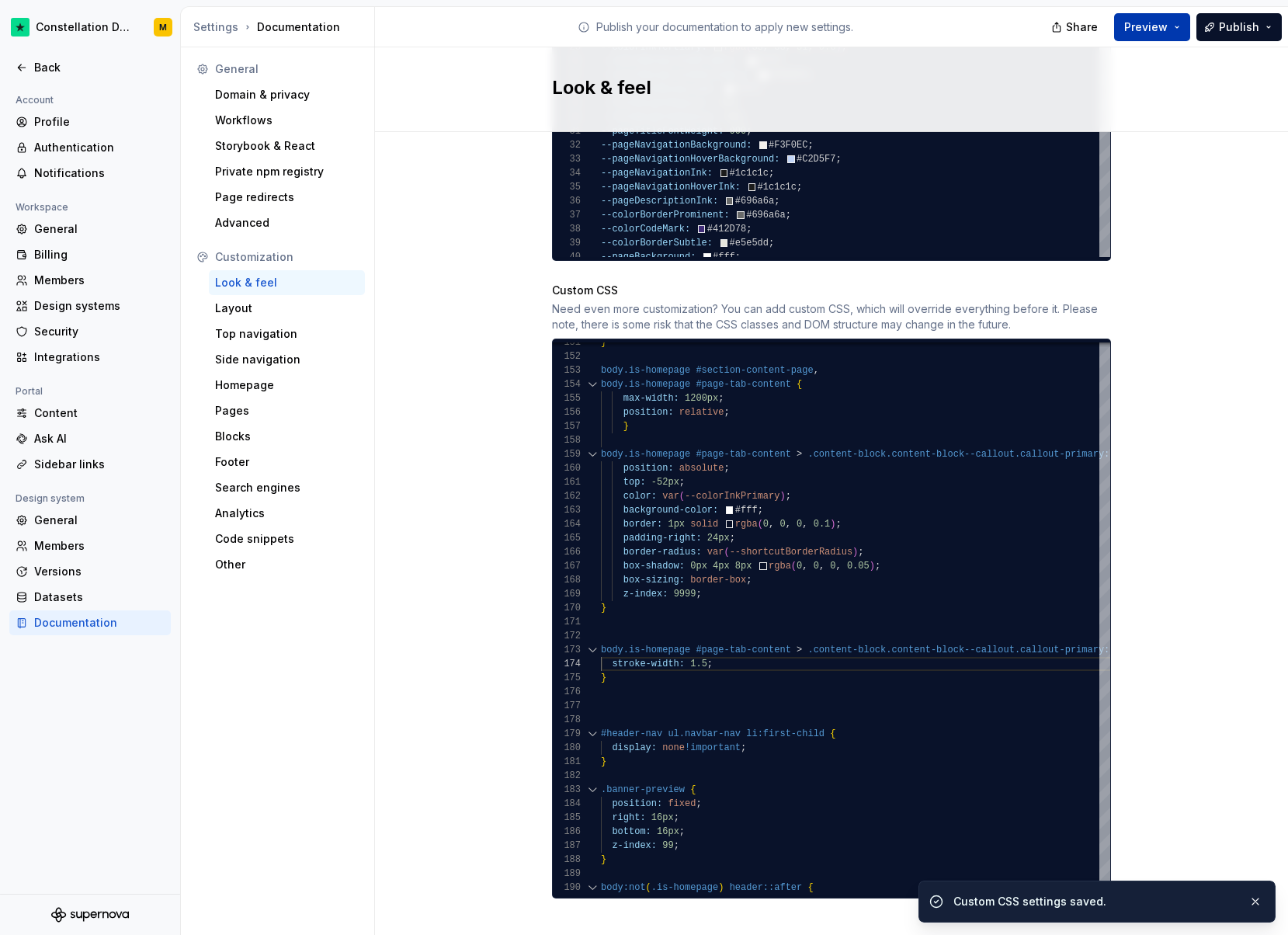
click at [1158, 17] on button "Preview" at bounding box center [1152, 27] width 76 height 28
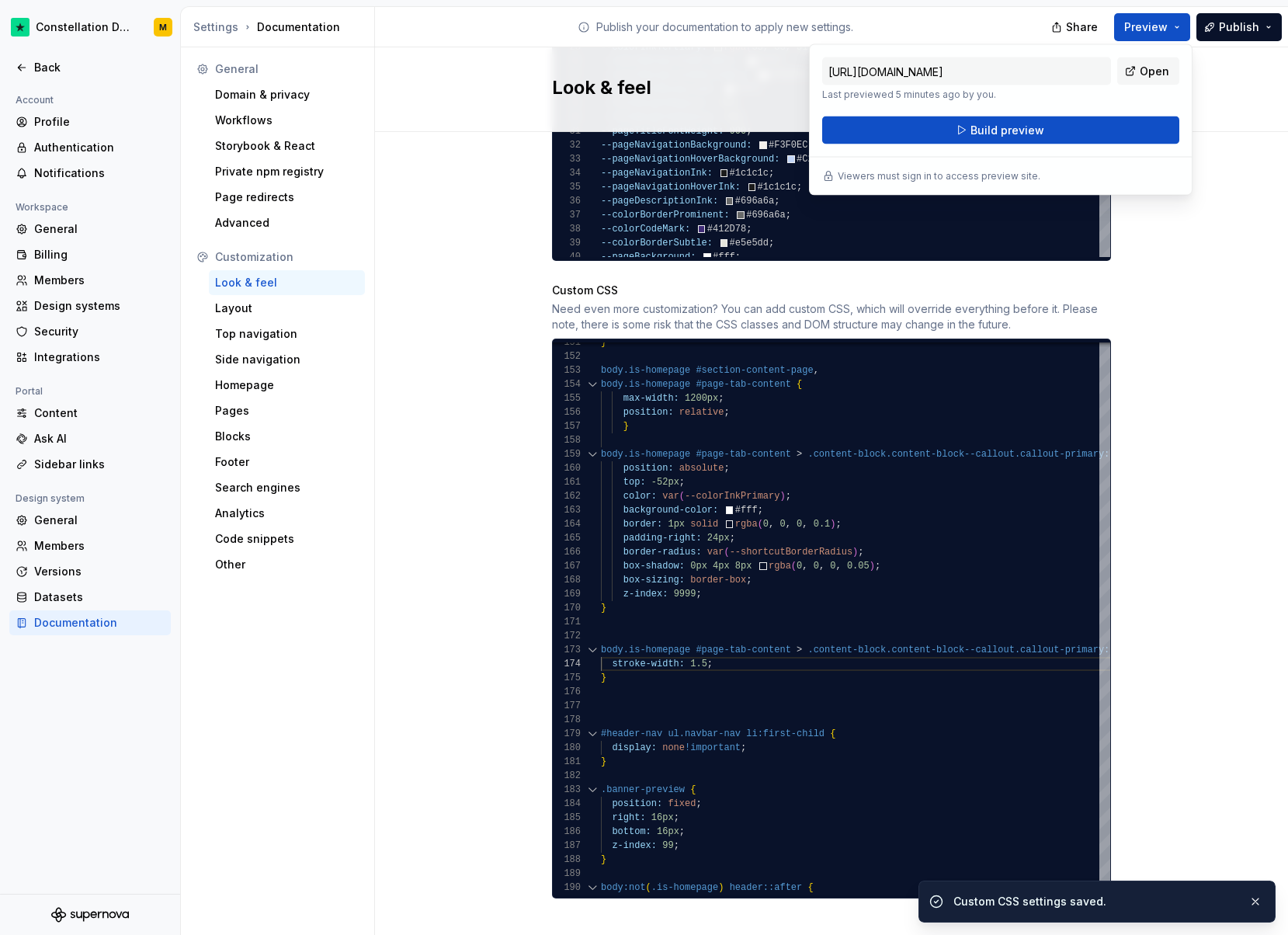
click at [1070, 145] on div "[URL][DOMAIN_NAME] Last previewed 5 minutes ago by you. Open Build preview View…" at bounding box center [1001, 120] width 383 height 152
click at [1026, 122] on button "Build preview" at bounding box center [1001, 130] width 357 height 28
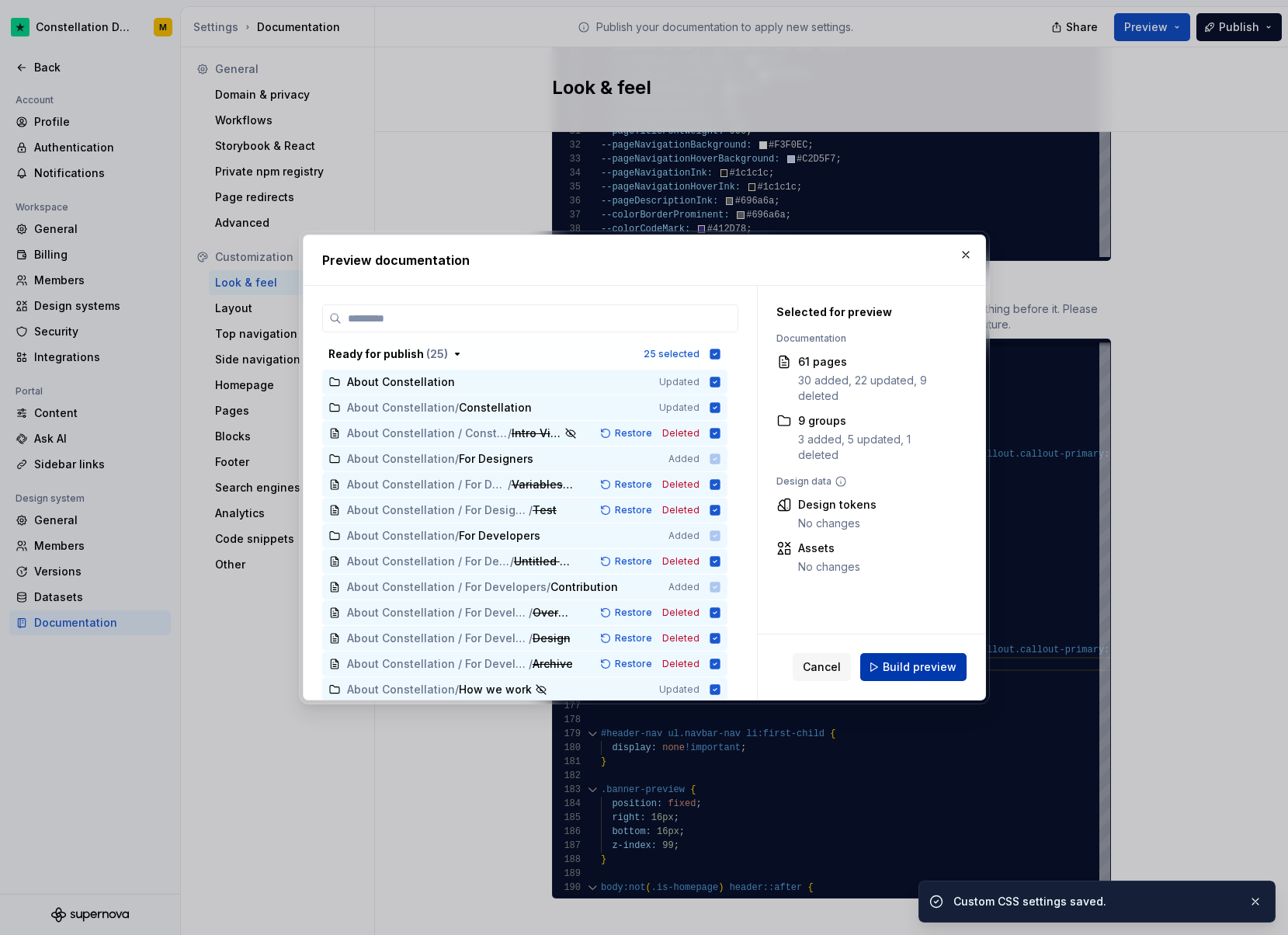
click at [937, 670] on span "Build preview" at bounding box center [920, 667] width 74 height 16
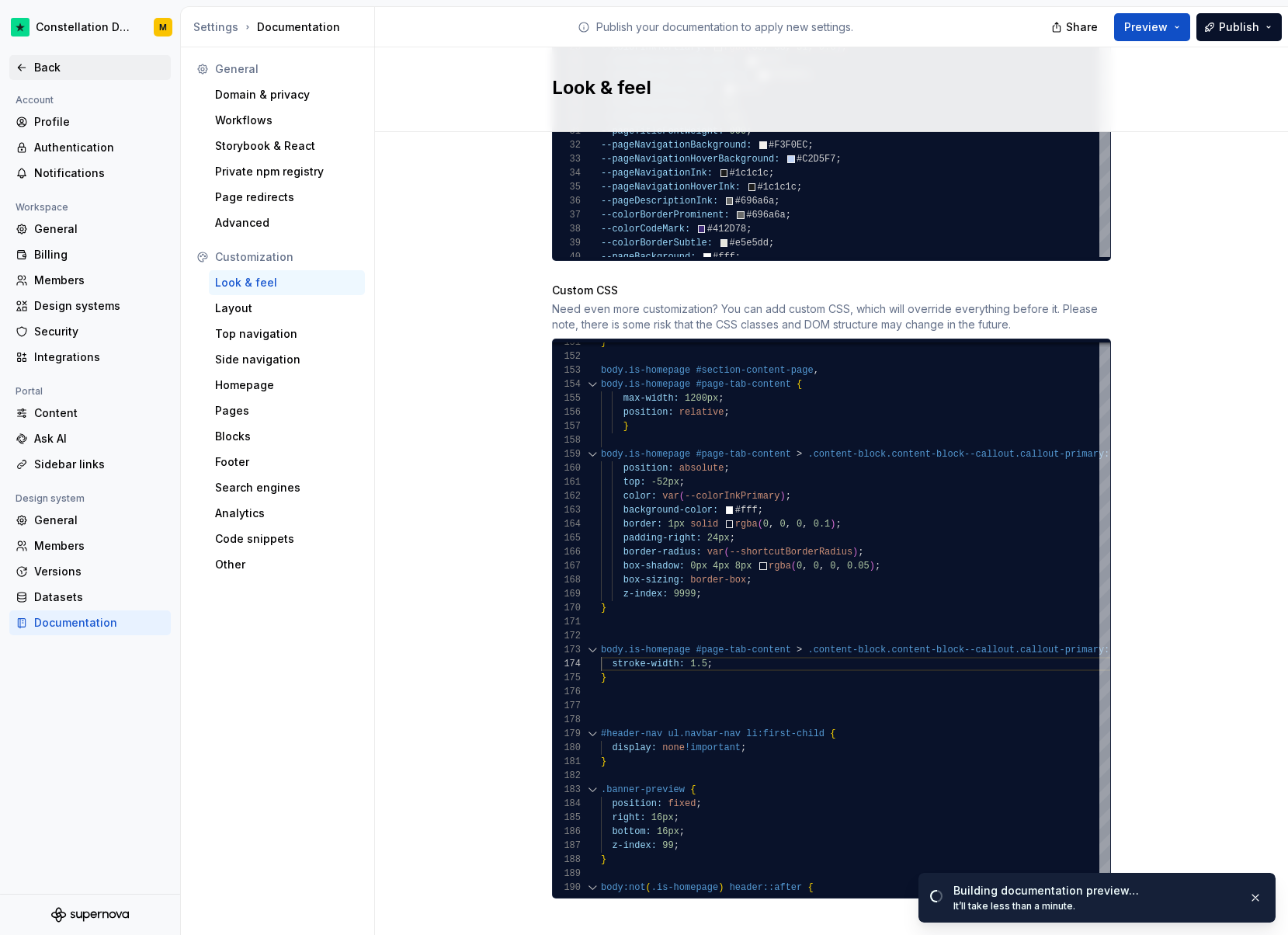
click at [53, 63] on div "Back" at bounding box center [100, 68] width 130 height 16
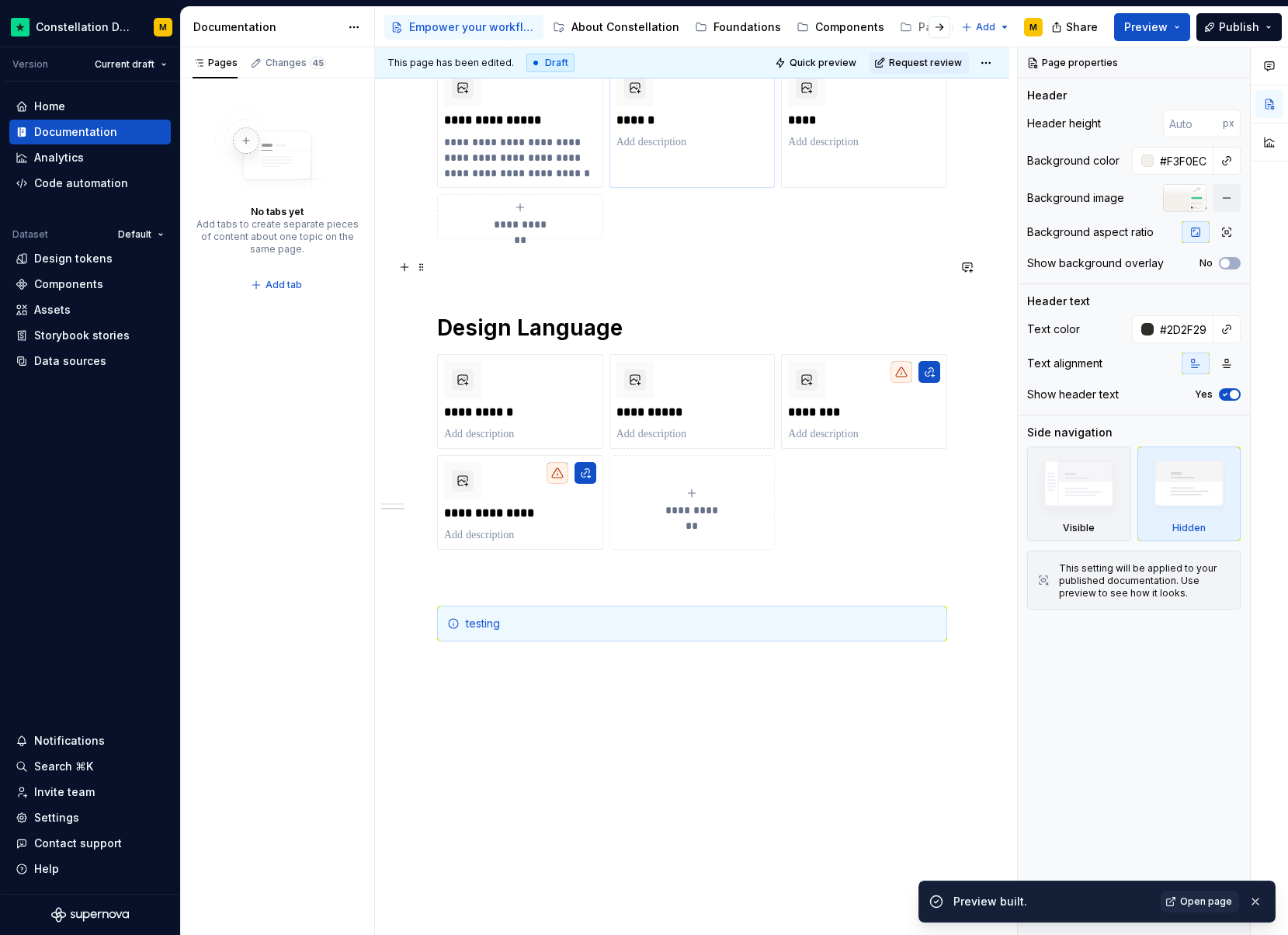
scroll to position [464, 0]
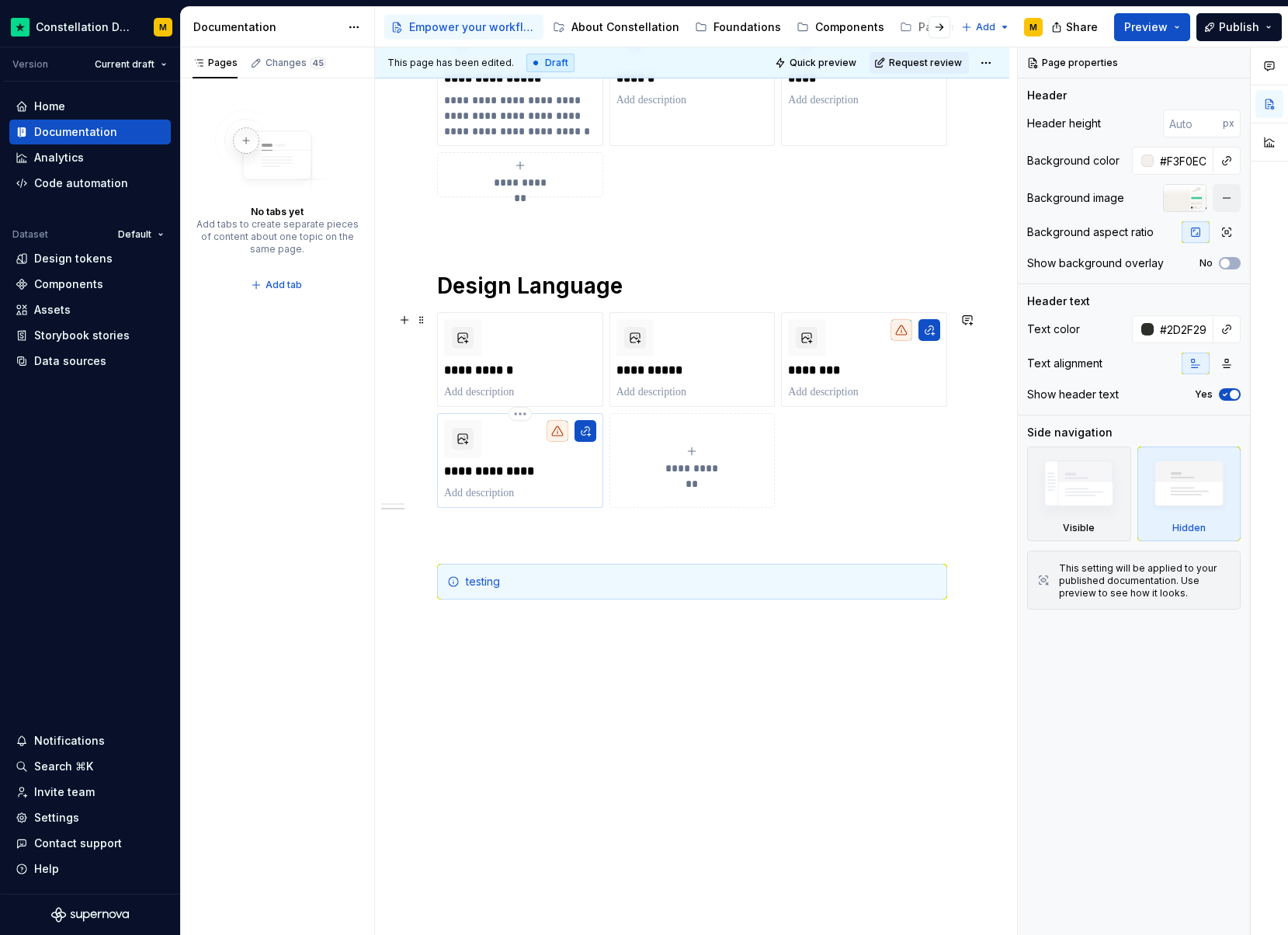
click at [559, 468] on p "**********" at bounding box center [520, 471] width 152 height 16
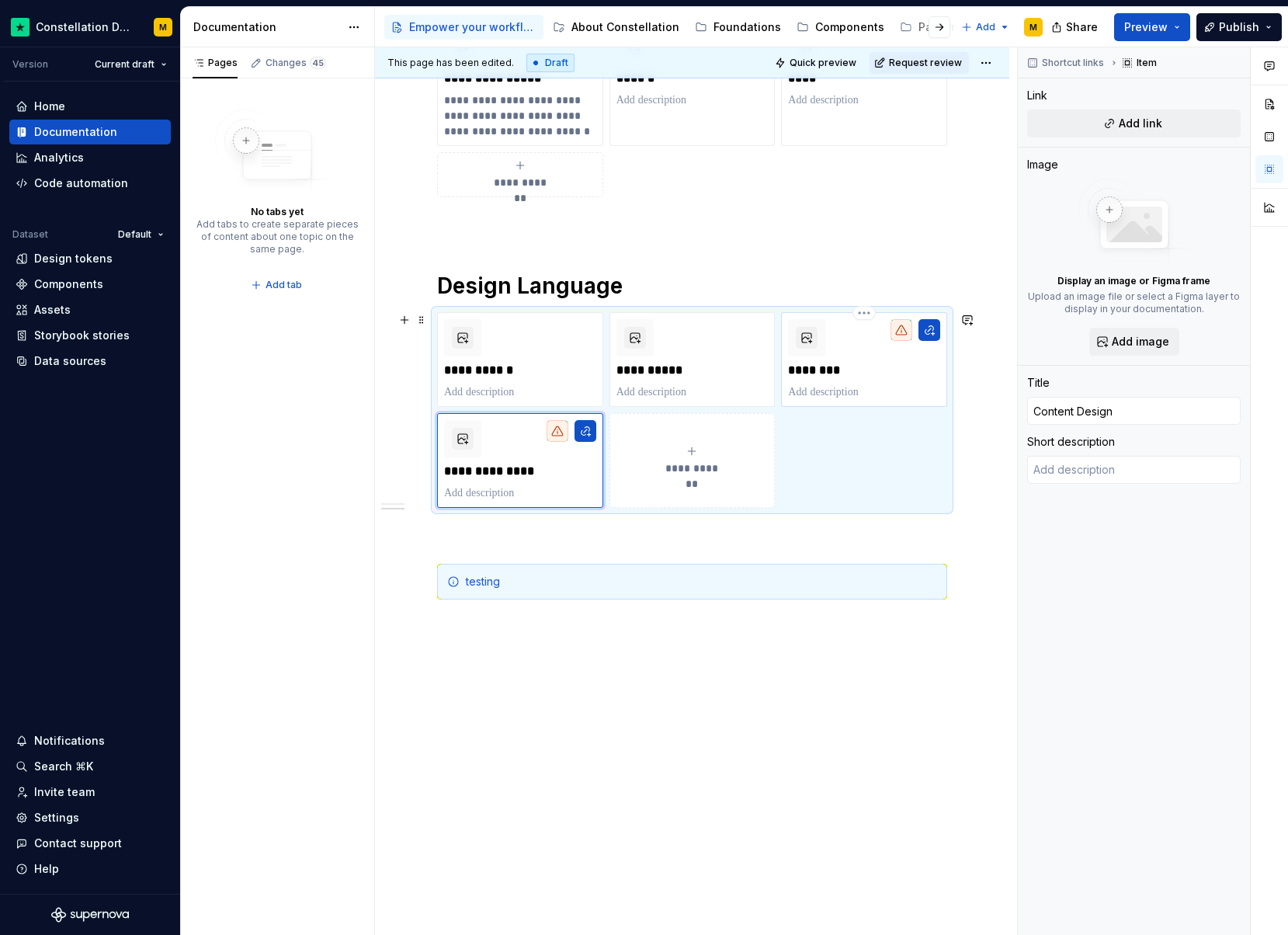
click at [841, 387] on p at bounding box center [864, 392] width 152 height 16
type textarea "*"
type input "Patterns"
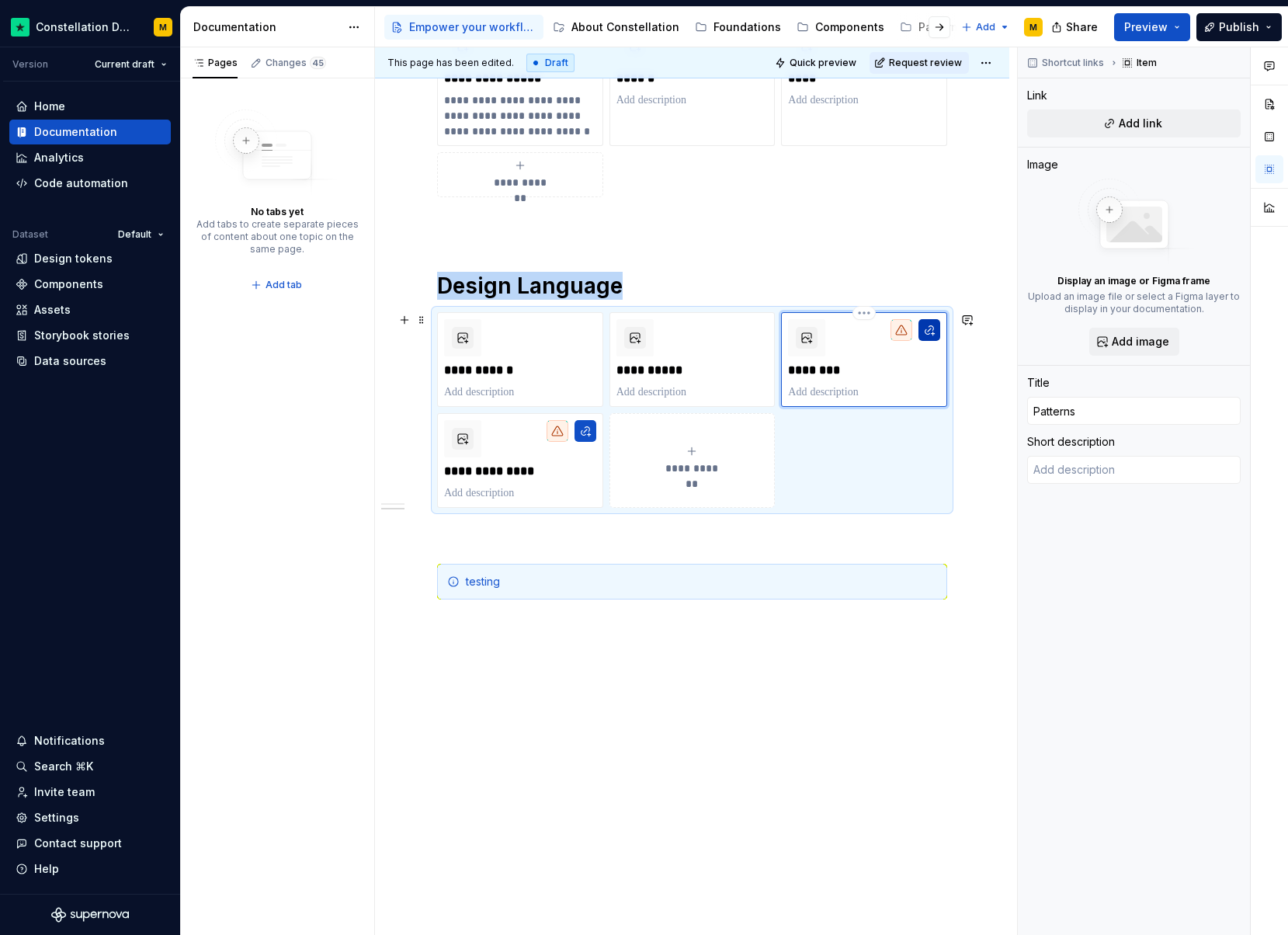
click at [931, 335] on button "button" at bounding box center [929, 330] width 22 height 22
type textarea "*"
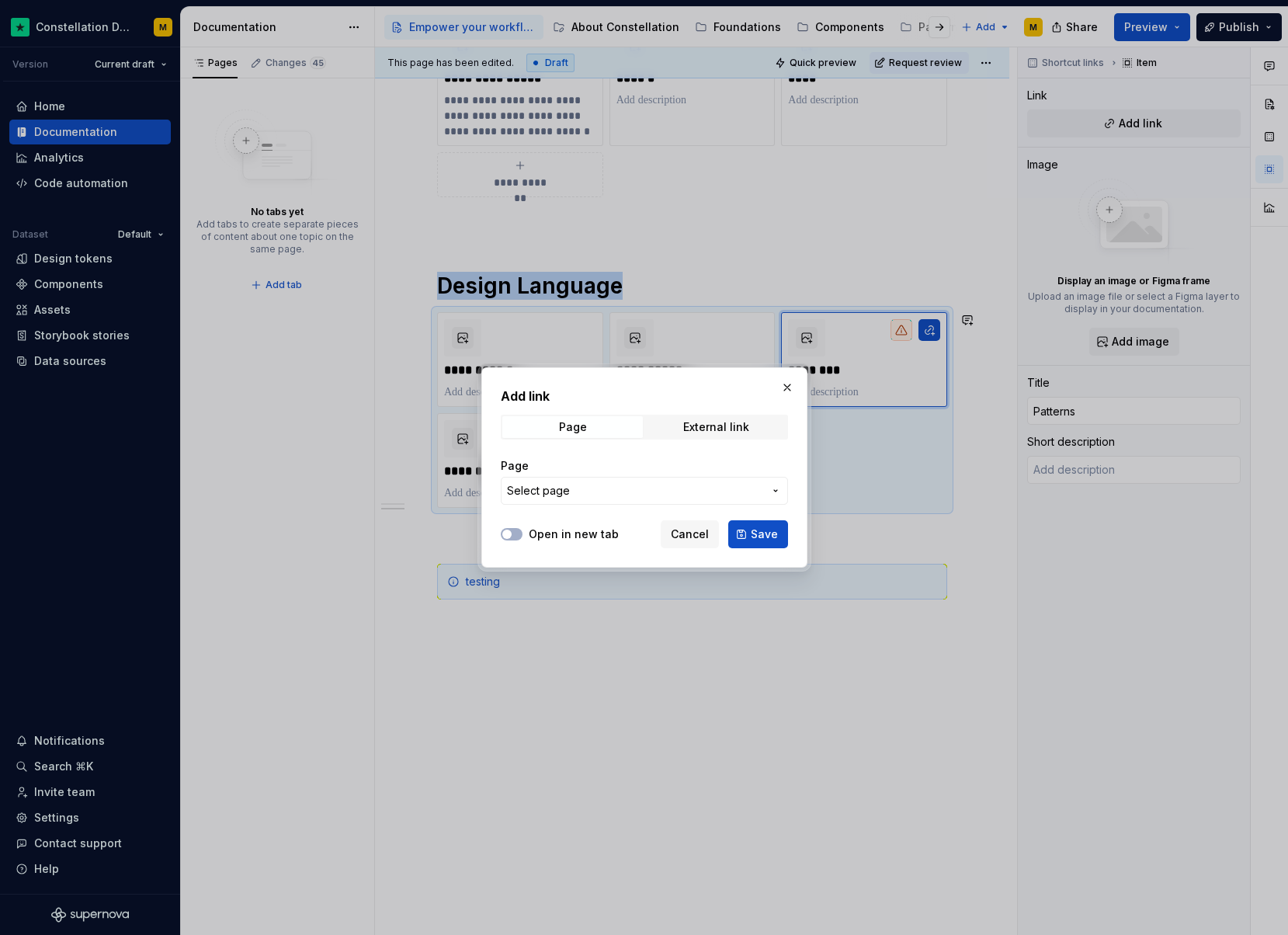
click at [633, 495] on span "Select page" at bounding box center [635, 491] width 256 height 16
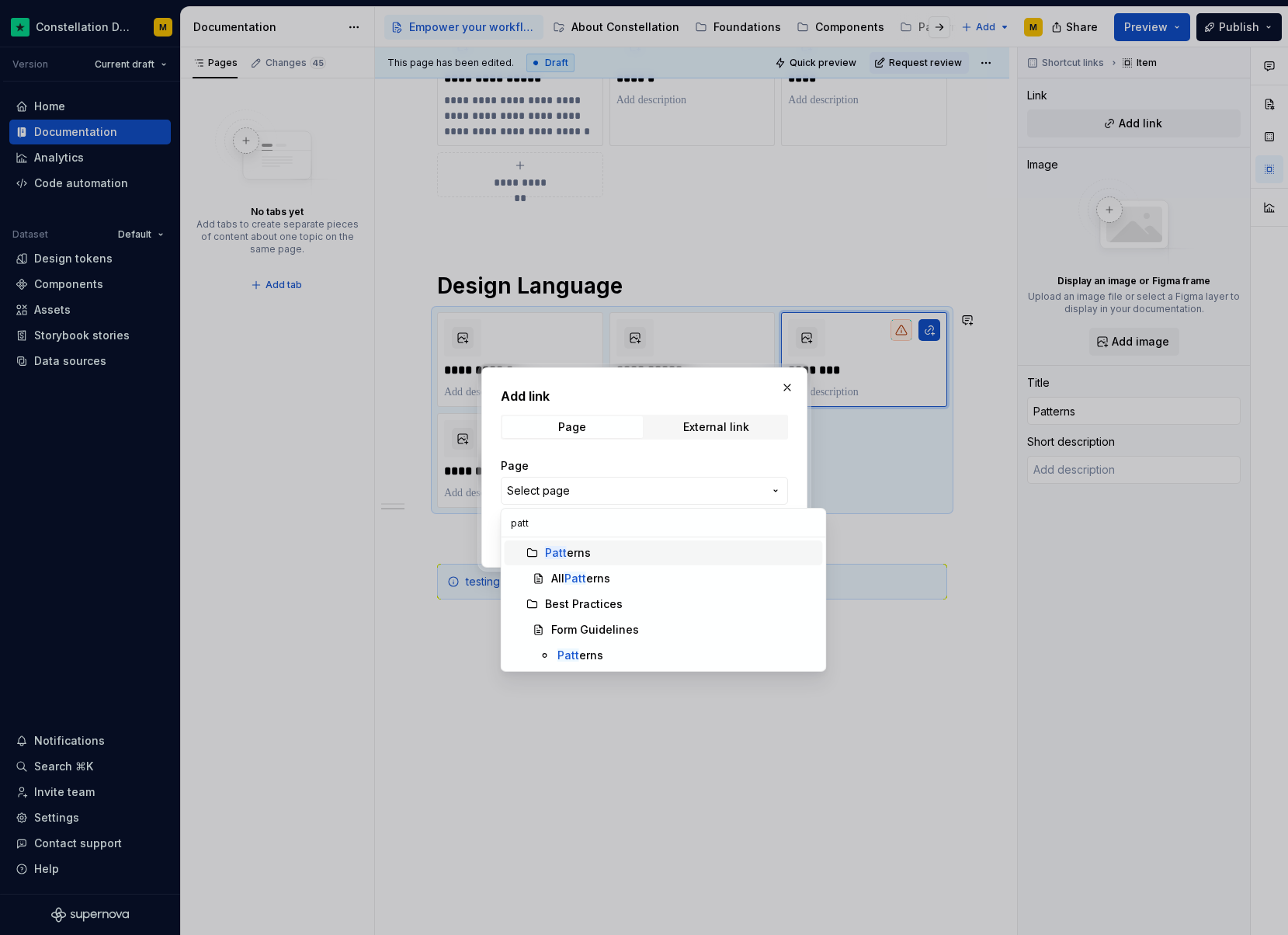
type input "patt"
click at [571, 554] on div "[PERSON_NAME]" at bounding box center [568, 553] width 46 height 16
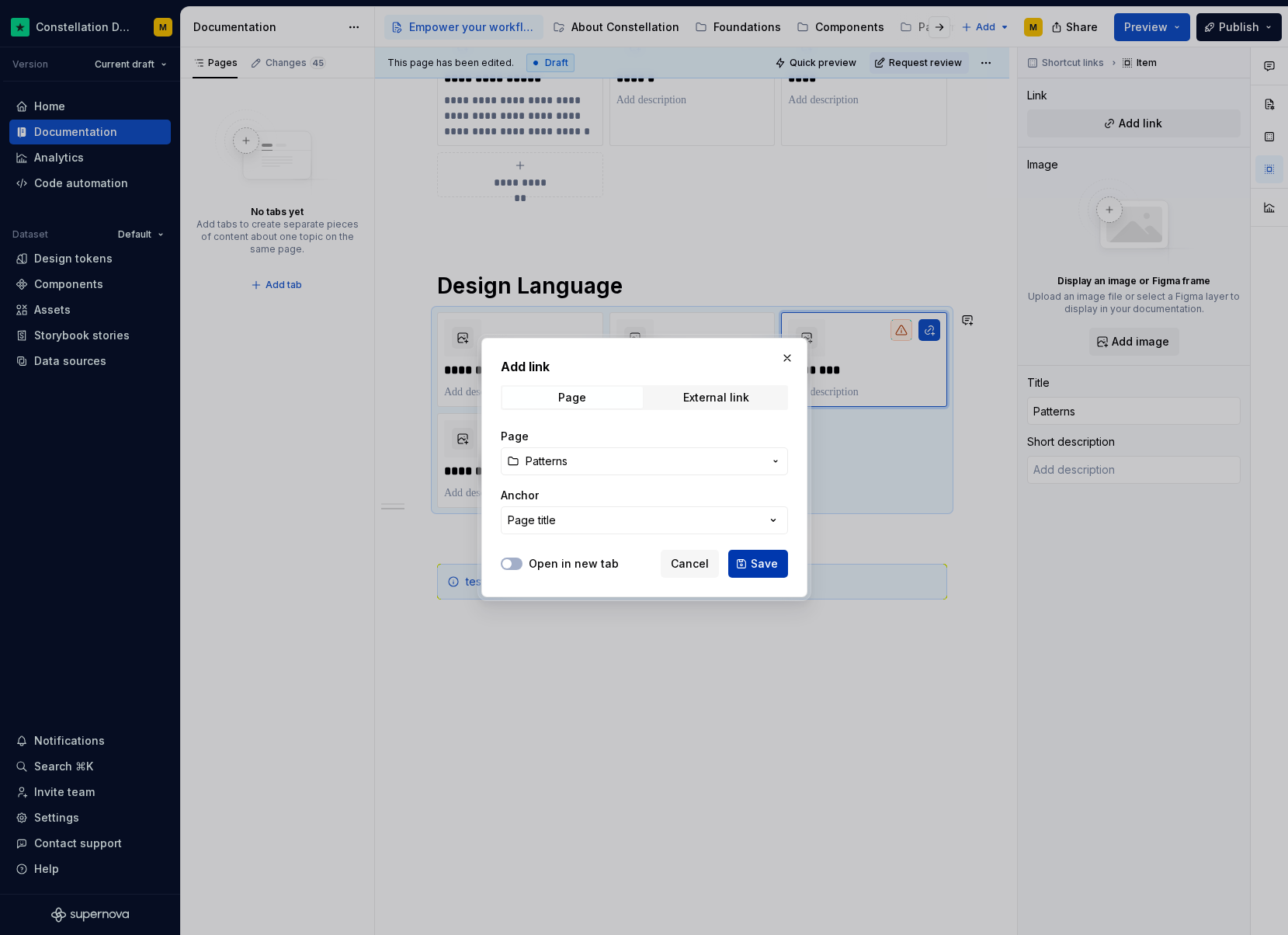
click at [753, 568] on span "Save" at bounding box center [764, 564] width 27 height 16
type textarea "*"
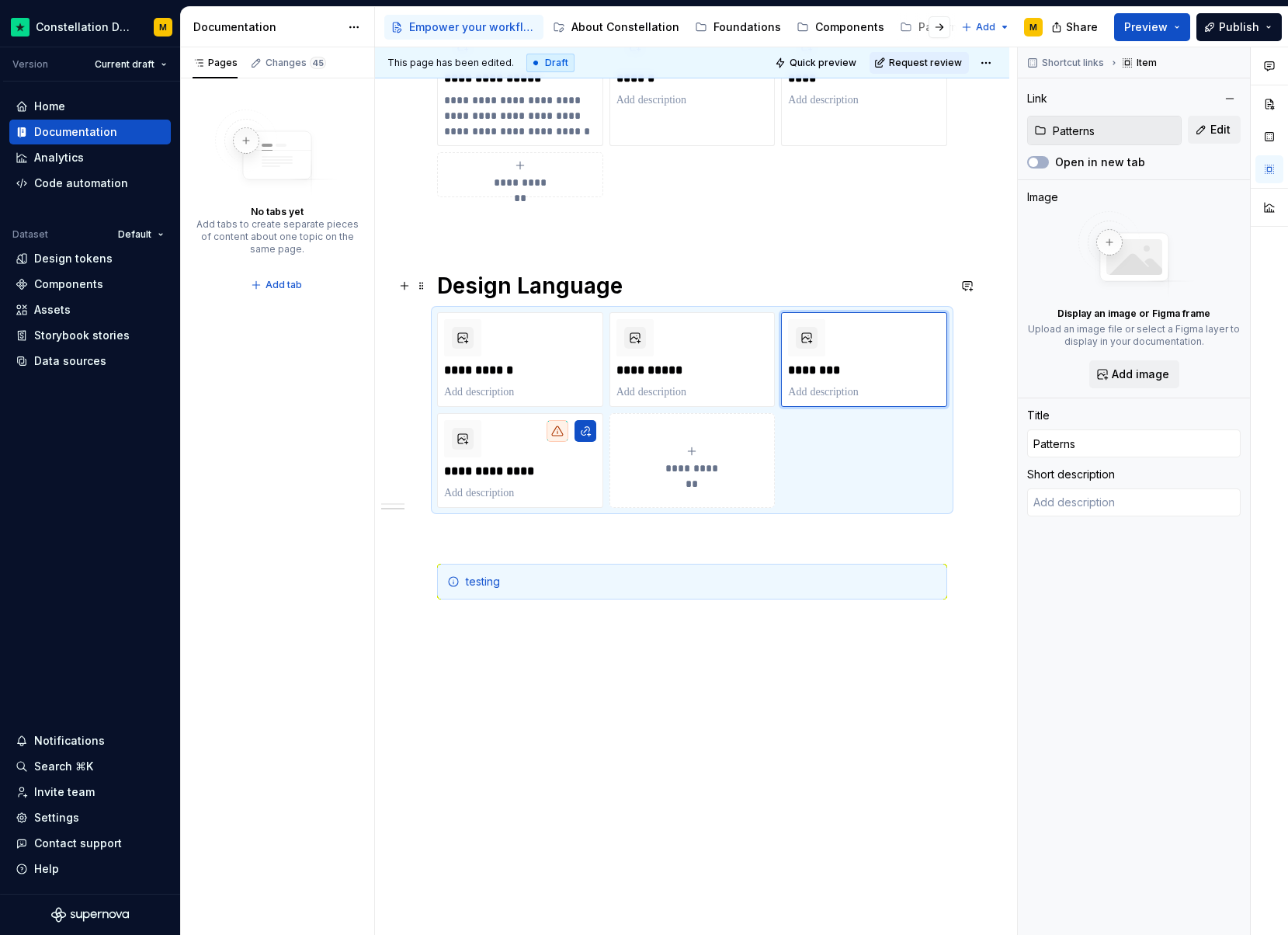
click at [568, 286] on h1 "Design Language" at bounding box center [692, 286] width 510 height 28
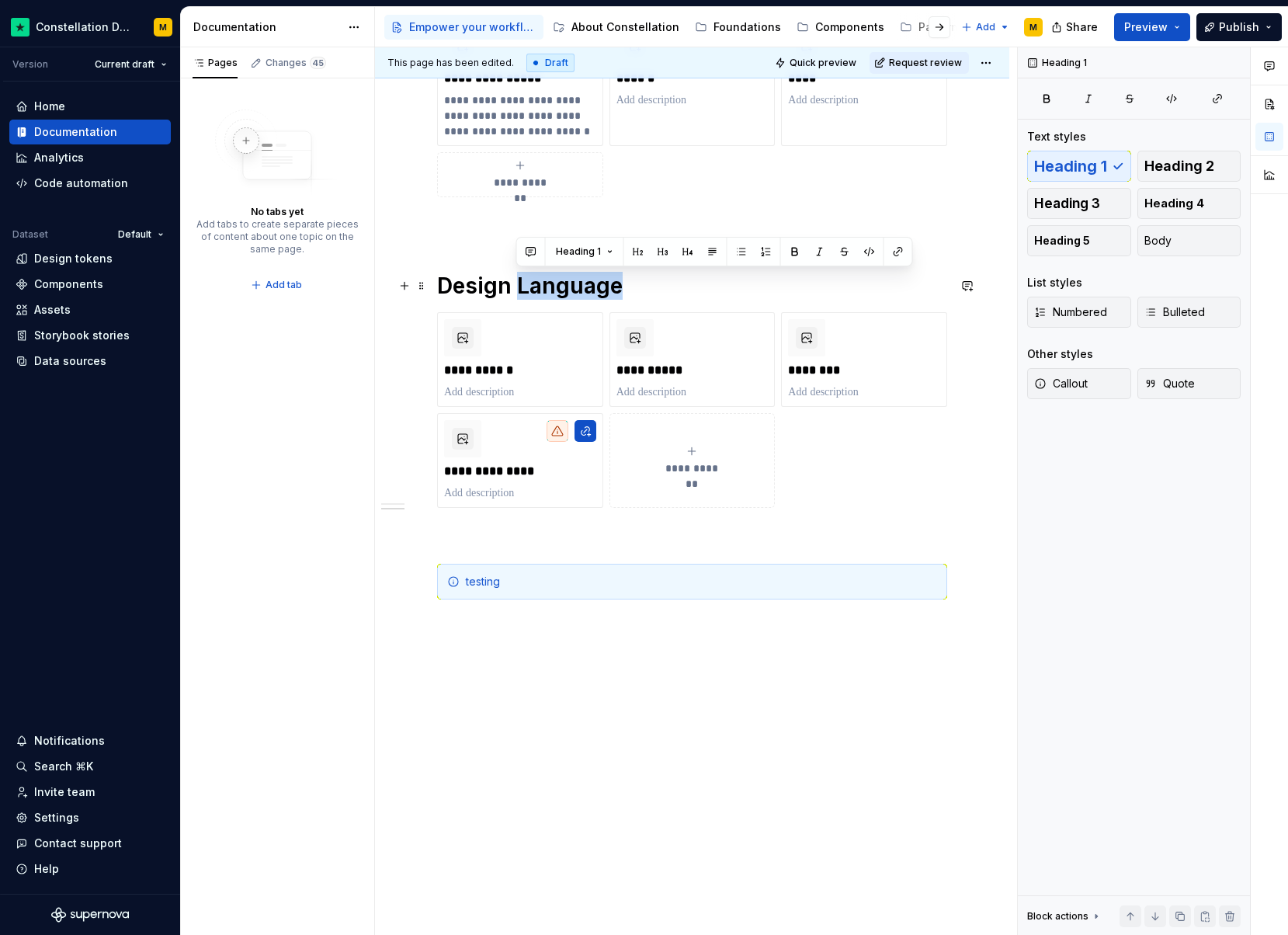
click at [568, 286] on h1 "Design Language" at bounding box center [692, 286] width 510 height 28
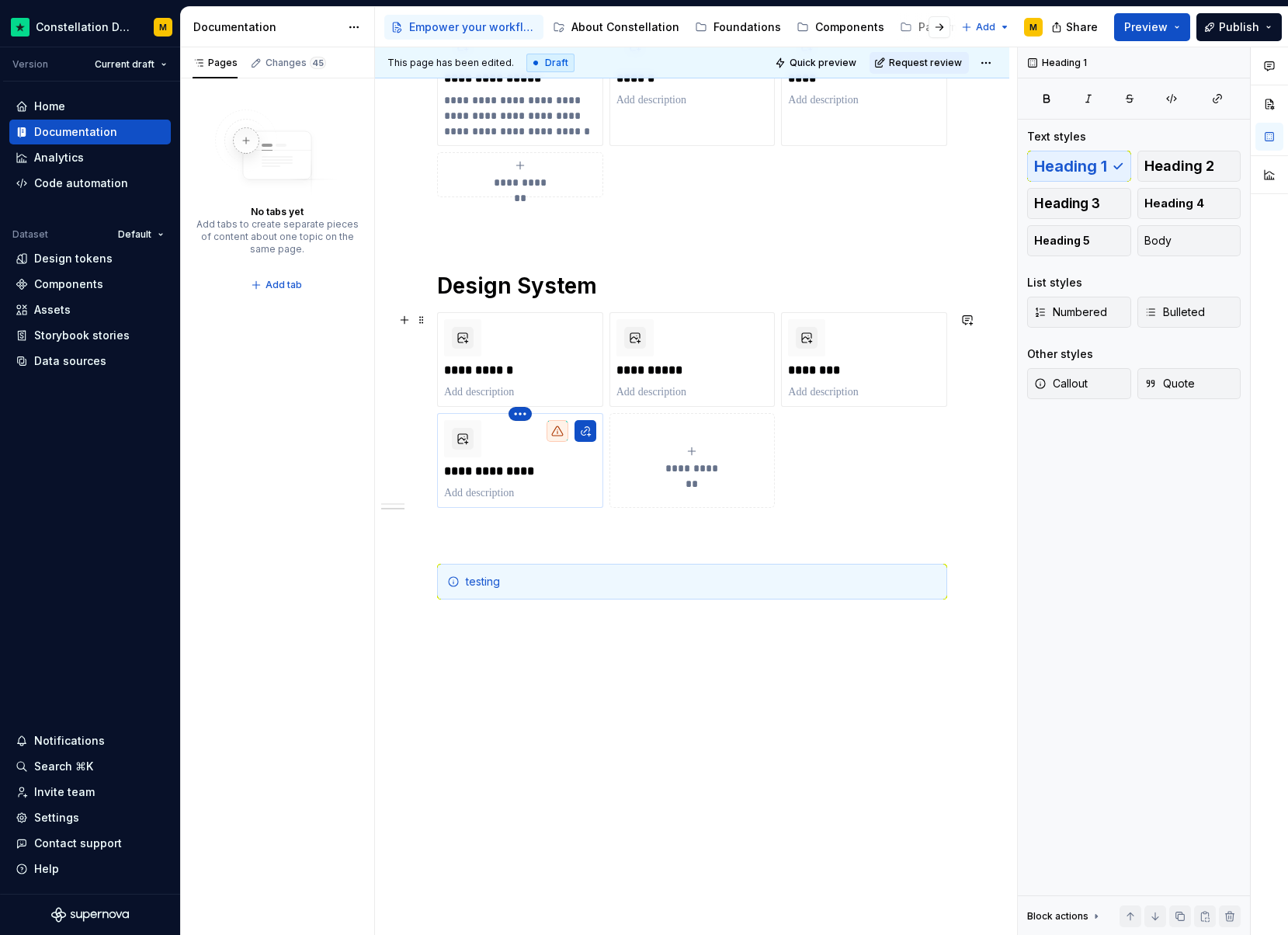
click at [518, 419] on html "Constellation Design System M Version Current draft Home Documentation Analytic…" at bounding box center [644, 467] width 1288 height 935
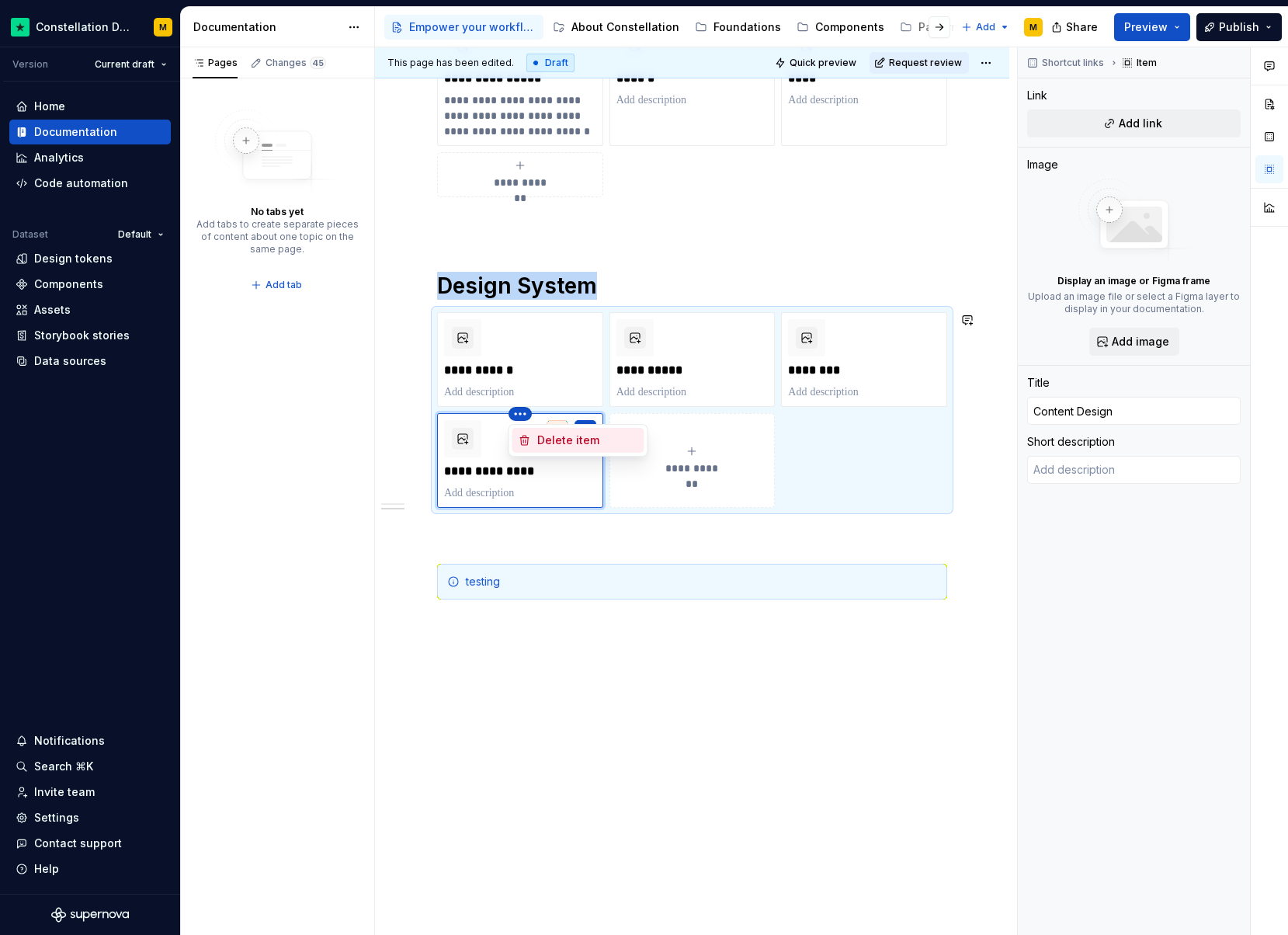
click at [538, 443] on div "Delete item" at bounding box center [588, 441] width 101 height 16
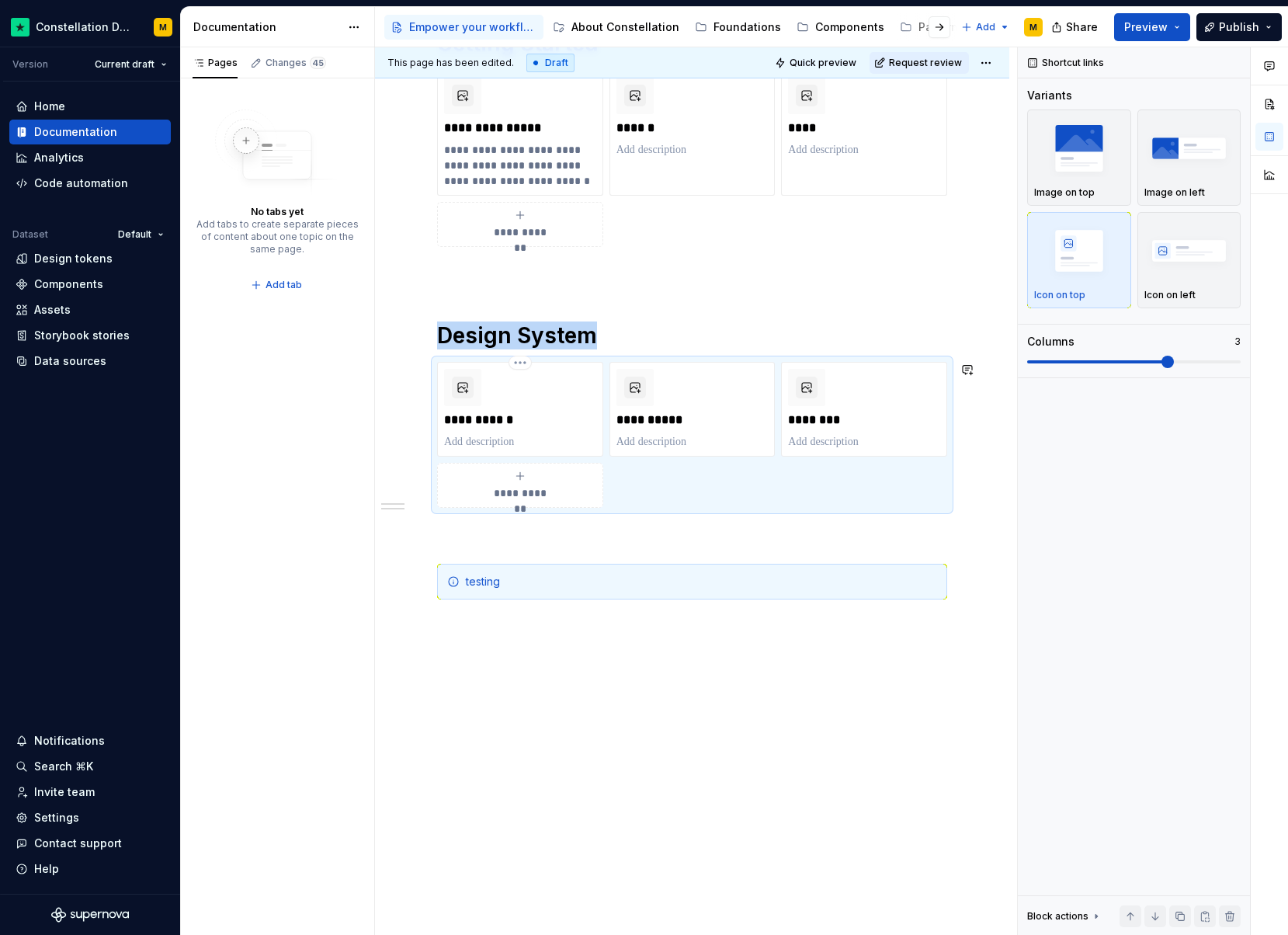
scroll to position [415, 0]
click at [474, 449] on p at bounding box center [520, 442] width 152 height 16
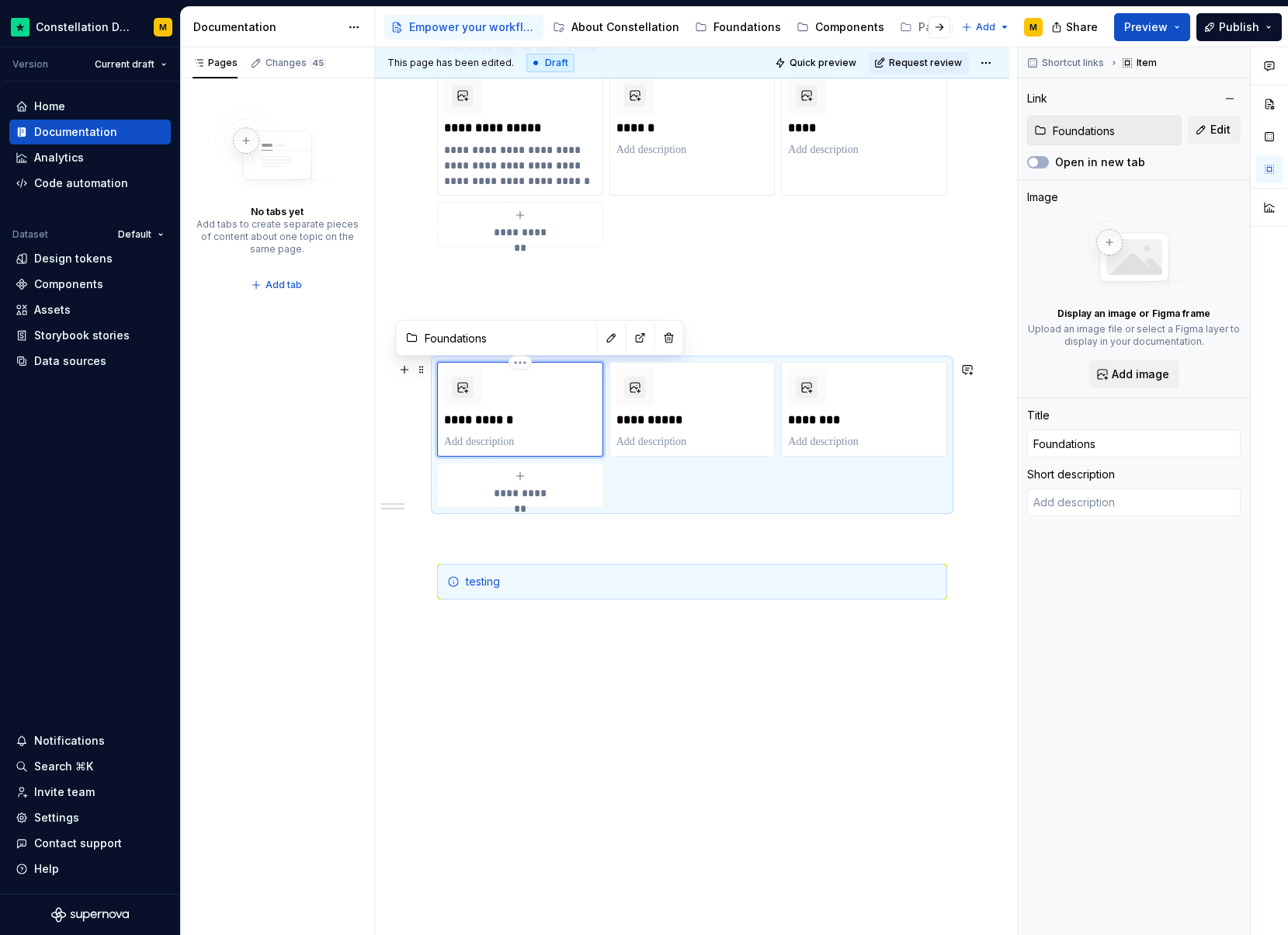
type textarea "*"
type textarea "The visual properties that define our brand’s look and feel, ensuring a consist…"
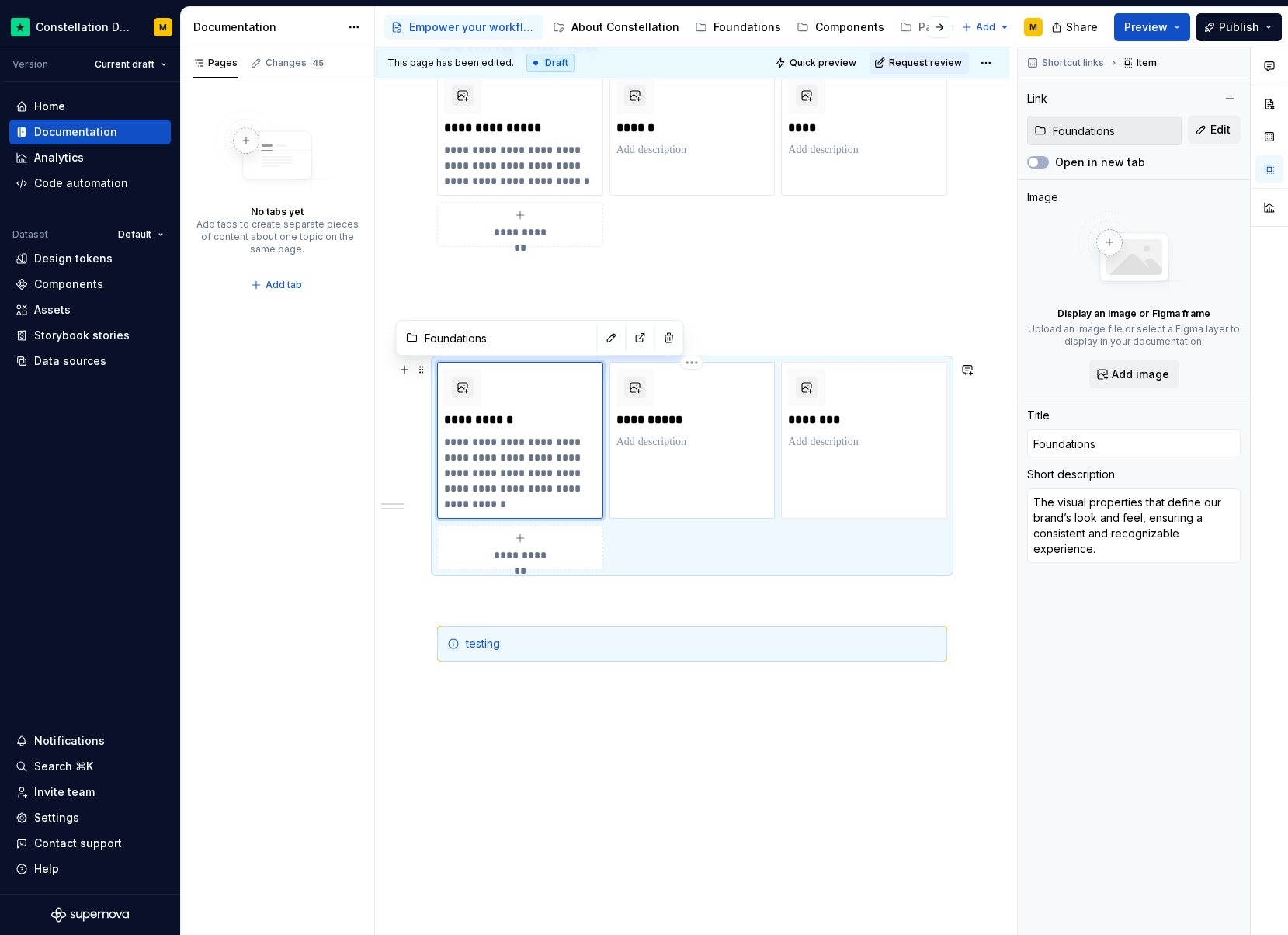
type textarea "*"
type input "Components"
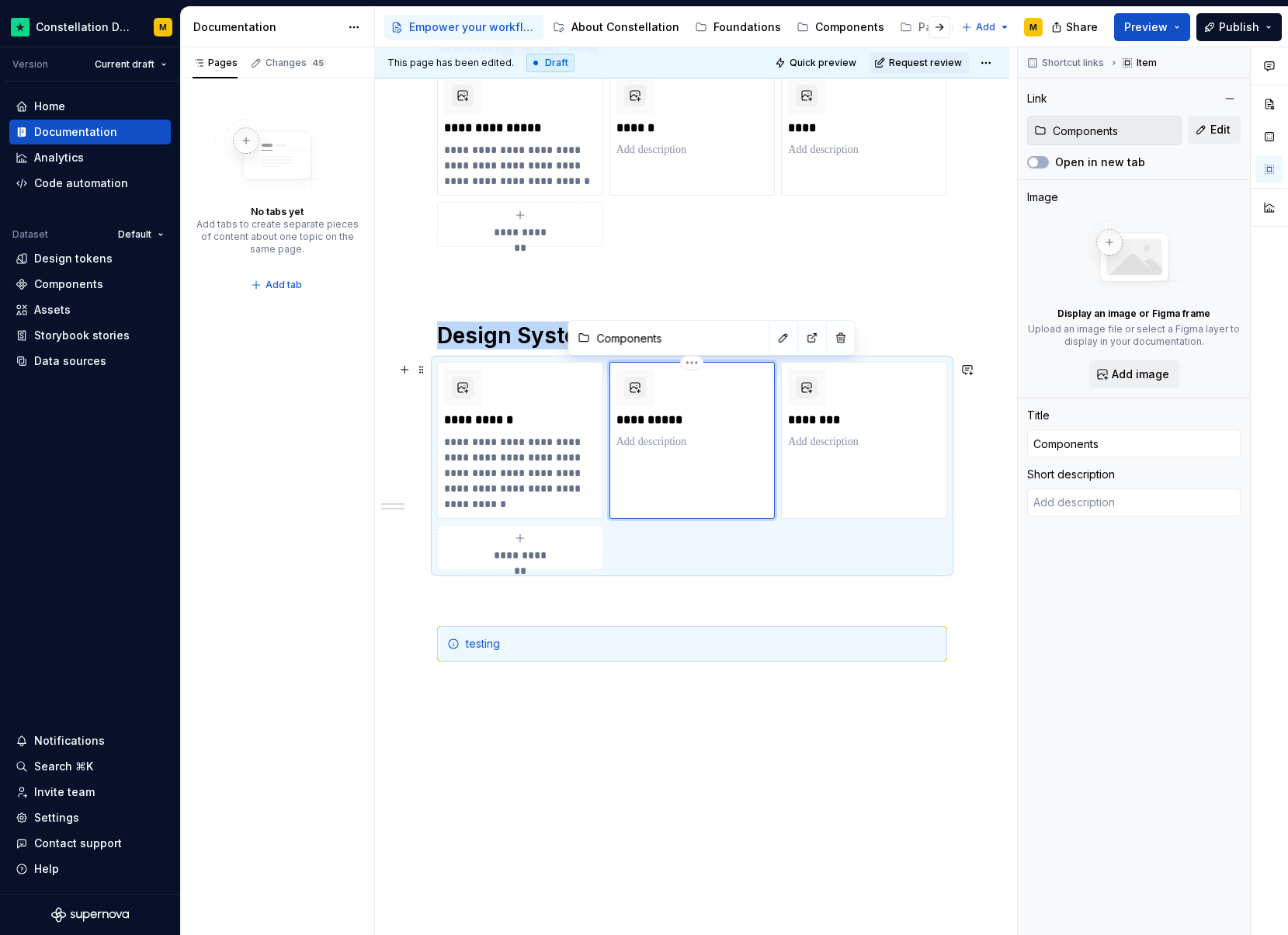
click at [664, 454] on div "**********" at bounding box center [692, 441] width 167 height 157
click at [648, 423] on p "**********" at bounding box center [692, 420] width 152 height 16
click at [642, 438] on p at bounding box center [692, 442] width 152 height 16
type textarea "*"
type textarea "Reusable building blocks that shape our user interfaces and maintain design con…"
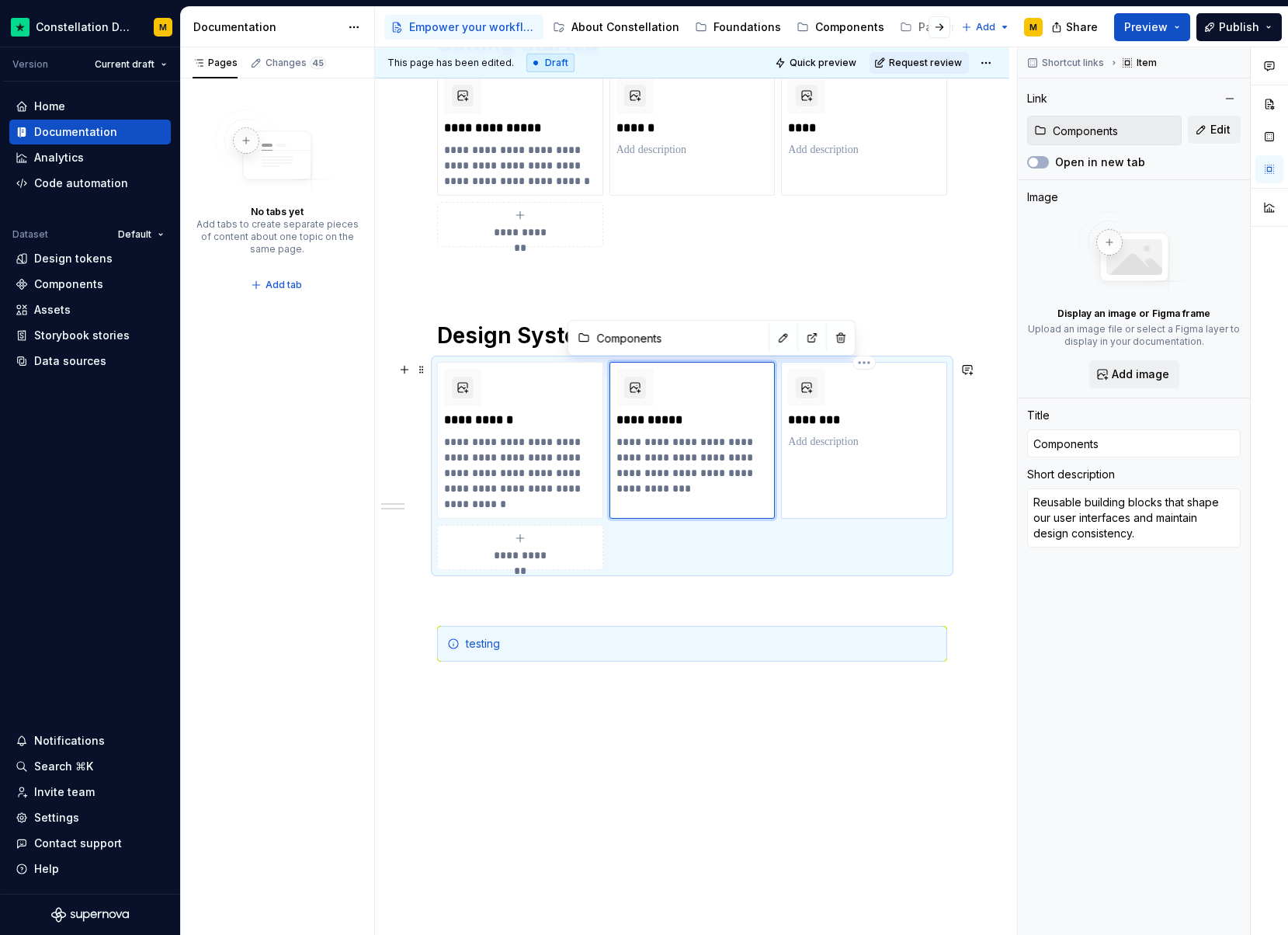
click at [823, 446] on p at bounding box center [864, 442] width 152 height 16
type textarea "*"
type input "Patterns"
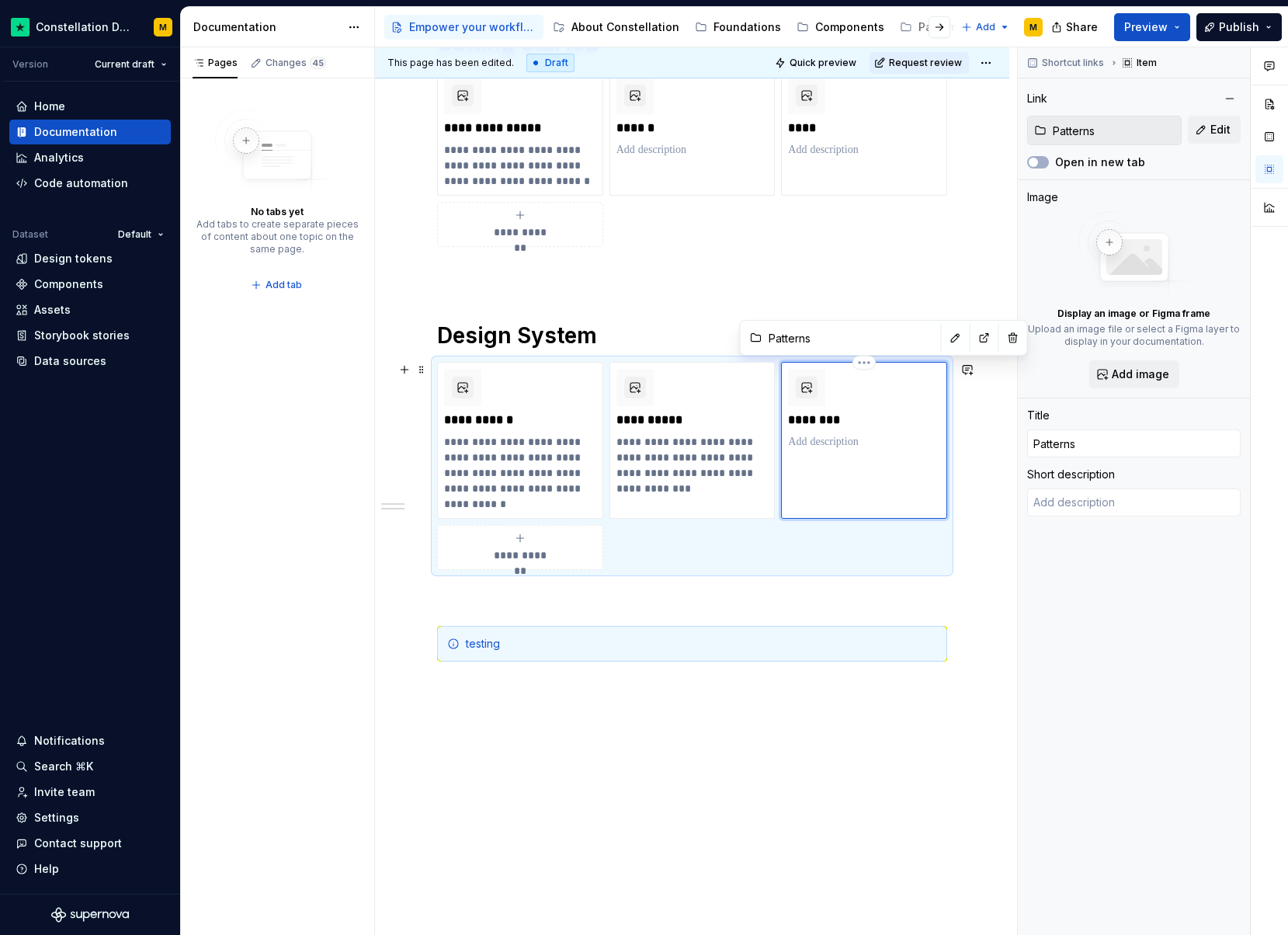
type textarea "*"
type textarea "Proven solutions to known problems that ensure seamless, intuitive experiences …"
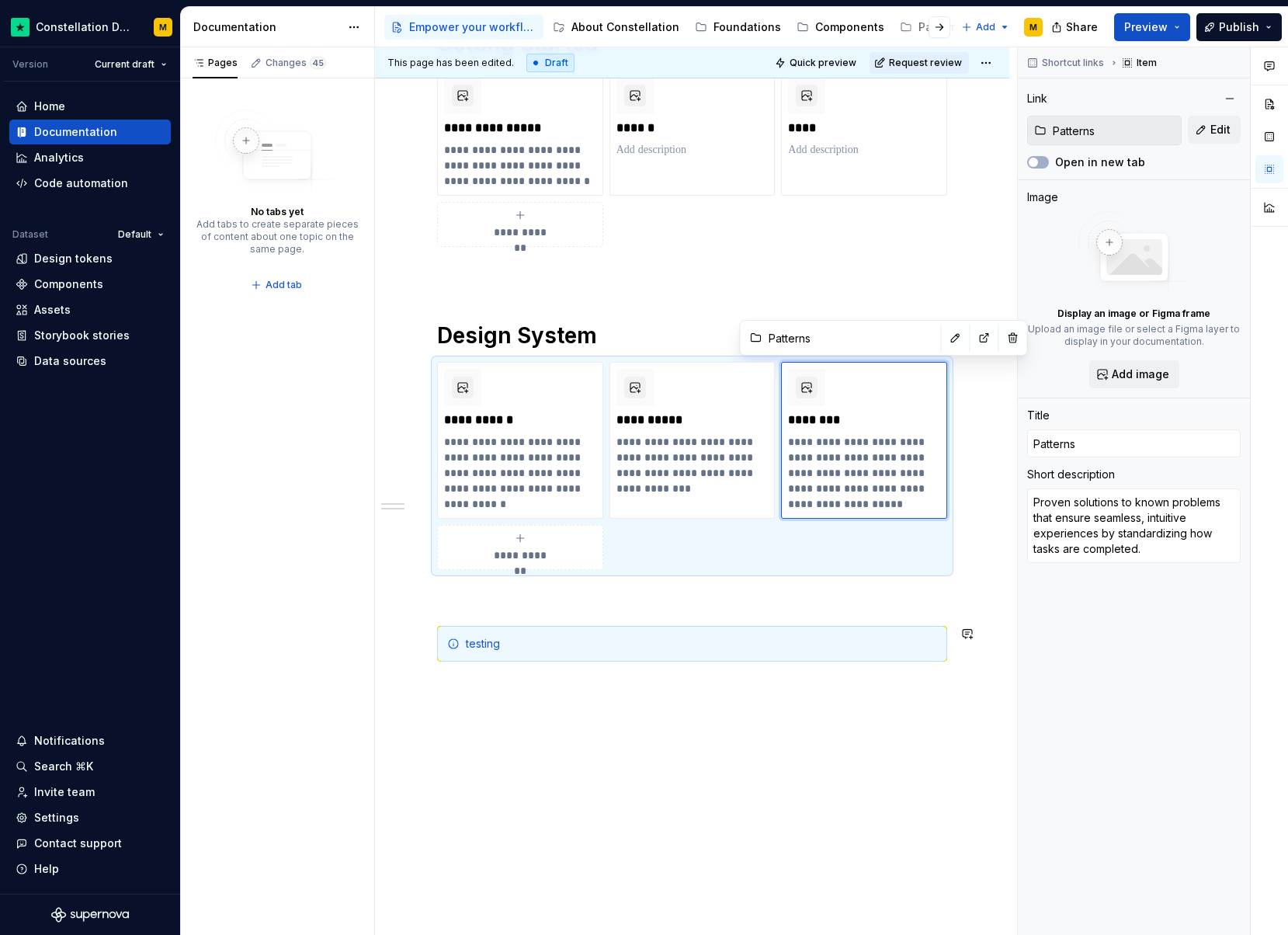
click at [878, 726] on div "**********" at bounding box center [692, 458] width 634 height 1079
click at [587, 661] on div "testing" at bounding box center [692, 643] width 510 height 36
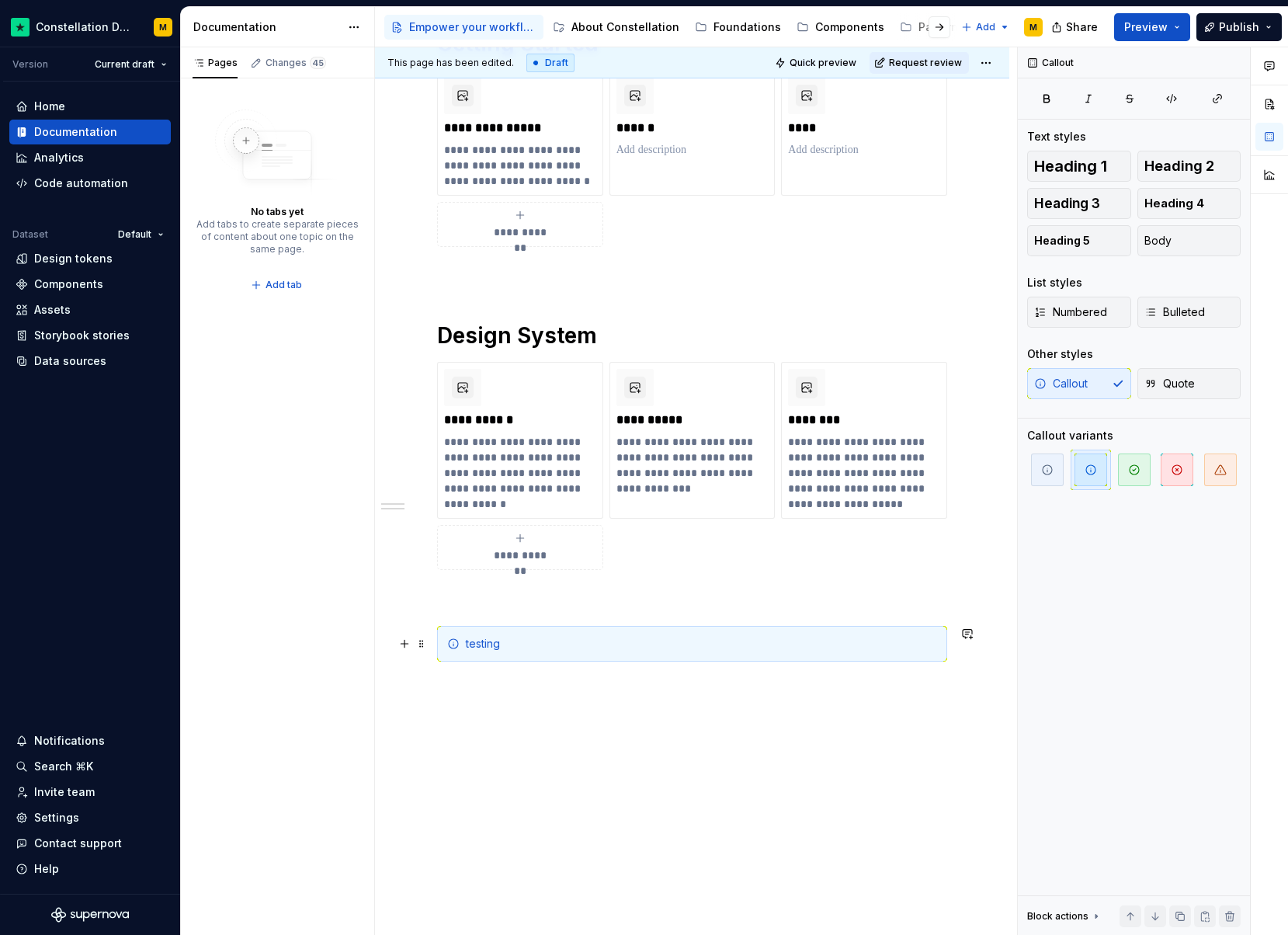
click at [429, 643] on div "**********" at bounding box center [692, 458] width 634 height 1079
click at [423, 643] on span at bounding box center [422, 643] width 12 height 22
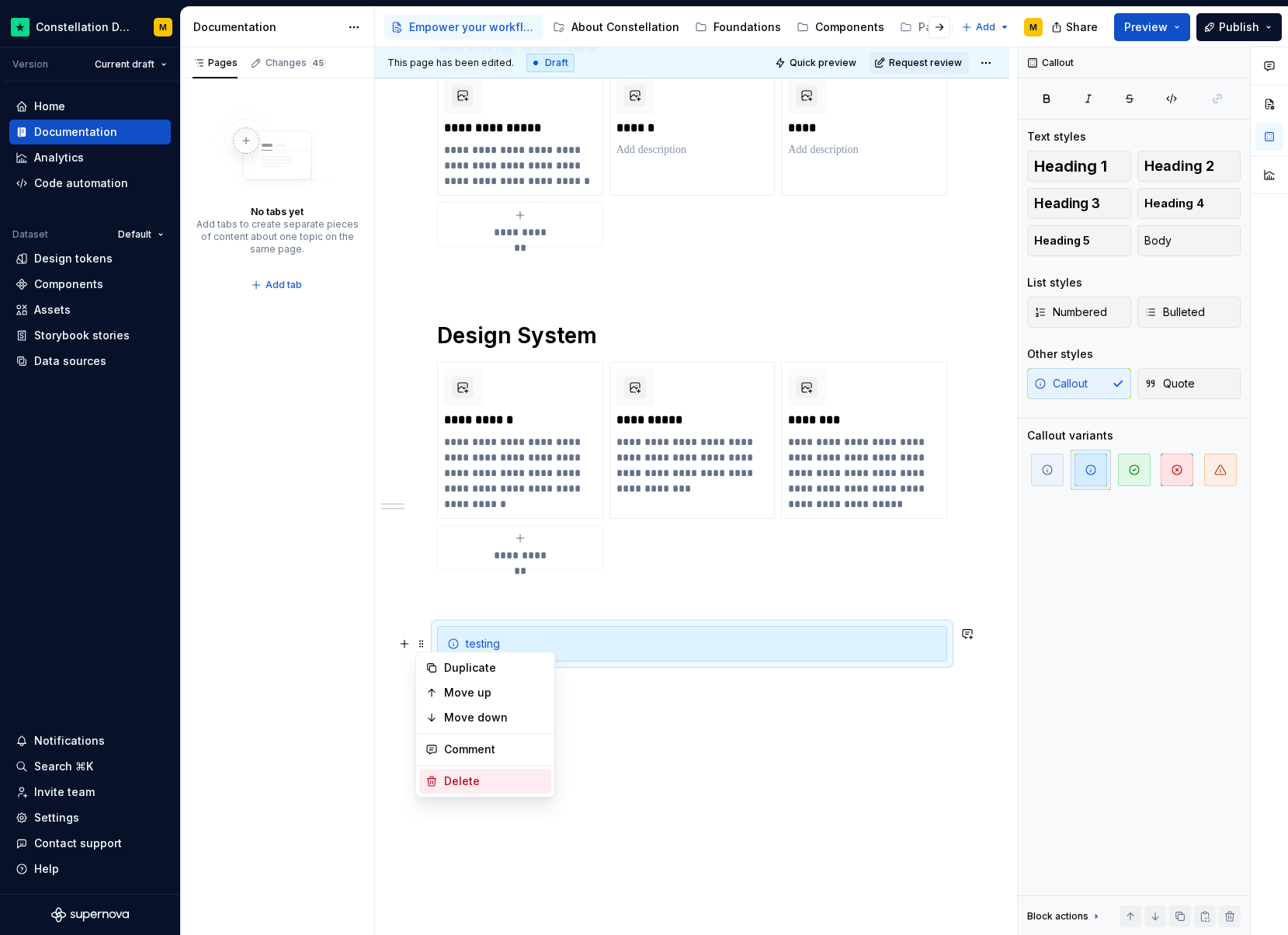
click at [474, 776] on div "Delete" at bounding box center [494, 782] width 101 height 16
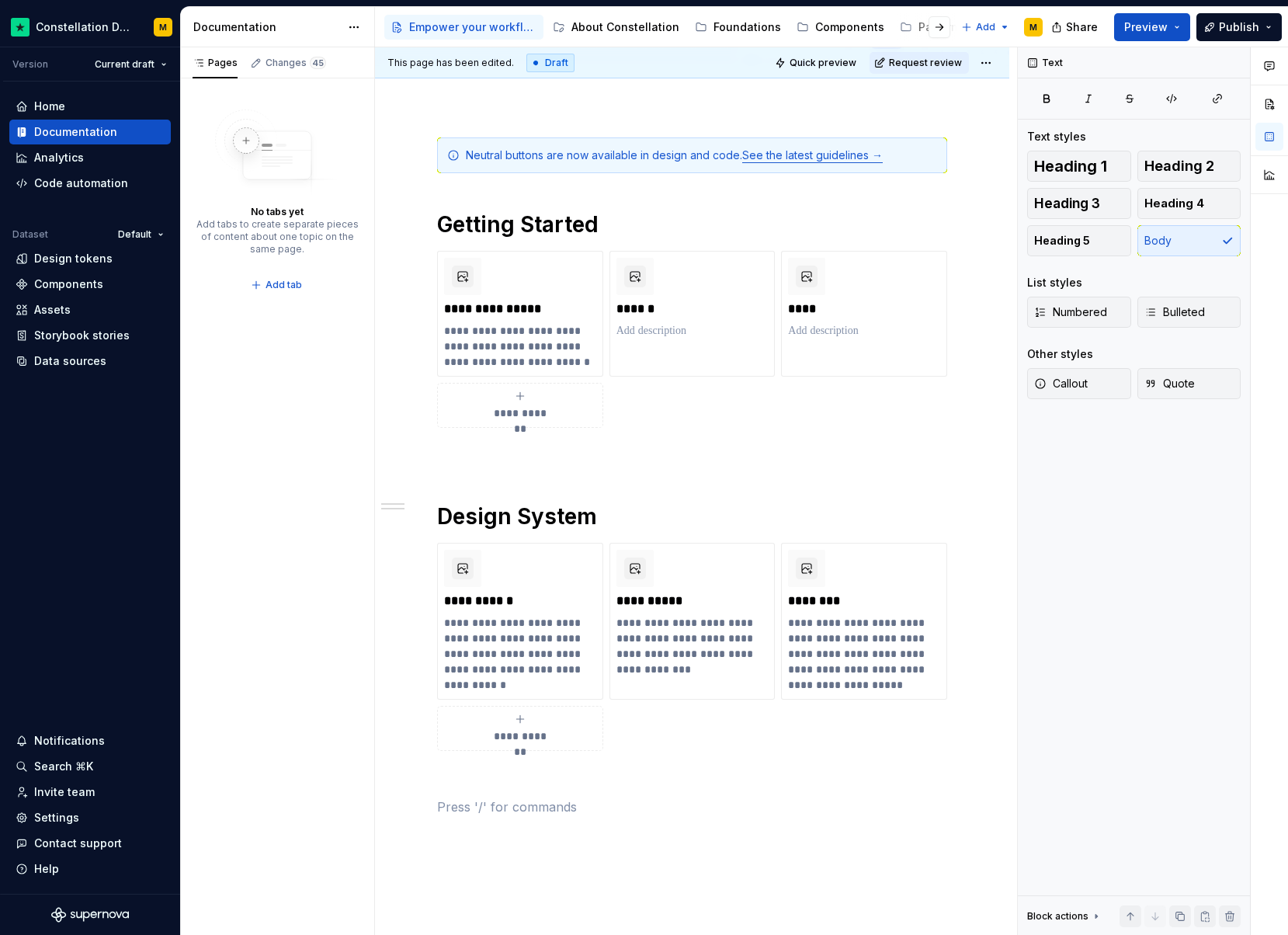
scroll to position [117, 0]
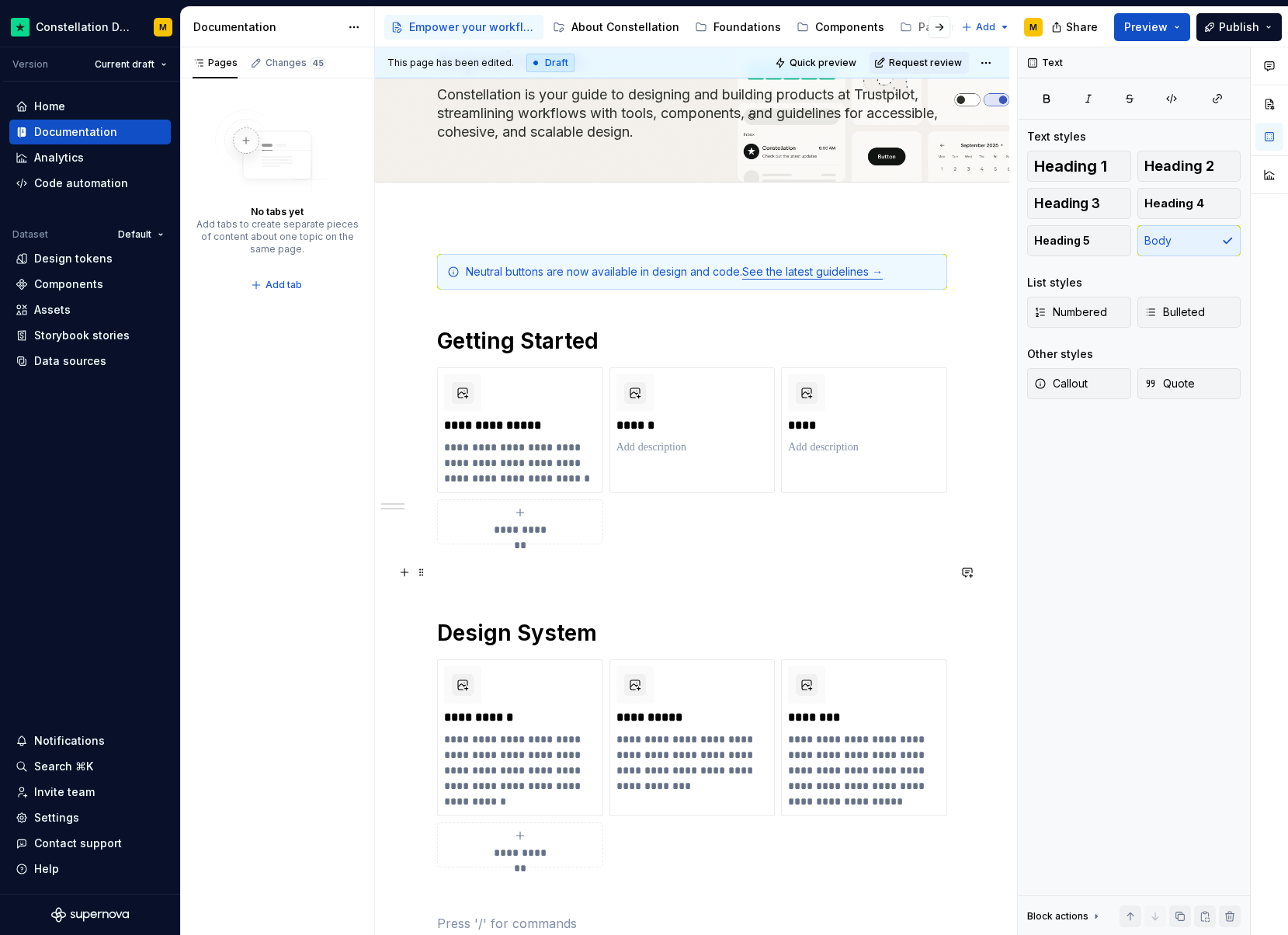
click at [502, 573] on p at bounding box center [692, 572] width 510 height 19
click at [1162, 22] on span "Preview" at bounding box center [1145, 27] width 43 height 16
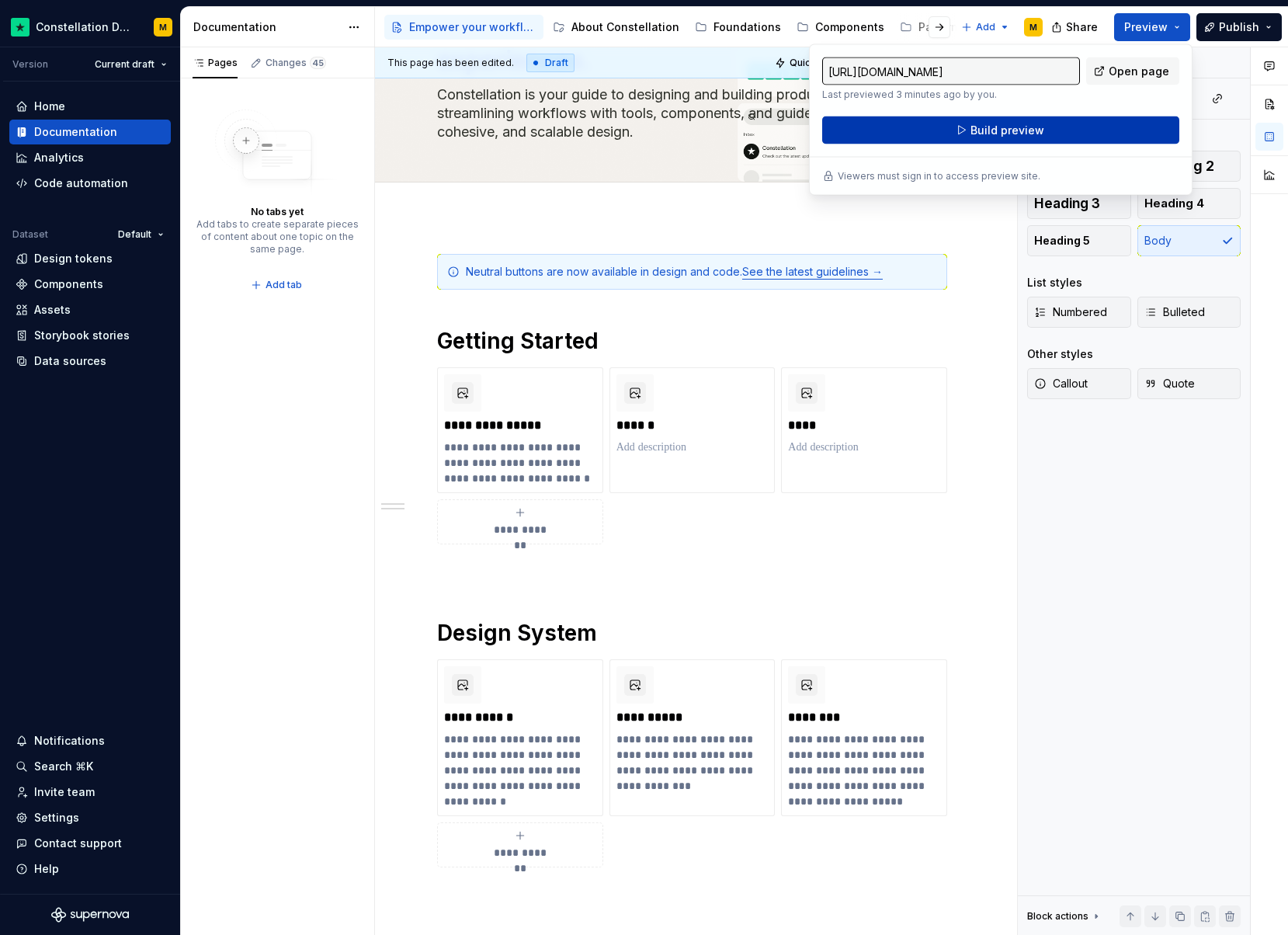
click at [971, 128] on button "Build preview" at bounding box center [1001, 130] width 357 height 28
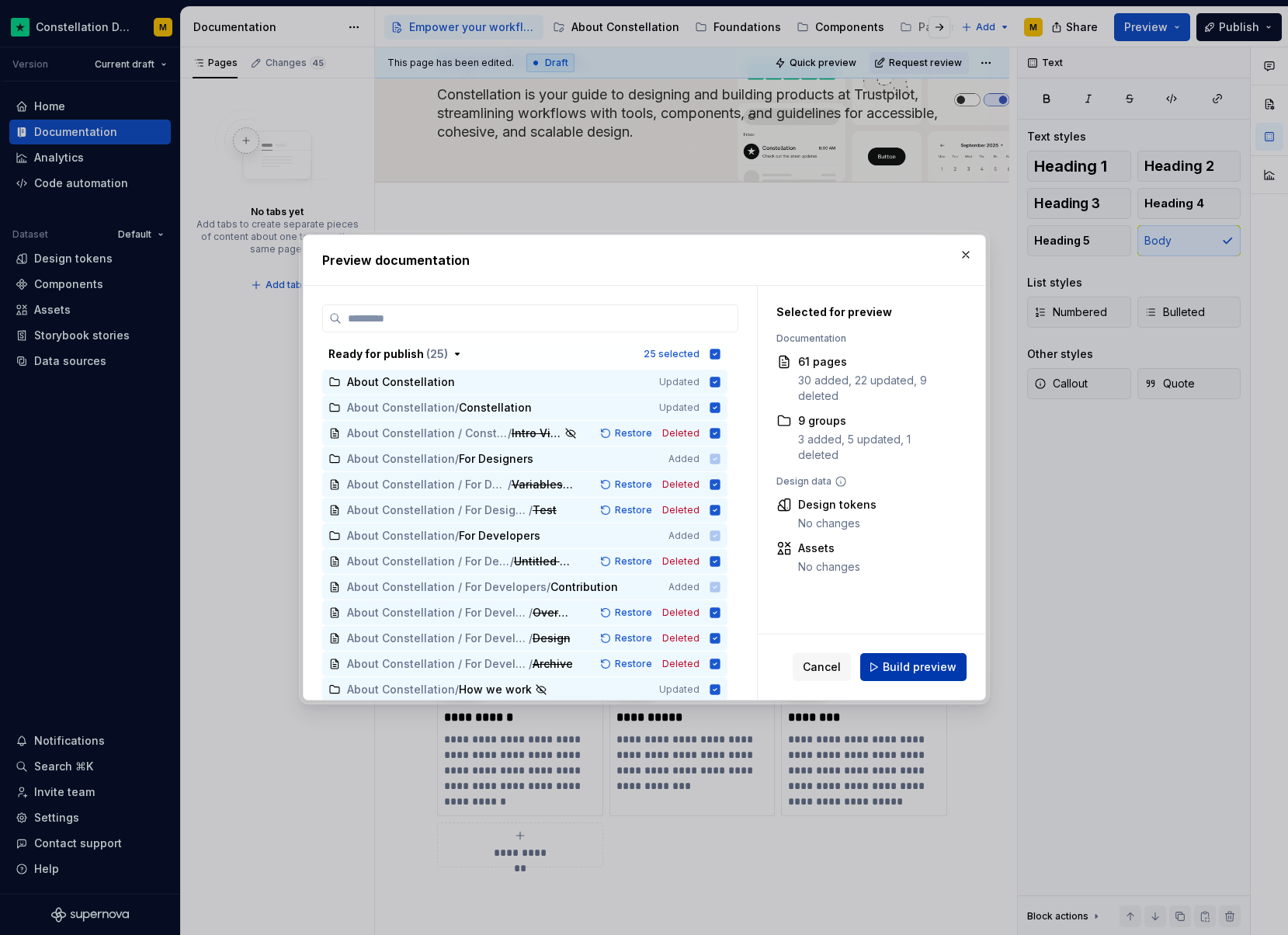
click at [939, 669] on span "Build preview" at bounding box center [920, 667] width 74 height 16
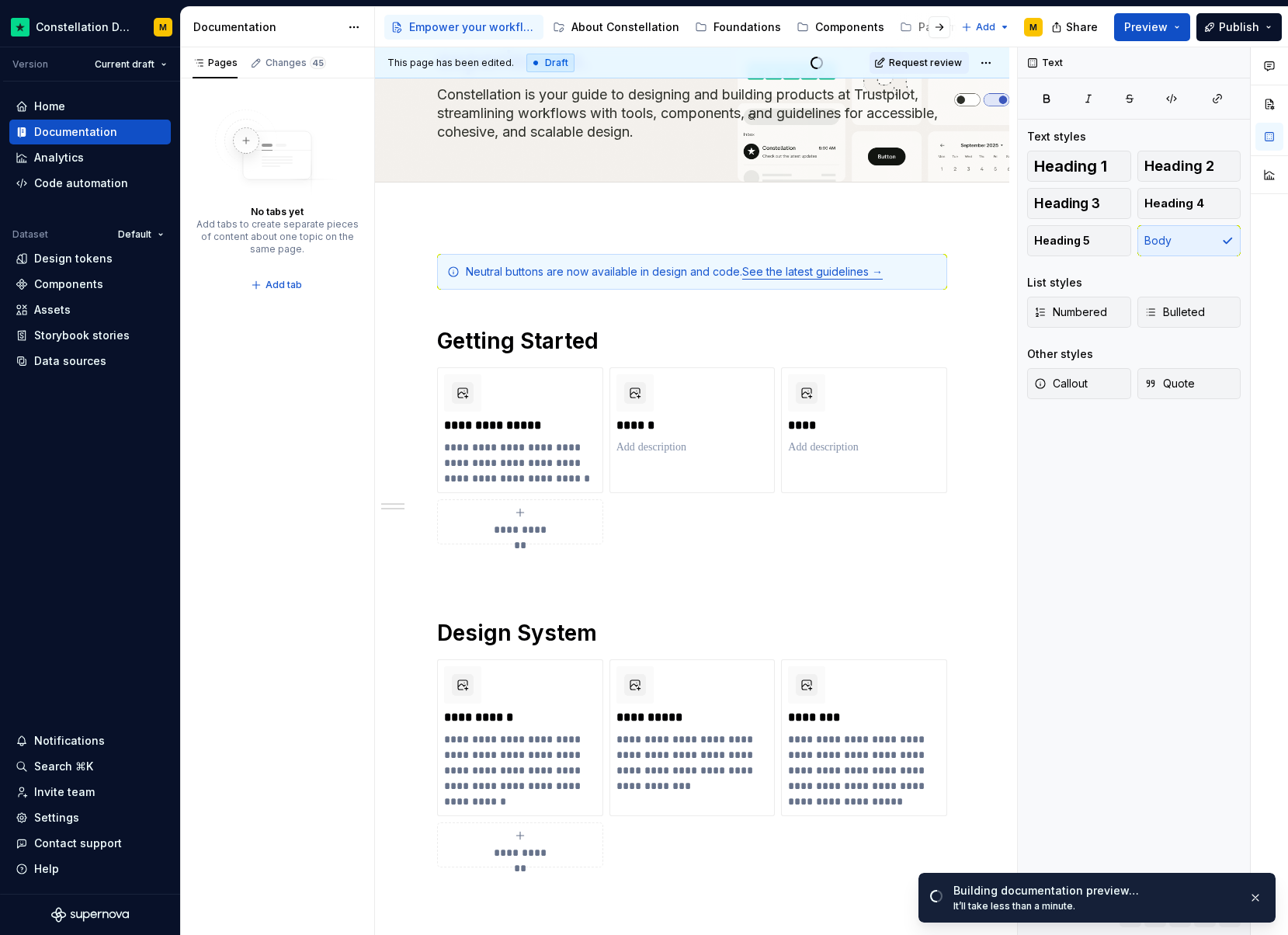
type textarea "*"
